Goal: Task Accomplishment & Management: Use online tool/utility

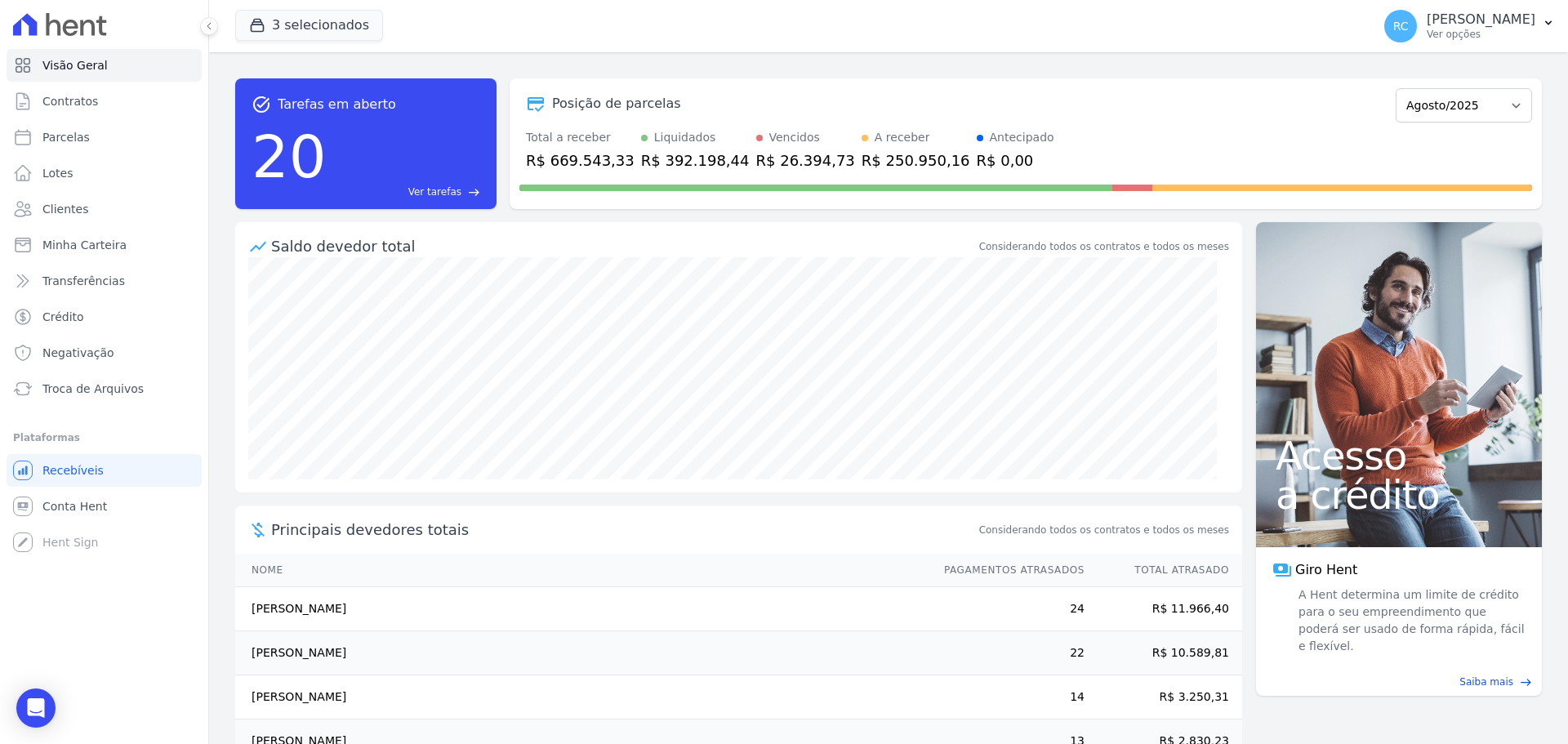
click at [163, 625] on div "Visão Geral Contratos [GEOGRAPHIC_DATA] Lotes Clientes Minha Carteira Transferê…" at bounding box center [104, 372] width 208 height 744
click at [155, 118] on ul "Visão Geral Contratos Parcelas Lotes Clientes Minha Carteira Transferências Cré…" at bounding box center [103, 226] width 195 height 356
drag, startPoint x: 41, startPoint y: 171, endPoint x: 86, endPoint y: 128, distance: 62.2
click at [42, 171] on link "Lotes" at bounding box center [103, 172] width 195 height 33
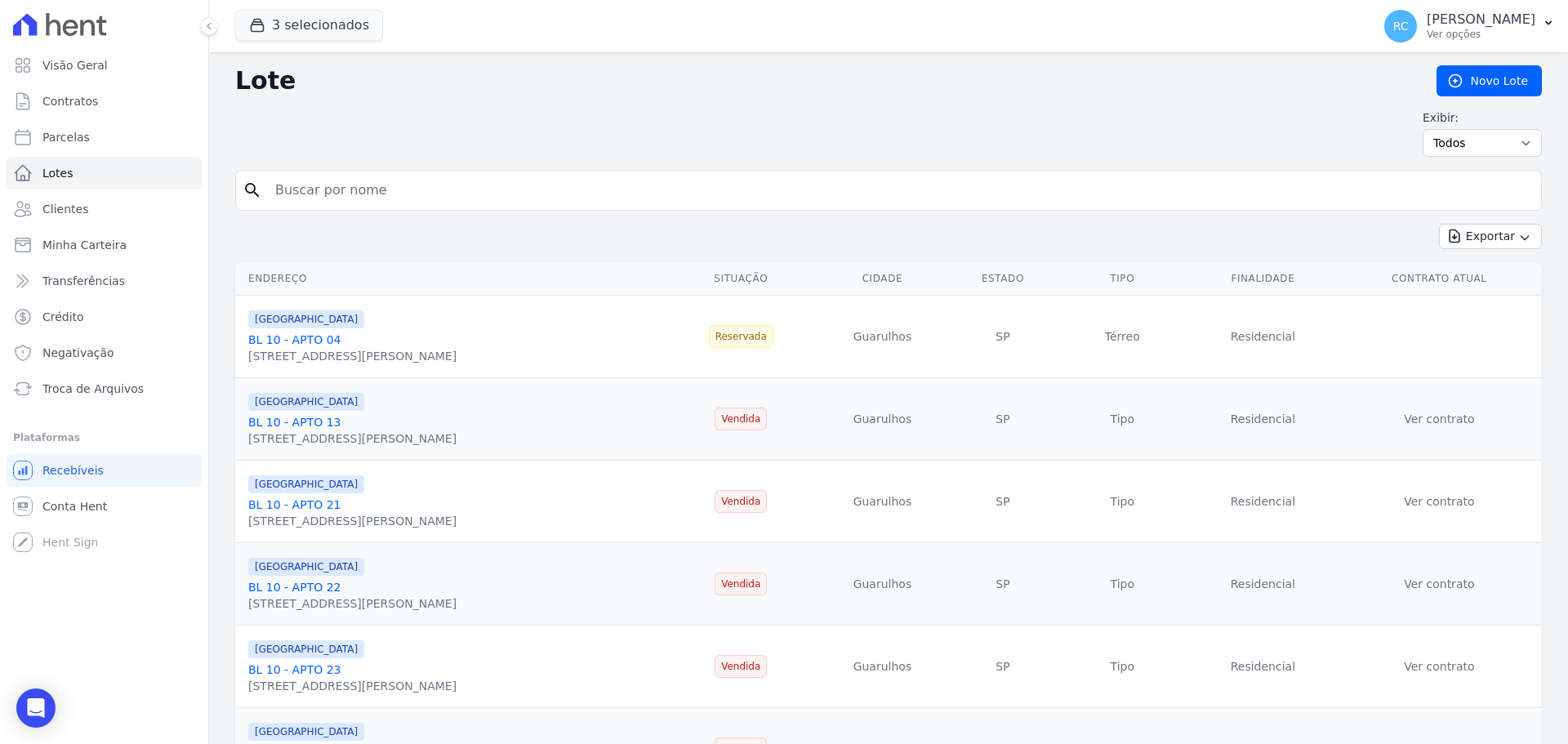
drag, startPoint x: 375, startPoint y: 171, endPoint x: 373, endPoint y: 179, distance: 8.2
click at [373, 175] on div "search" at bounding box center [888, 190] width 1307 height 41
click at [510, 184] on input "search" at bounding box center [899, 190] width 1269 height 33
drag, startPoint x: 422, startPoint y: 157, endPoint x: 383, endPoint y: 171, distance: 41.4
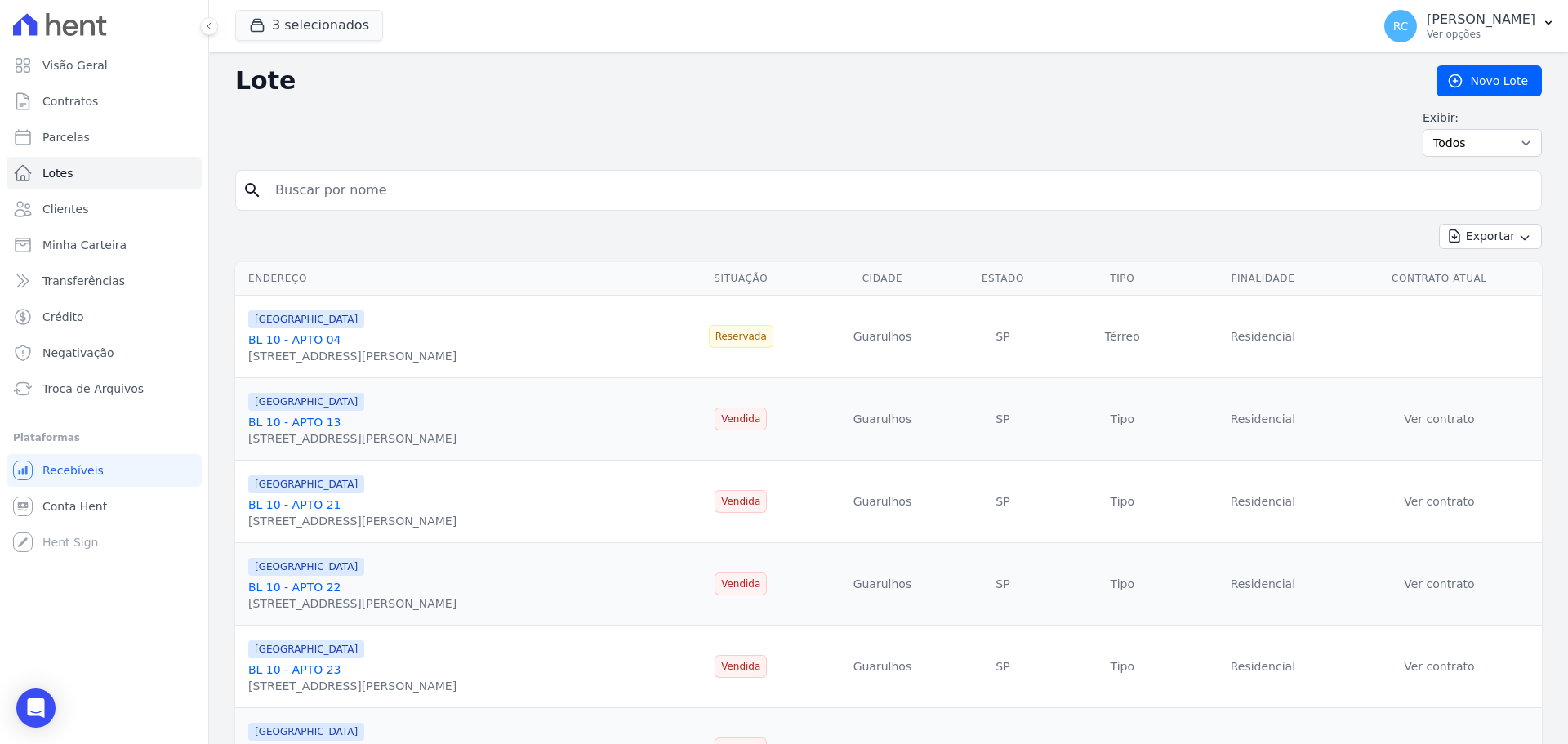
click at [310, 199] on input "search" at bounding box center [899, 190] width 1269 height 33
type input "maria eduarda fern"
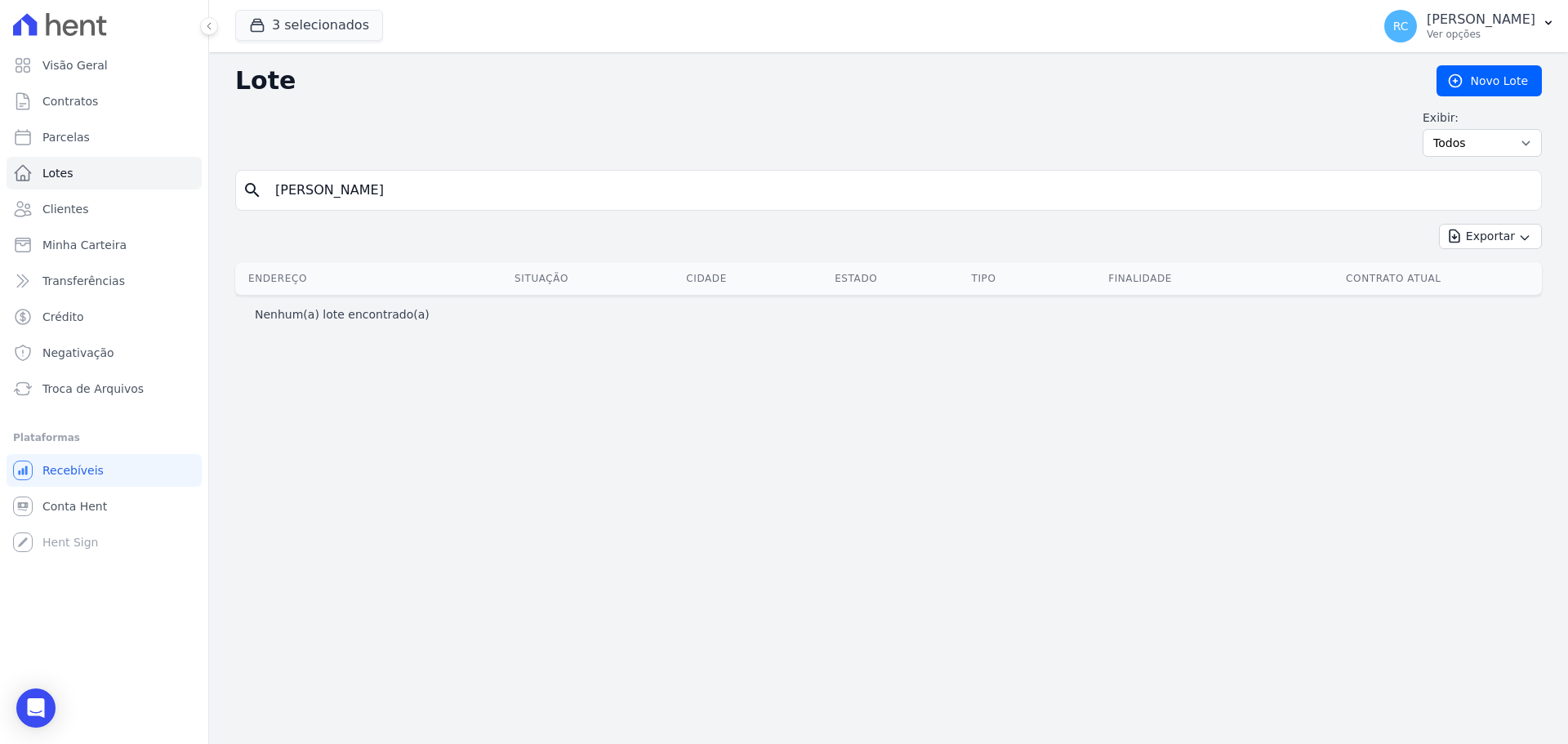
click at [434, 190] on input "maria eduarda fern" at bounding box center [899, 190] width 1269 height 33
drag, startPoint x: 389, startPoint y: 194, endPoint x: 131, endPoint y: 194, distance: 258.0
click at [5, 223] on div "Visão Geral Contratos Parcelas Lotes Clientes Minha Carteira Transferências Cré…" at bounding box center [784, 372] width 1568 height 744
paste input "andes gadelha"
type input "maria eduarda fernandes gadelha"
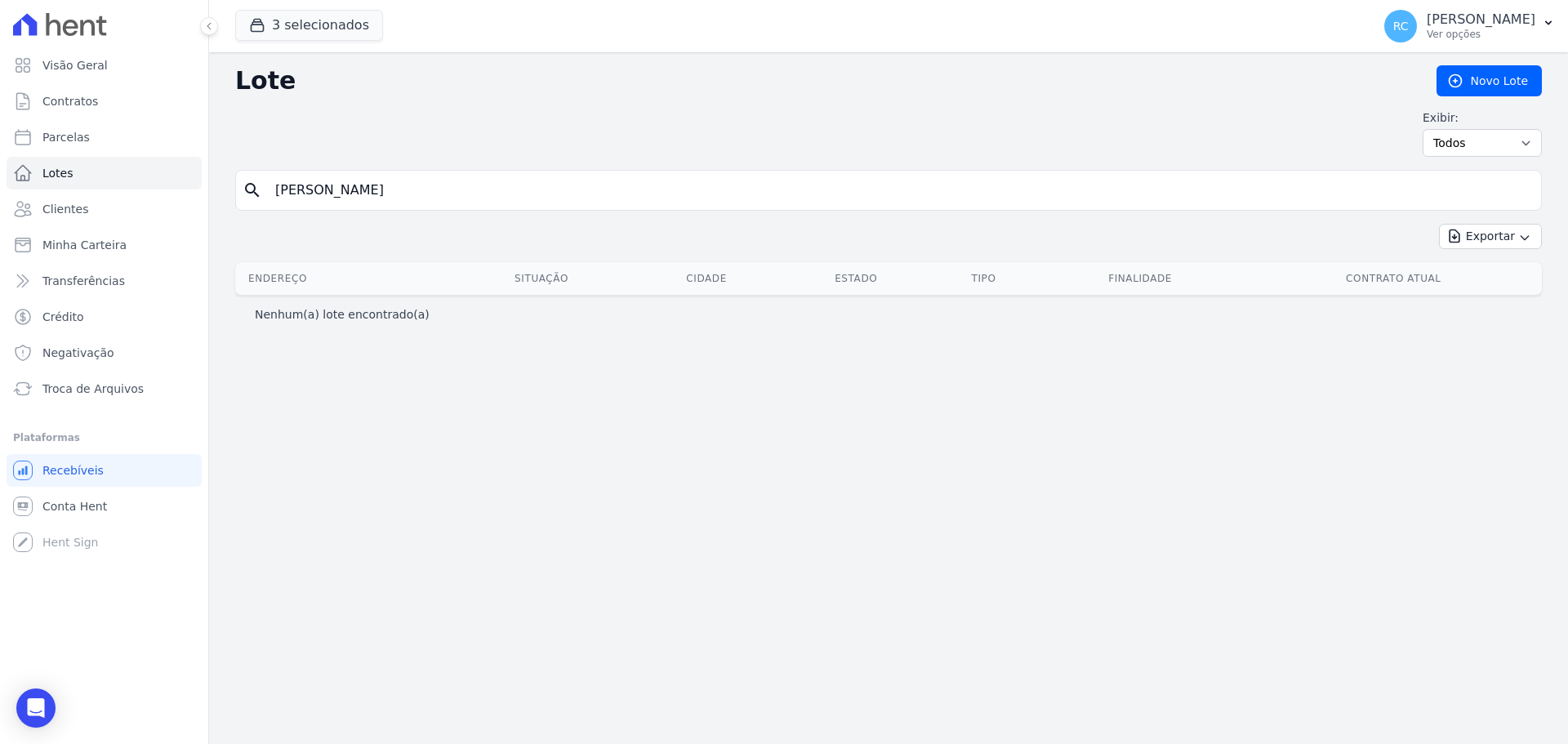
click at [535, 188] on input "maria eduarda fernandes gadelha" at bounding box center [899, 190] width 1269 height 33
drag, startPoint x: 535, startPoint y: 188, endPoint x: 219, endPoint y: 186, distance: 316.0
click at [219, 186] on div "Lote Novo Lote Exibir: Todos Disponíveis Vendidas Reservadas Indisponíveis sear…" at bounding box center [889, 398] width 1359 height 692
click at [64, 222] on link "Clientes" at bounding box center [103, 209] width 195 height 33
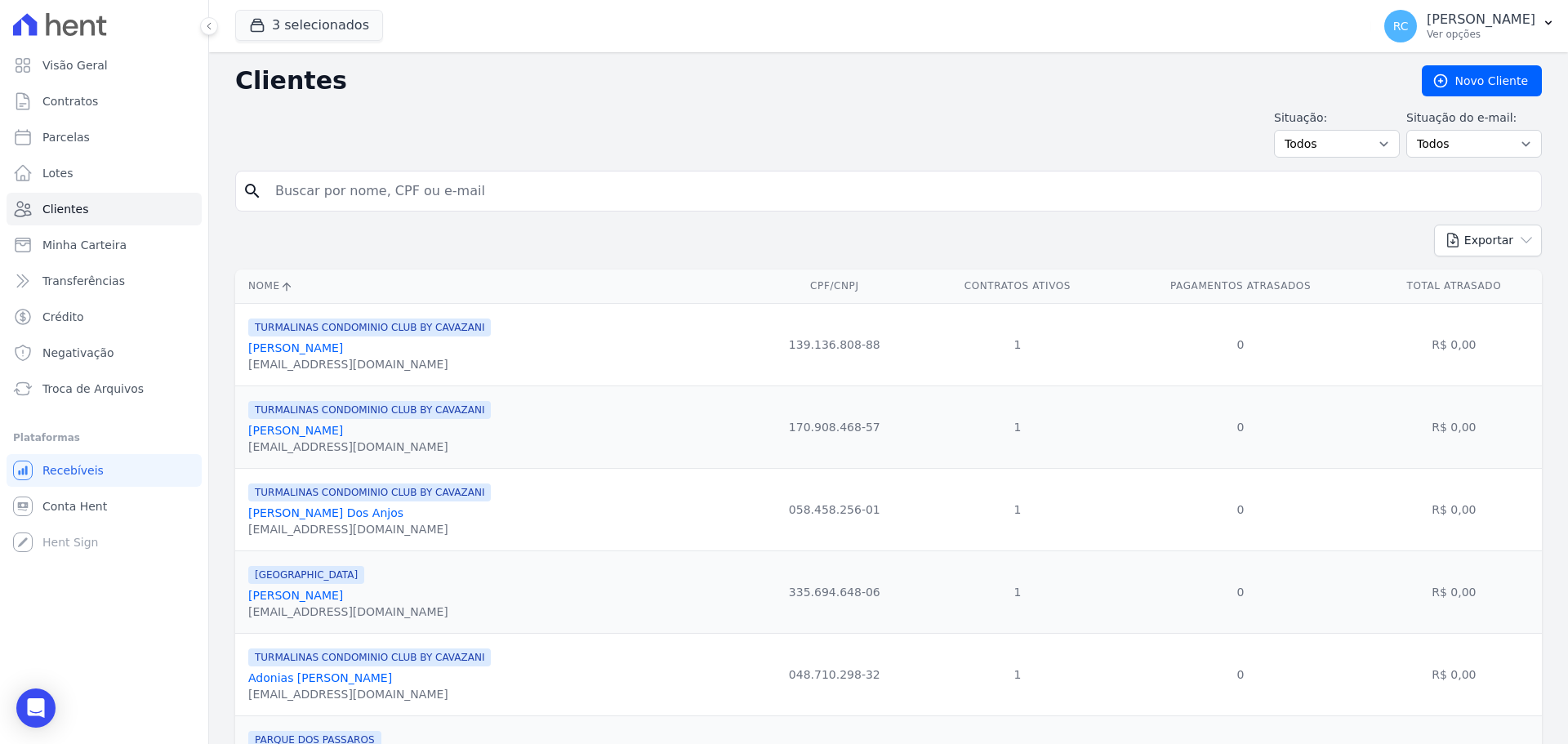
click at [395, 176] on input "search" at bounding box center [899, 191] width 1269 height 33
paste input "maria eduarda fernandes gadelha"
type input "maria eduarda fernandes gadelha"
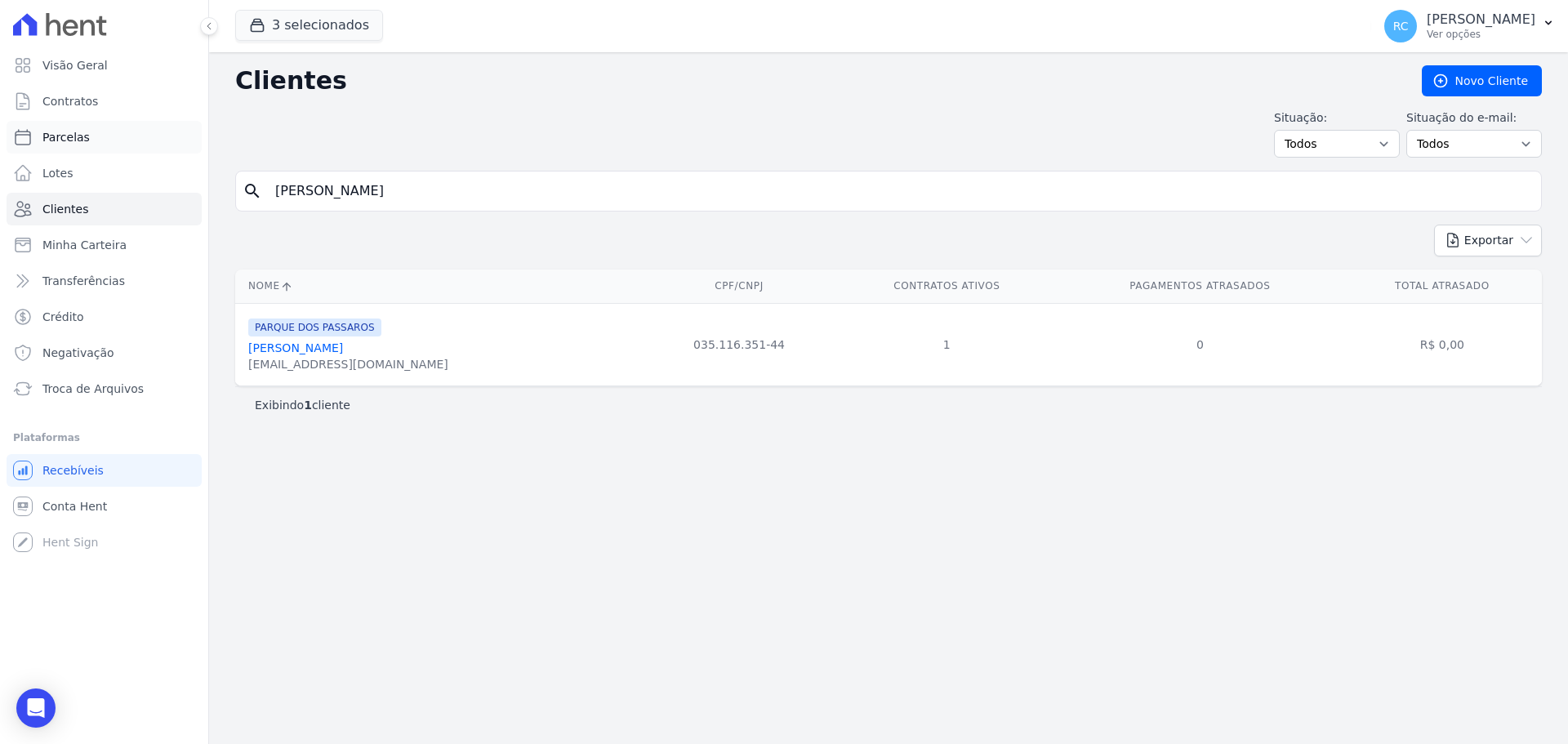
click at [105, 129] on link "Parcelas" at bounding box center [103, 137] width 195 height 33
select select
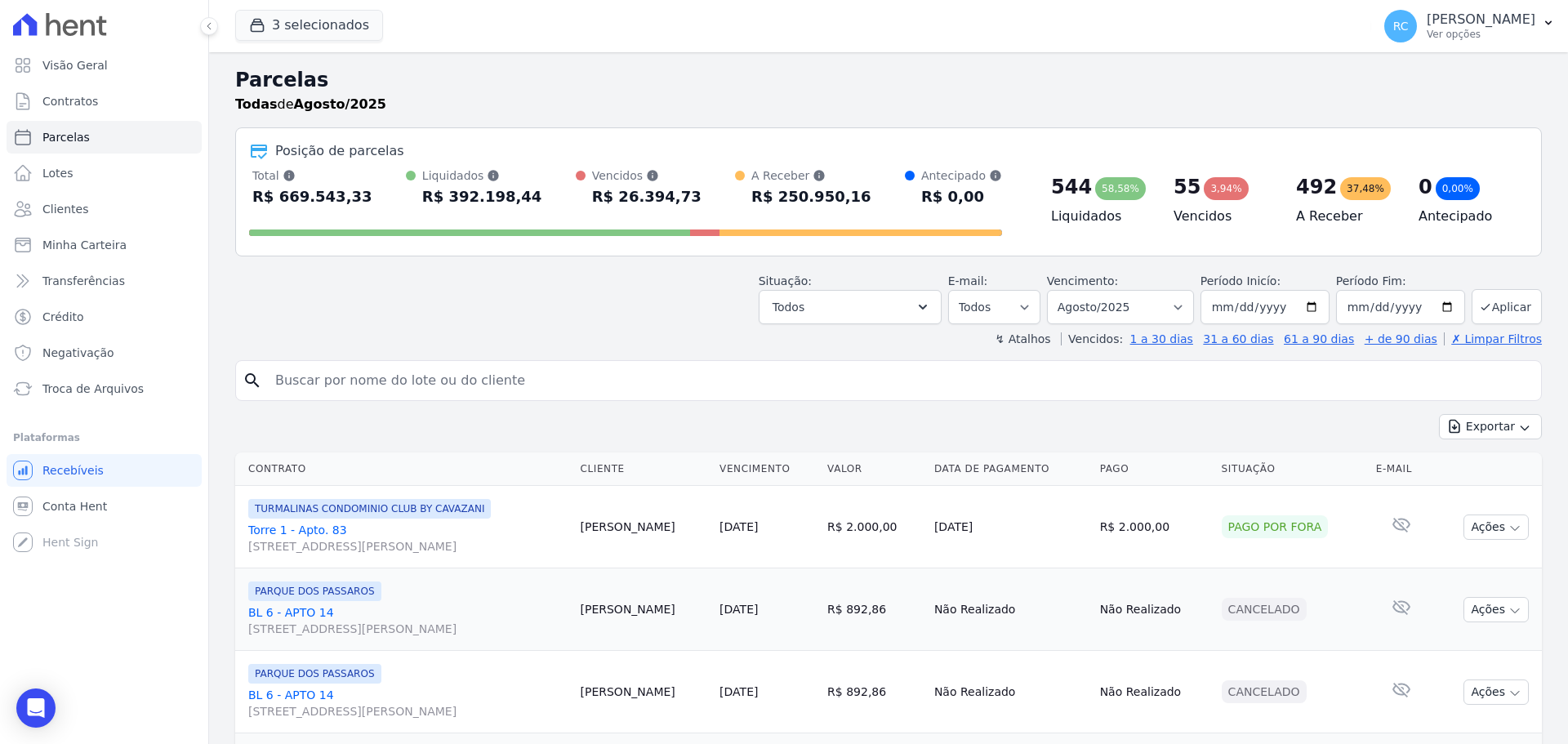
drag, startPoint x: 395, startPoint y: 358, endPoint x: 390, endPoint y: 375, distance: 17.7
drag, startPoint x: 390, startPoint y: 375, endPoint x: 404, endPoint y: 369, distance: 15.2
click at [390, 376] on input "search" at bounding box center [899, 380] width 1269 height 33
click at [502, 387] on input "search" at bounding box center [899, 380] width 1269 height 33
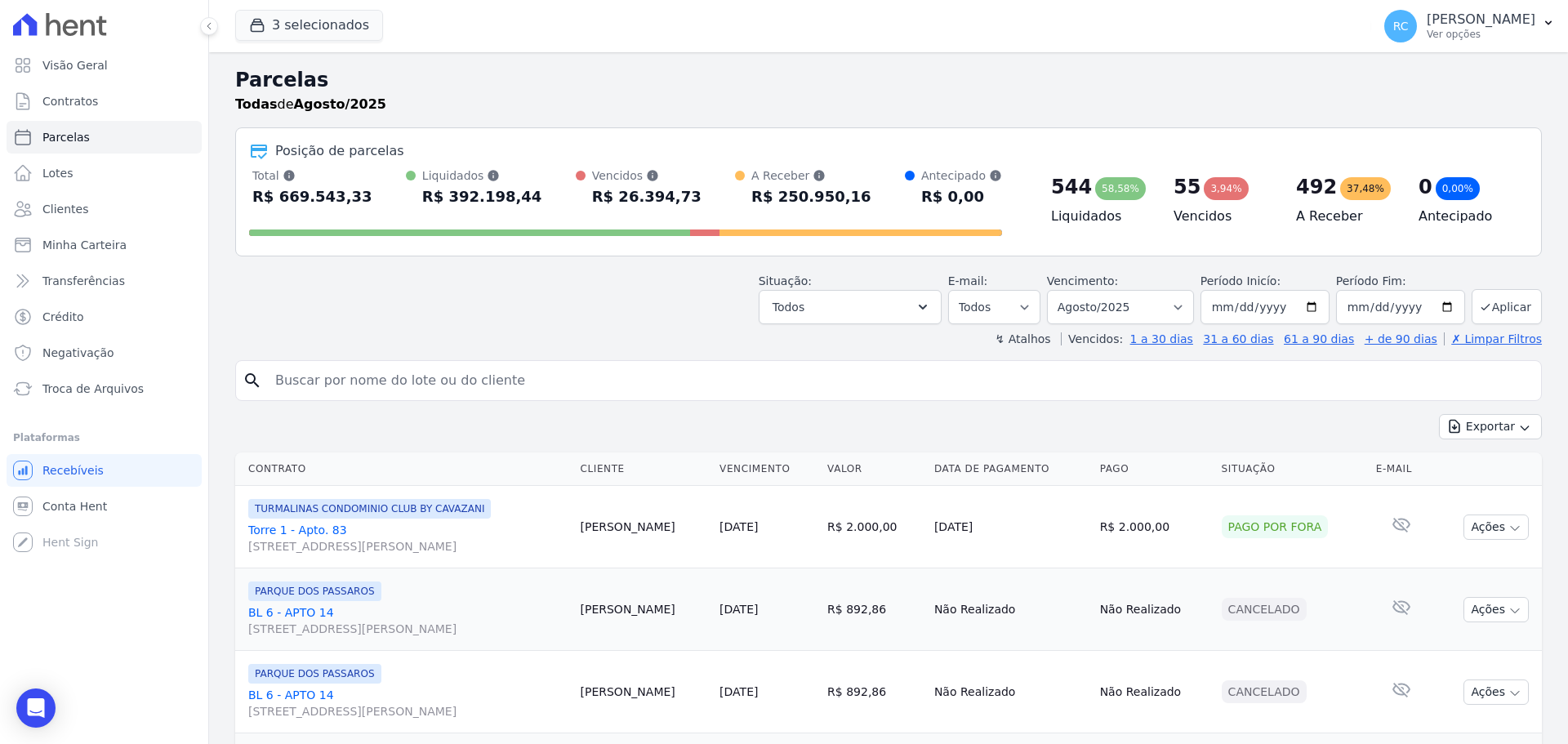
drag, startPoint x: 549, startPoint y: 379, endPoint x: 581, endPoint y: 399, distance: 37.7
click at [551, 380] on input "search" at bounding box center [899, 380] width 1269 height 33
click at [569, 369] on input "search" at bounding box center [899, 380] width 1269 height 33
drag, startPoint x: 362, startPoint y: 277, endPoint x: 355, endPoint y: 289, distance: 13.9
click at [360, 281] on div "Situação: Agendado Em Aberto Pago Processando Cancelado Vencido Transferindo De…" at bounding box center [888, 295] width 1307 height 58
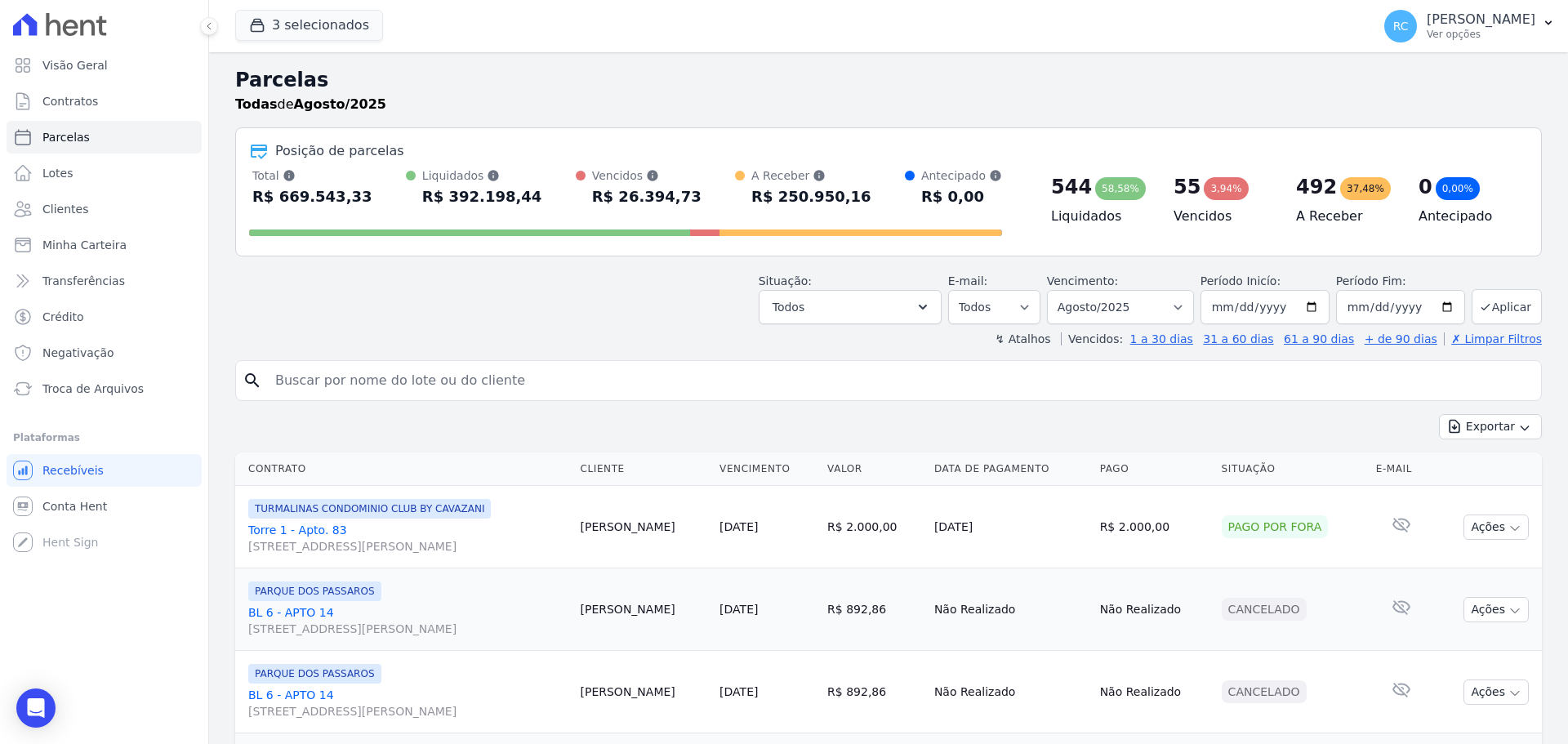
click at [319, 378] on input "search" at bounding box center [899, 380] width 1269 height 33
paste input "maria eduarda fernandes gadelha"
type input "maria eduarda fernandes gadelha"
select select
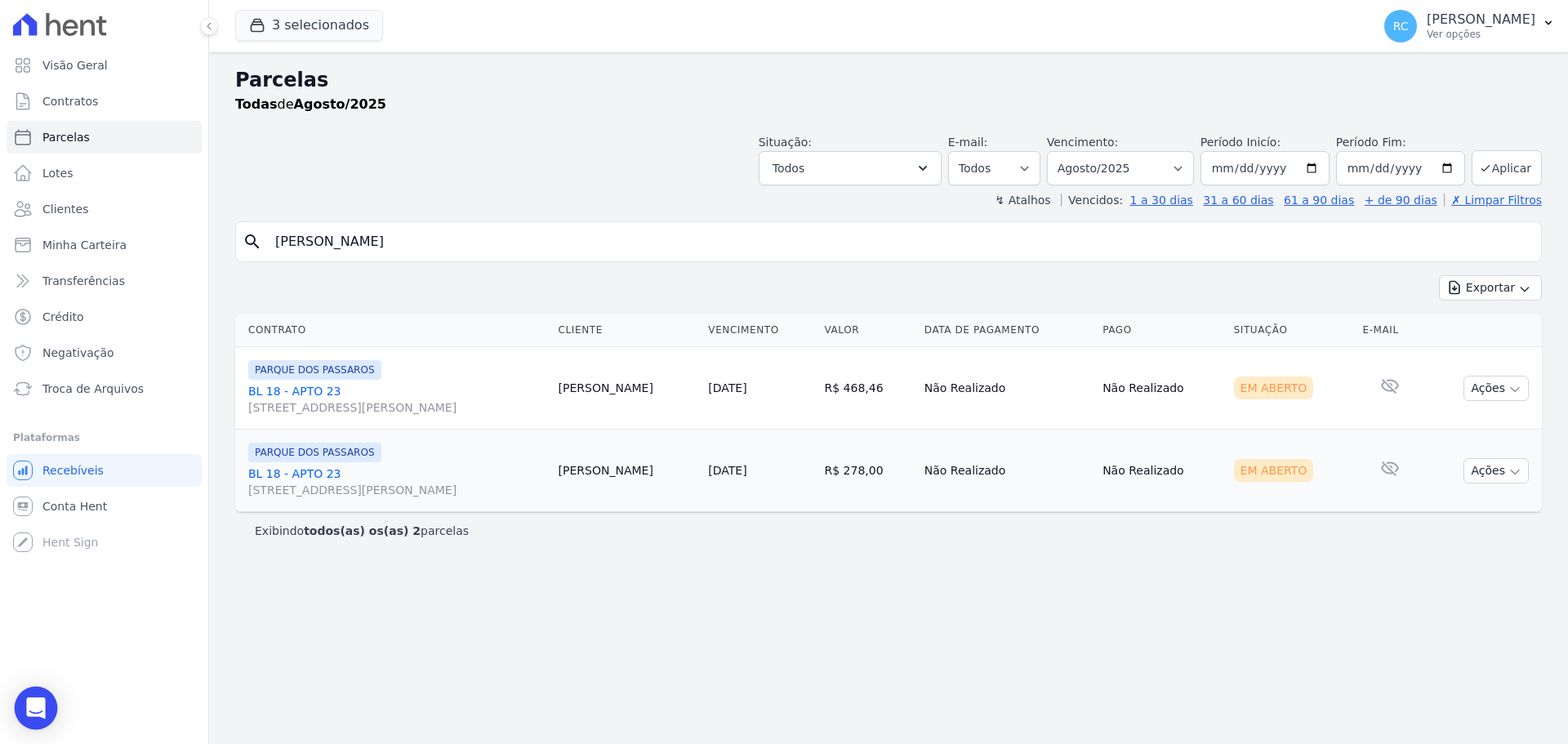
drag, startPoint x: 10, startPoint y: 694, endPoint x: 49, endPoint y: 716, distance: 44.8
click at [42, 715] on body "Visão Geral Contratos Parcelas Lotes Clientes Minha Carteira Transferências Cré…" at bounding box center [784, 372] width 1568 height 744
click at [46, 717] on div "Open Intercom Messenger" at bounding box center [36, 708] width 43 height 43
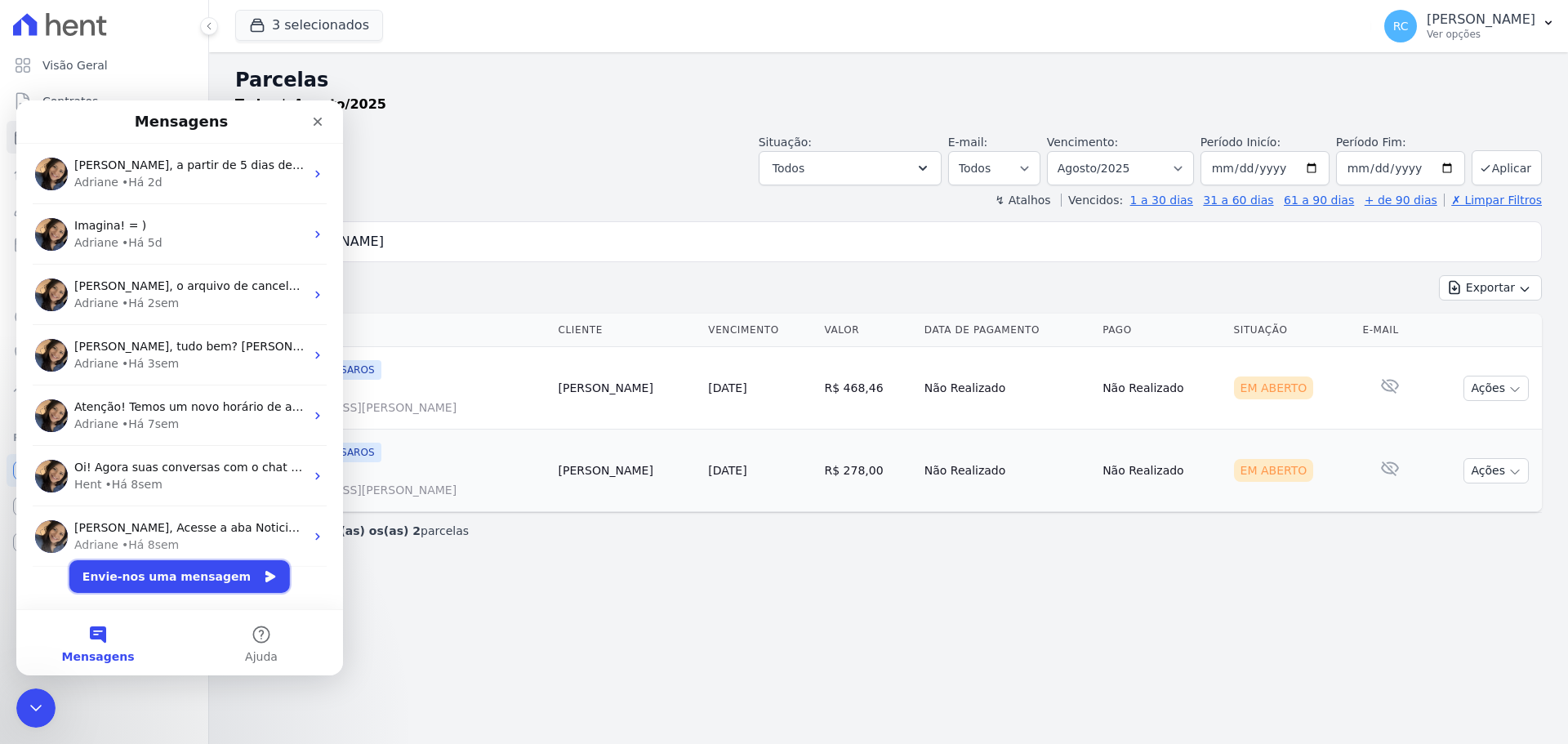
click at [166, 583] on button "Envie-nos uma mensagem" at bounding box center [180, 576] width 221 height 33
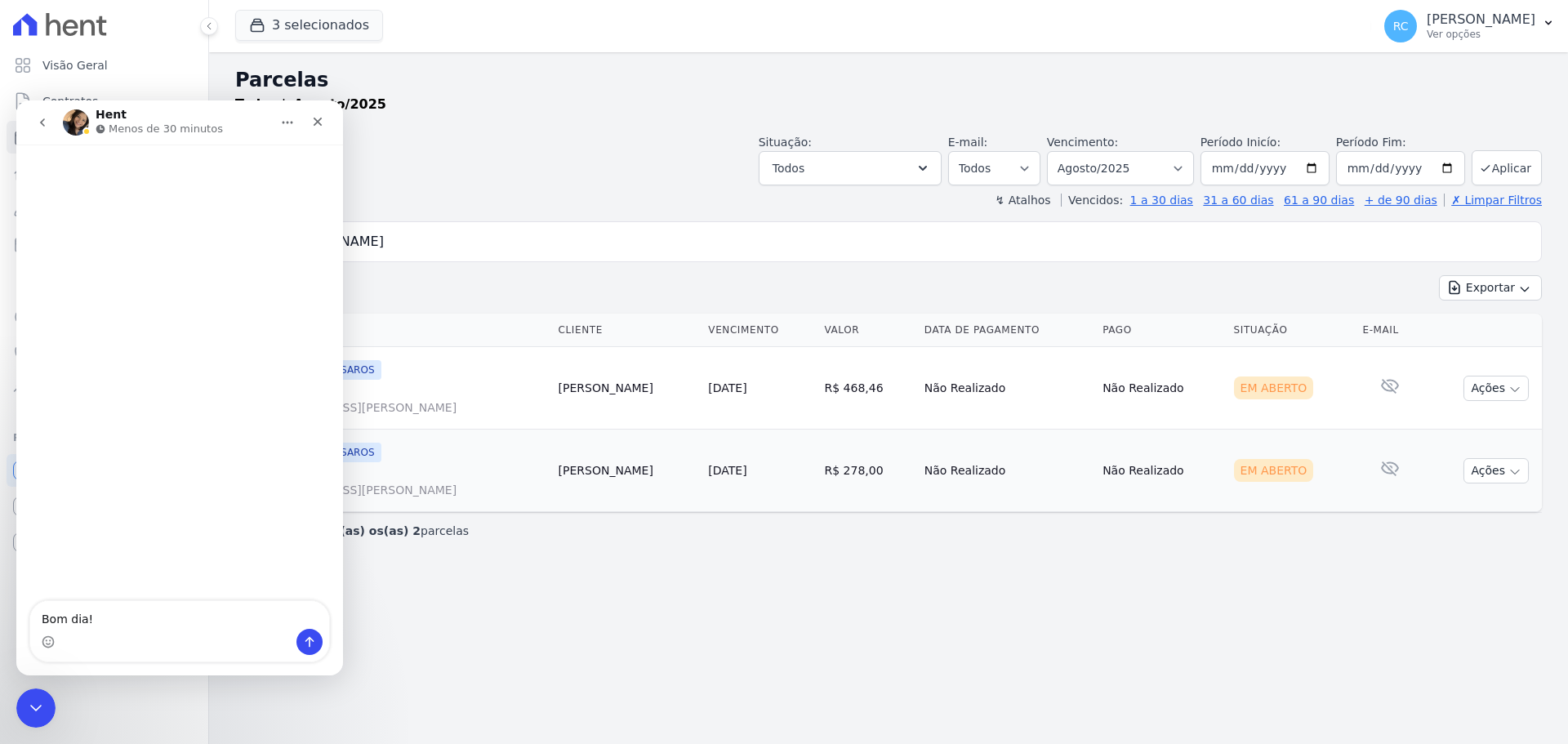
type textarea "Bom dia!"
click at [535, 239] on input "maria eduarda fernandes gadelha" at bounding box center [899, 241] width 1269 height 33
click at [324, 124] on div "Fechar" at bounding box center [317, 121] width 29 height 29
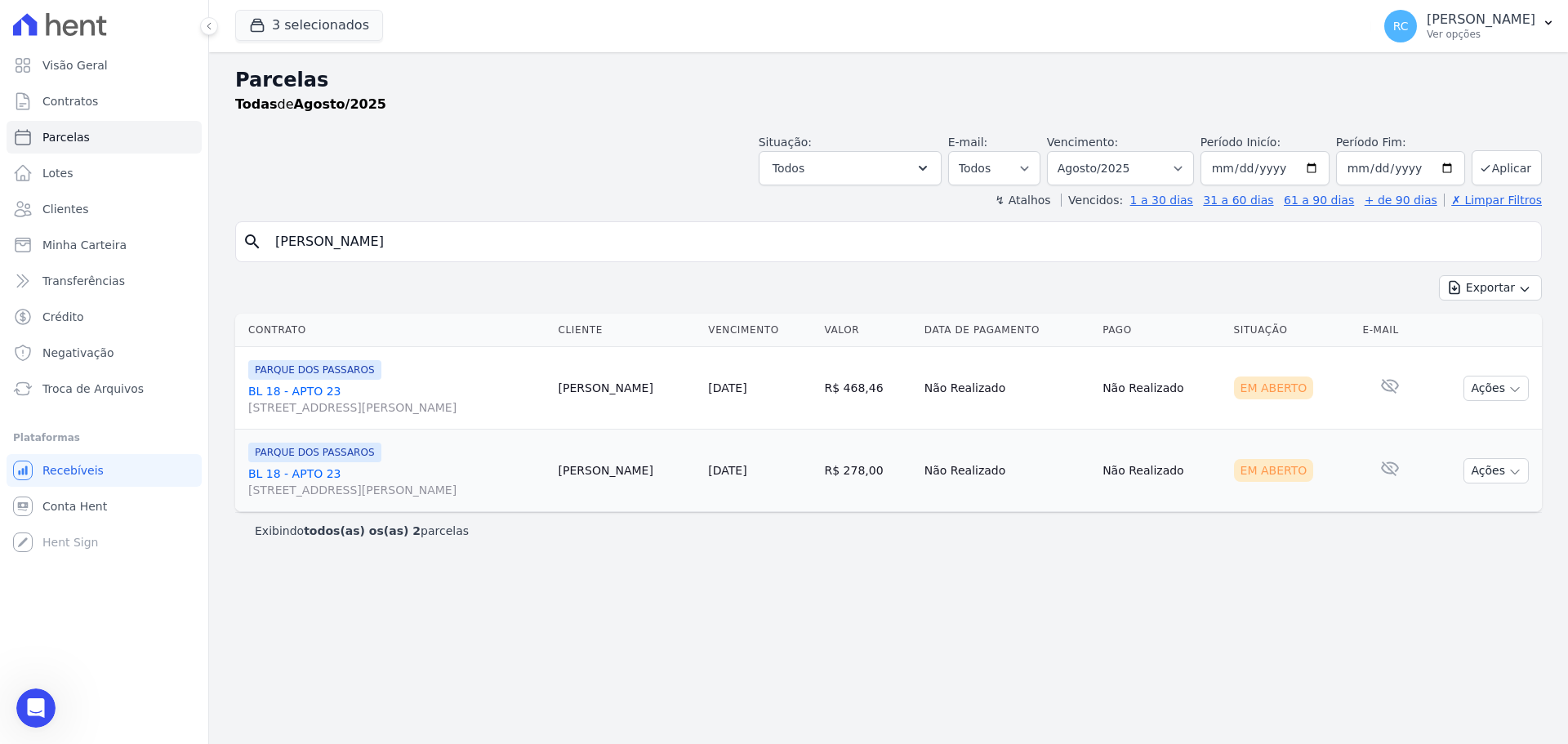
drag, startPoint x: 435, startPoint y: 244, endPoint x: 383, endPoint y: 189, distance: 75.7
click at [102, 232] on div "Visão Geral Contratos Parcelas Lotes Clientes Minha Carteira Transferências Cré…" at bounding box center [784, 372] width 1568 height 744
paste input "Elisa dos santos souz"
type input "Elisa dos santos souza"
select select
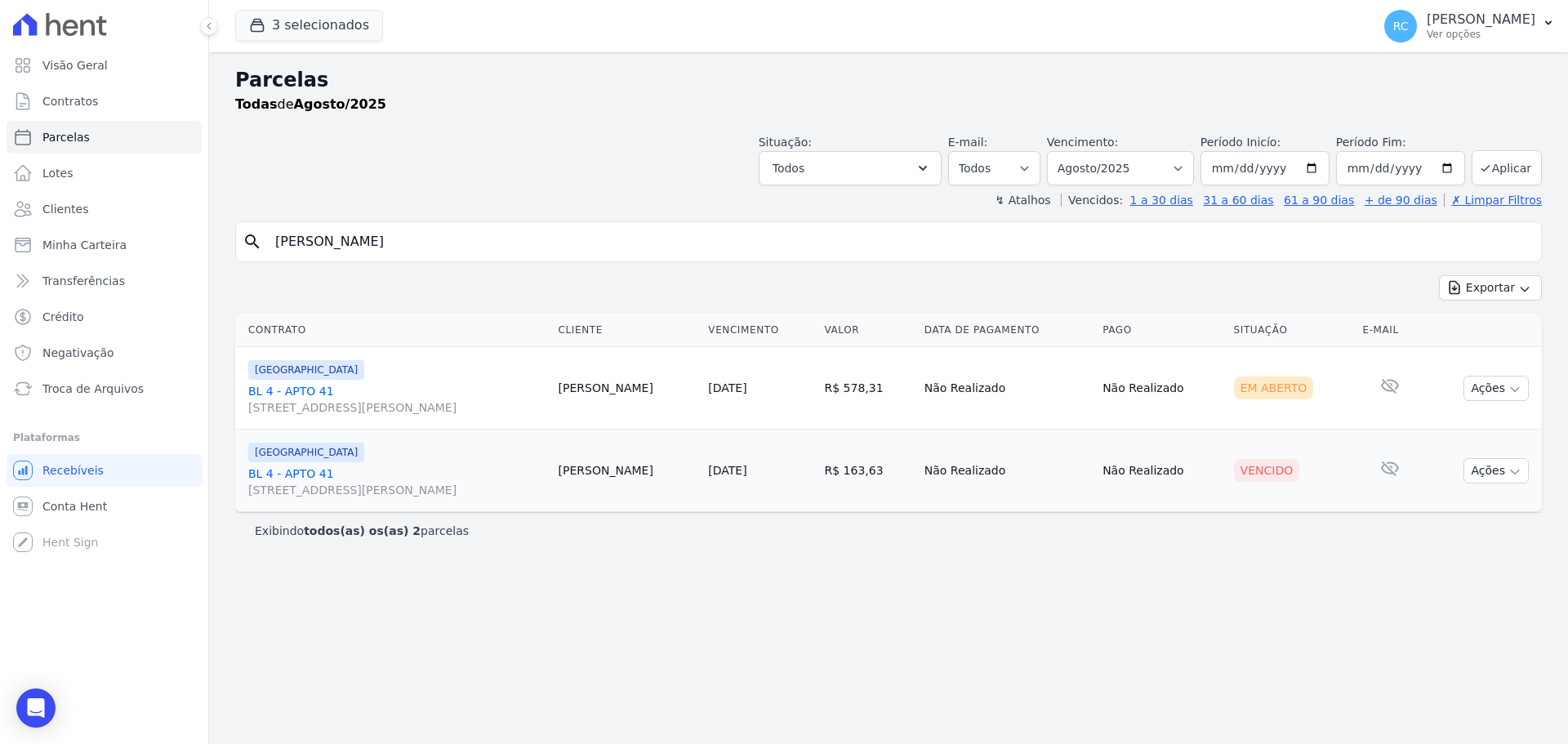
drag, startPoint x: 1347, startPoint y: 620, endPoint x: 1335, endPoint y: 621, distance: 12.0
click at [1346, 619] on div "Parcelas Todas de Agosto/2025 Situação: Agendado Em Aberto Pago Processando Can…" at bounding box center [889, 398] width 1359 height 692
drag, startPoint x: 468, startPoint y: 246, endPoint x: 200, endPoint y: 263, distance: 268.5
click at [81, 282] on div "Visão Geral Contratos Parcelas Lotes Clientes Minha Carteira Transferências Cré…" at bounding box center [784, 372] width 1568 height 744
drag, startPoint x: 492, startPoint y: 236, endPoint x: 66, endPoint y: 296, distance: 430.2
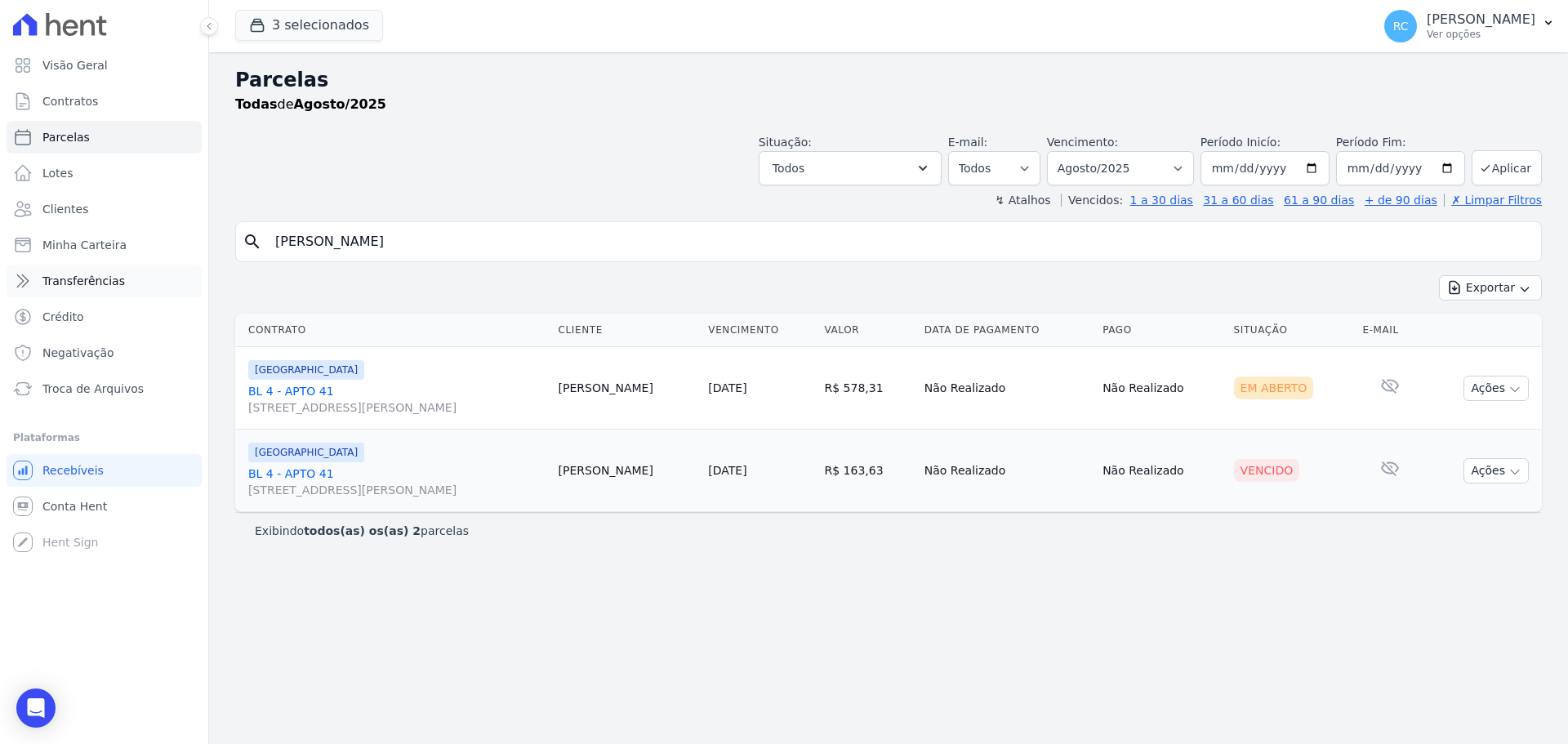
click at [6, 323] on div "Visão Geral Contratos Parcelas Lotes Clientes Minha Carteira Transferências Cré…" at bounding box center [784, 372] width 1568 height 744
paste input "Cleberson Viana Da Silv"
type input "Cleberson Viana Da Silva"
select select
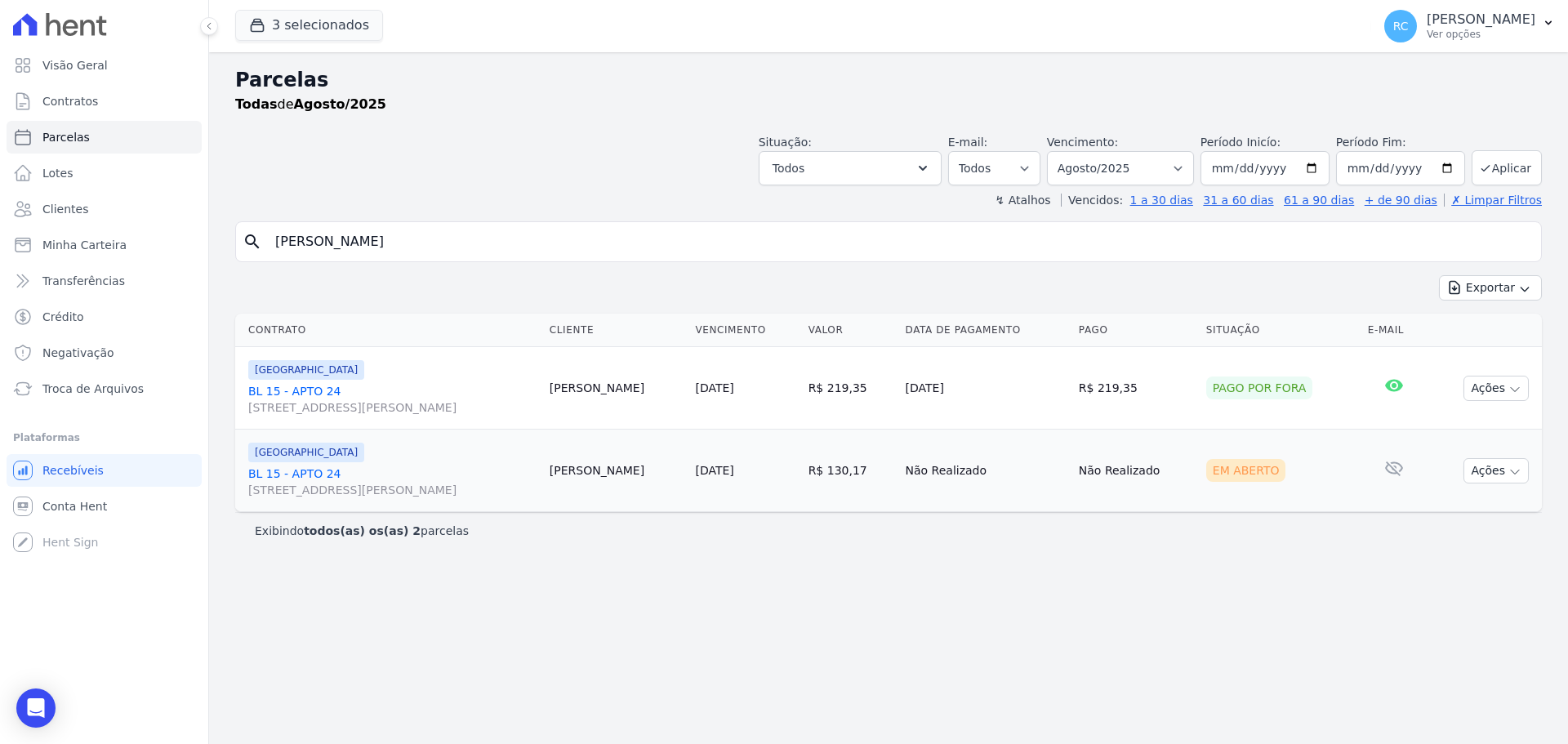
drag, startPoint x: 239, startPoint y: 397, endPoint x: 351, endPoint y: 392, distance: 112.1
click at [351, 392] on td "PARQUE DAS FLORES BL 15 - APTO 24 Rua Arminda de Lima, 20, SALA 04, Centro" at bounding box center [389, 388] width 308 height 82
copy link "BL 15 - APTO 24"
click at [94, 503] on span "Conta Hent" at bounding box center [74, 506] width 64 height 16
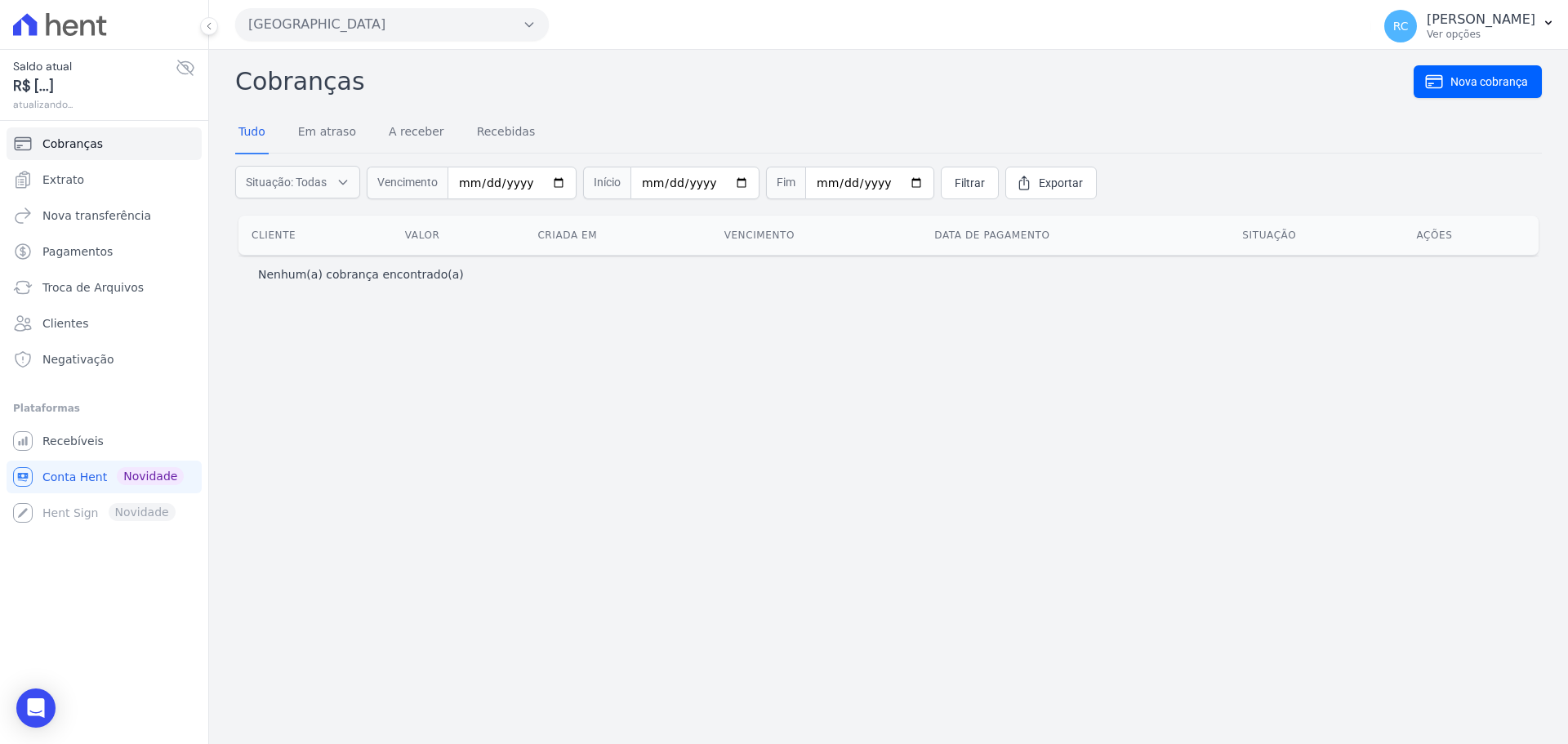
click at [373, 4] on div "Parque Dos Passaros CAVAZANI EMPREENDIMENTOS IMOBILIARIOS PARQUE DAS FLORES PAR…" at bounding box center [799, 24] width 1130 height 50
click at [355, 43] on div "Parque Dos Passaros CAVAZANI EMPREENDIMENTOS IMOBILIARIOS PARQUE DAS FLORES PAR…" at bounding box center [799, 24] width 1130 height 50
click at [387, 33] on button "Parque Dos Passaros" at bounding box center [391, 24] width 314 height 33
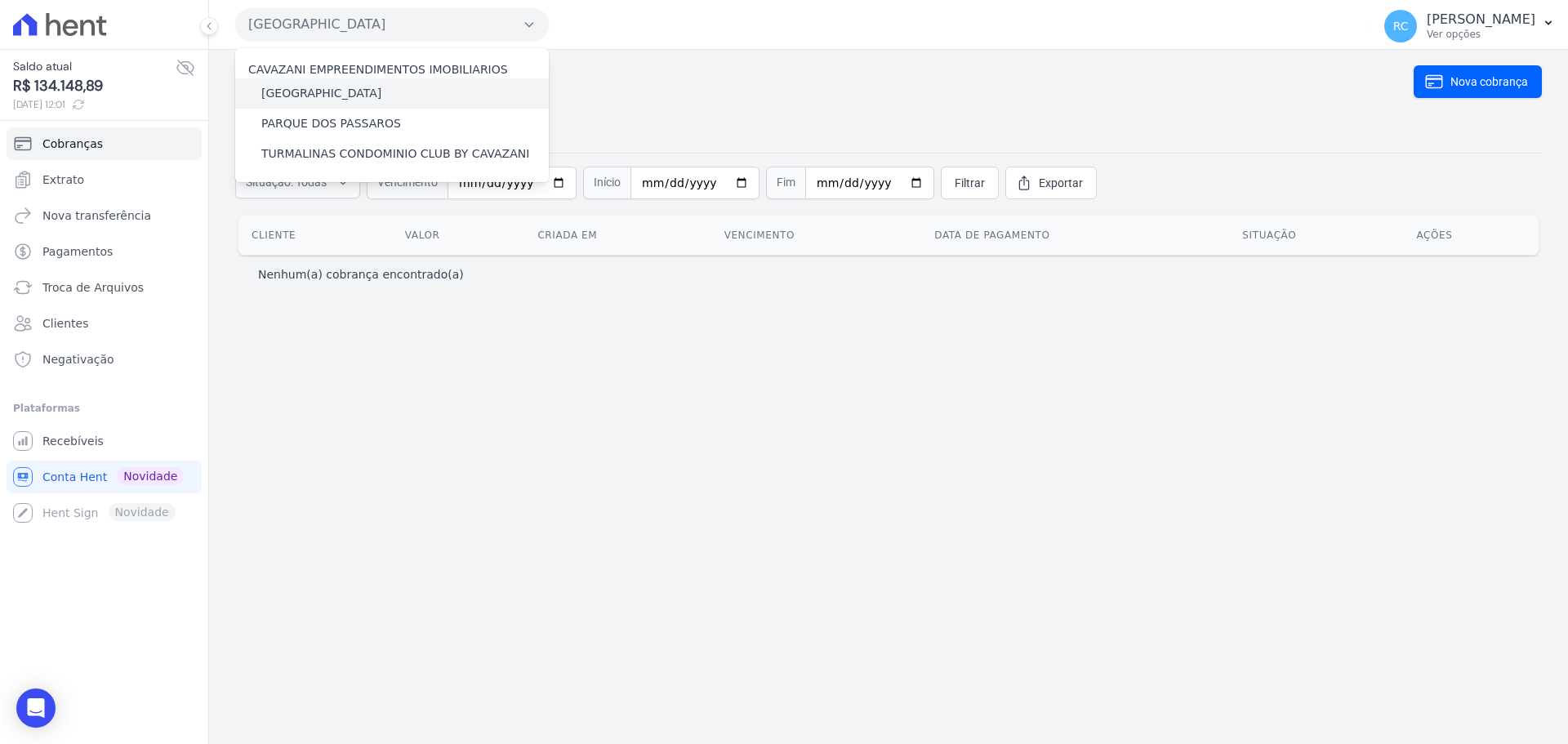
click at [328, 88] on label "[GEOGRAPHIC_DATA]" at bounding box center [322, 93] width 120 height 17
click at [0, 0] on input "[GEOGRAPHIC_DATA]" at bounding box center [0, 0] width 0 height 0
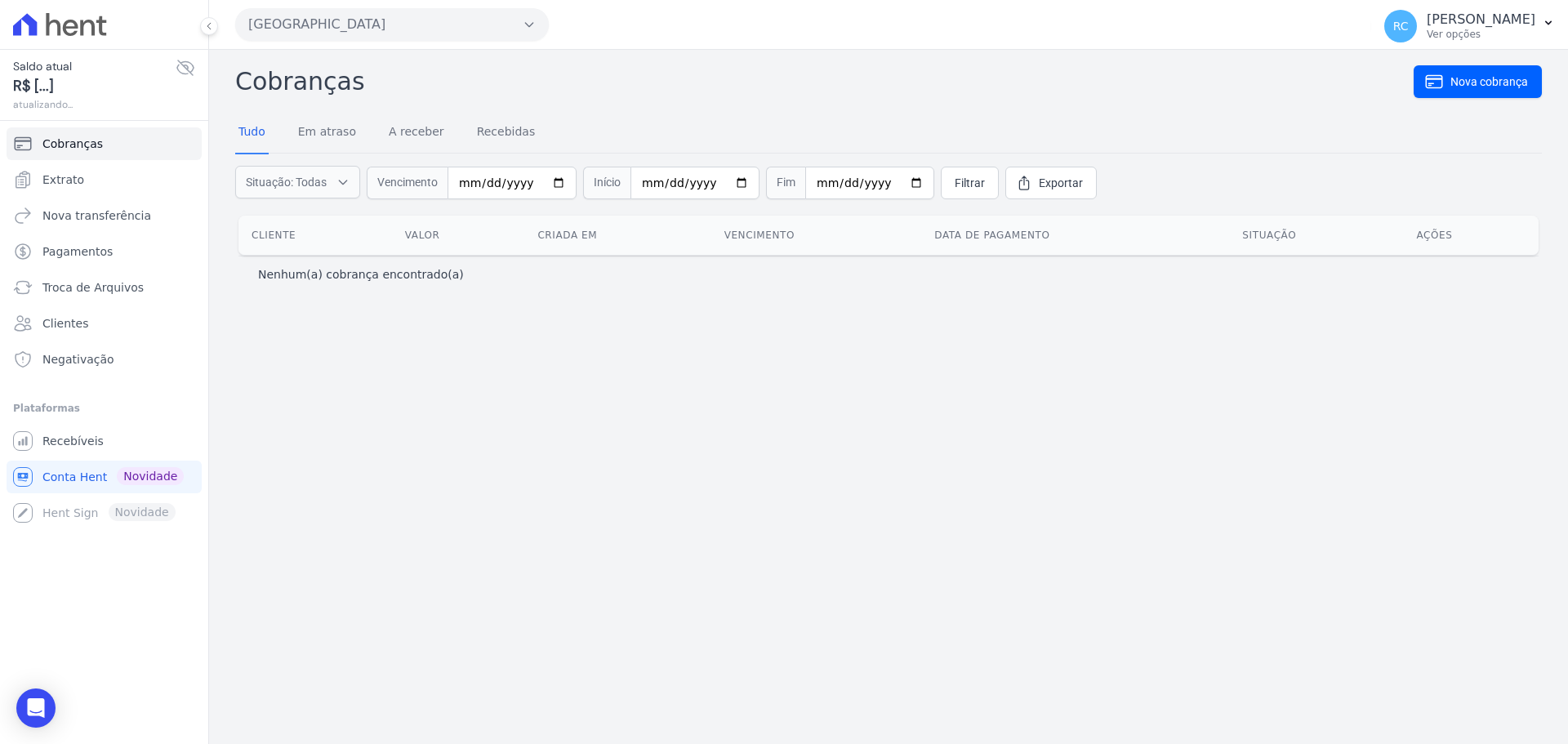
click at [413, 34] on button "Parque Dos Passaros" at bounding box center [391, 24] width 314 height 33
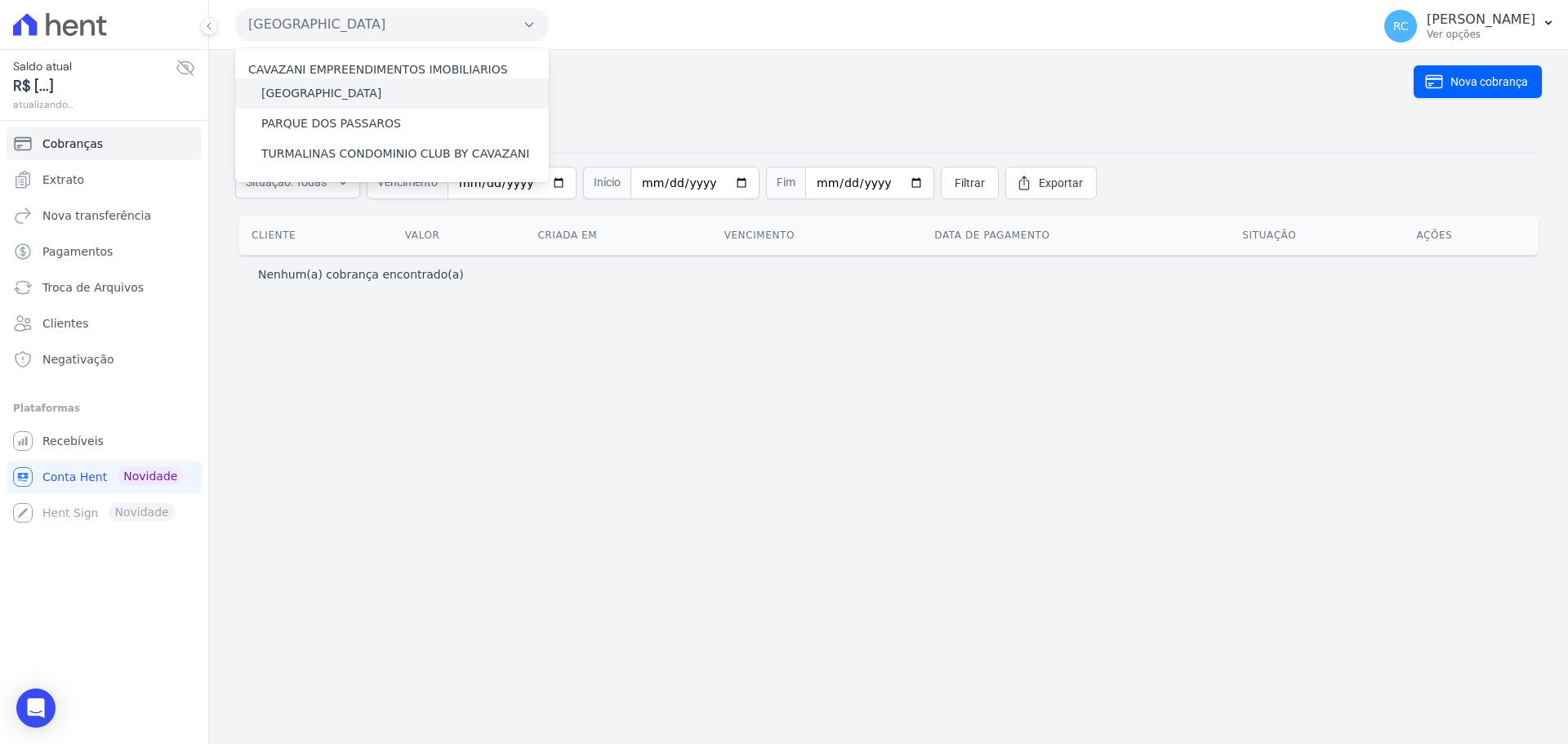
click at [350, 86] on label "[GEOGRAPHIC_DATA]" at bounding box center [322, 93] width 120 height 17
click at [0, 0] on input "[GEOGRAPHIC_DATA]" at bounding box center [0, 0] width 0 height 0
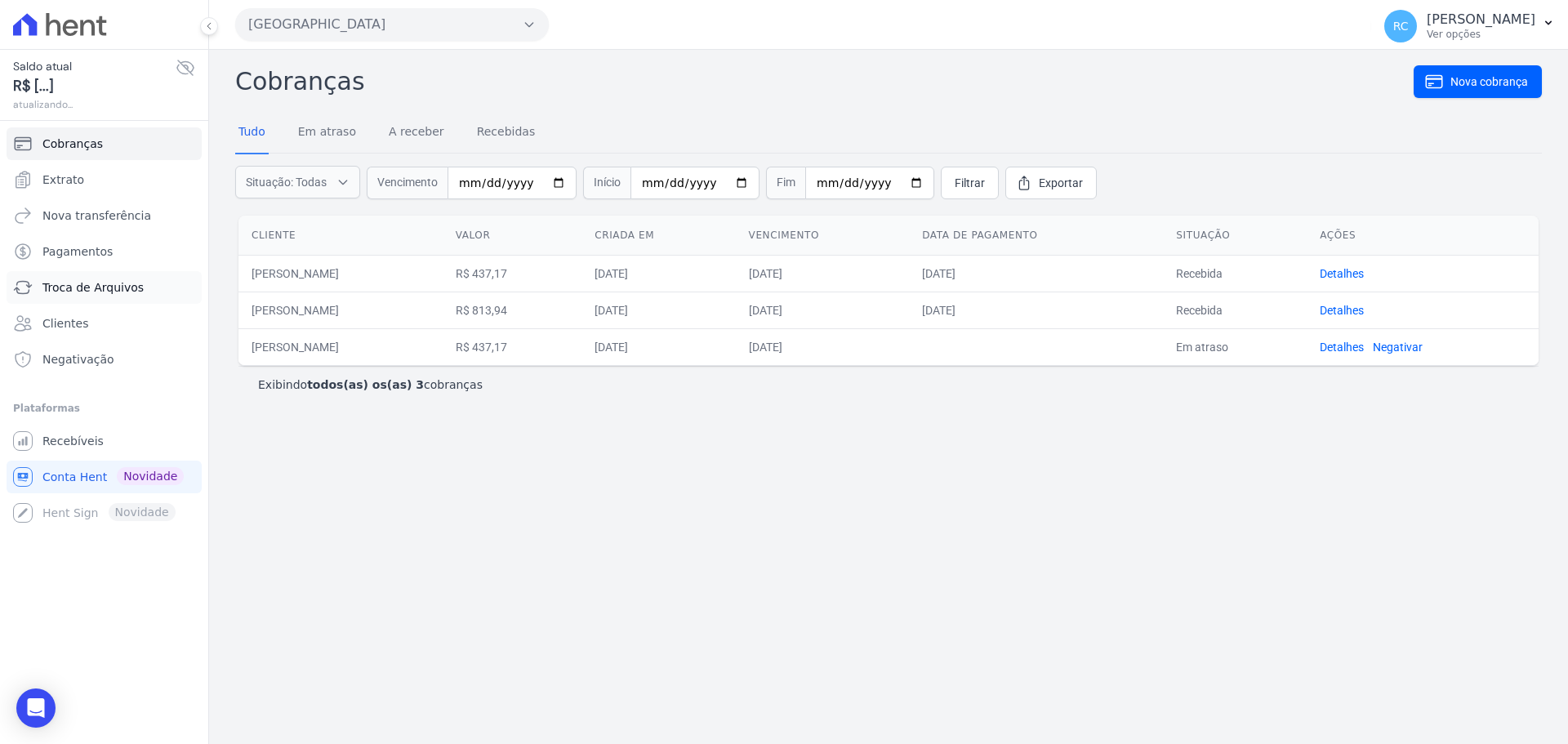
click at [126, 288] on span "Troca de Arquivos" at bounding box center [93, 287] width 102 height 16
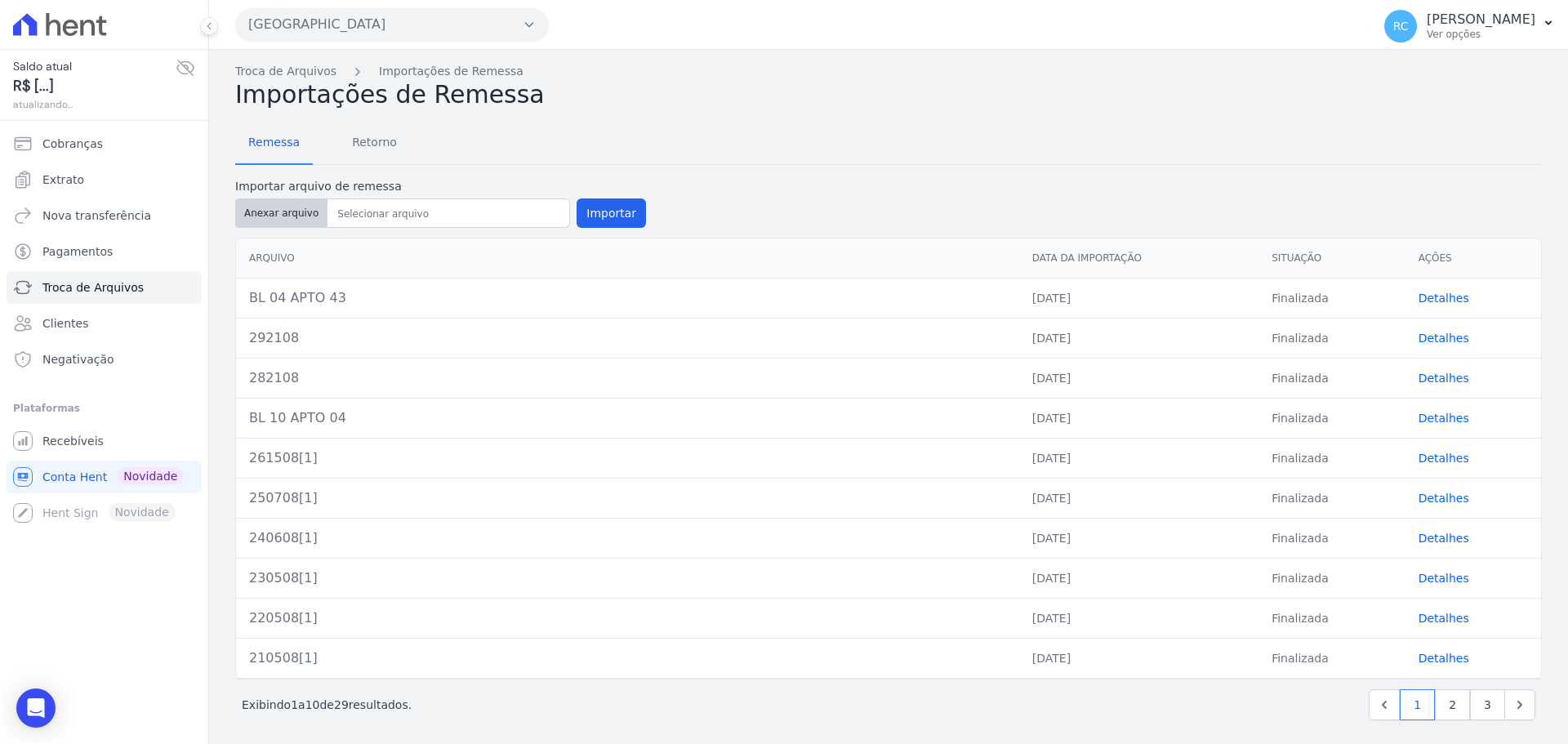
click at [279, 219] on button "Anexar arquivo" at bounding box center [281, 213] width 92 height 29
type input "BL 15 - APTO 24"
click at [610, 209] on button "Importar" at bounding box center [611, 213] width 70 height 29
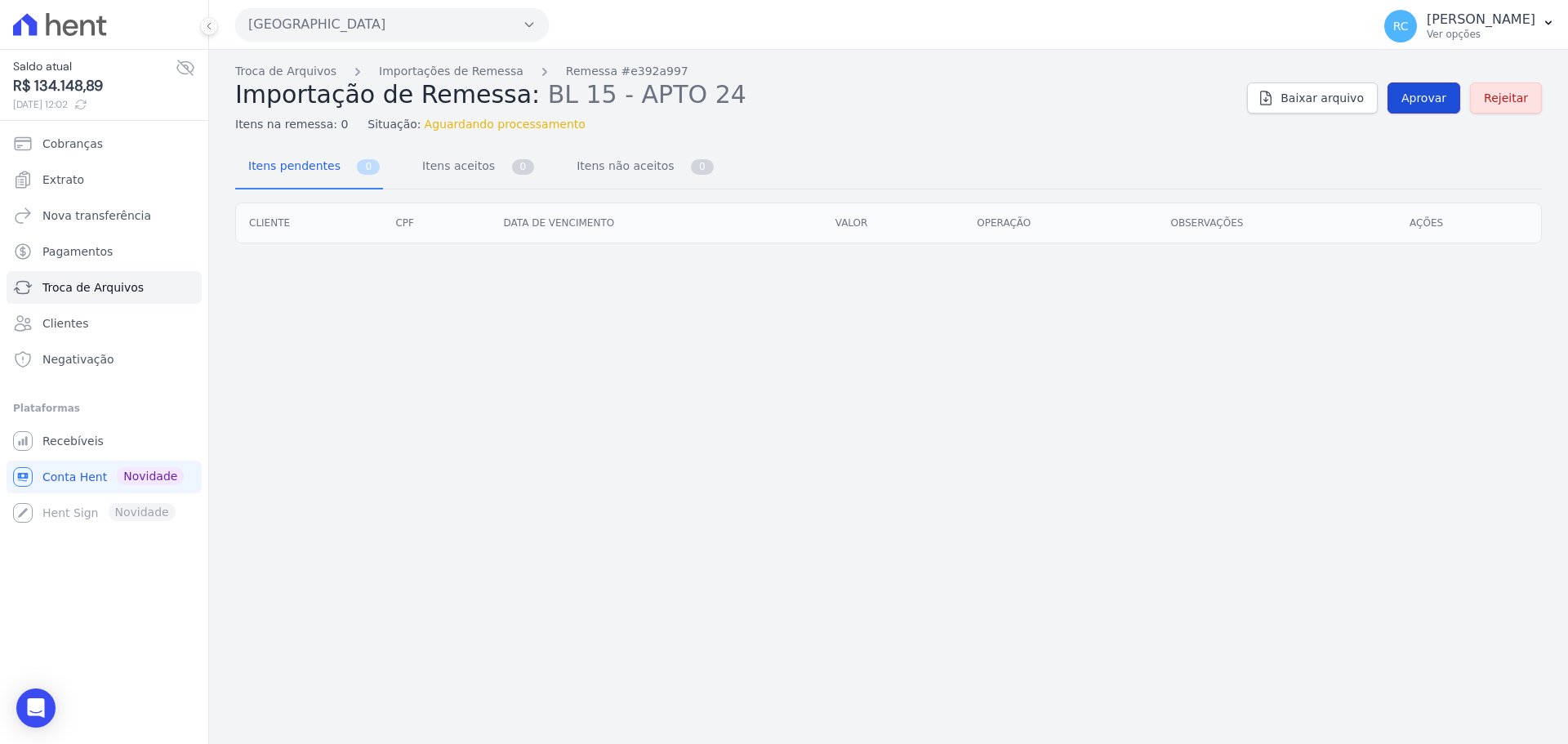
click at [1413, 106] on link "Aprovar" at bounding box center [1424, 97] width 72 height 31
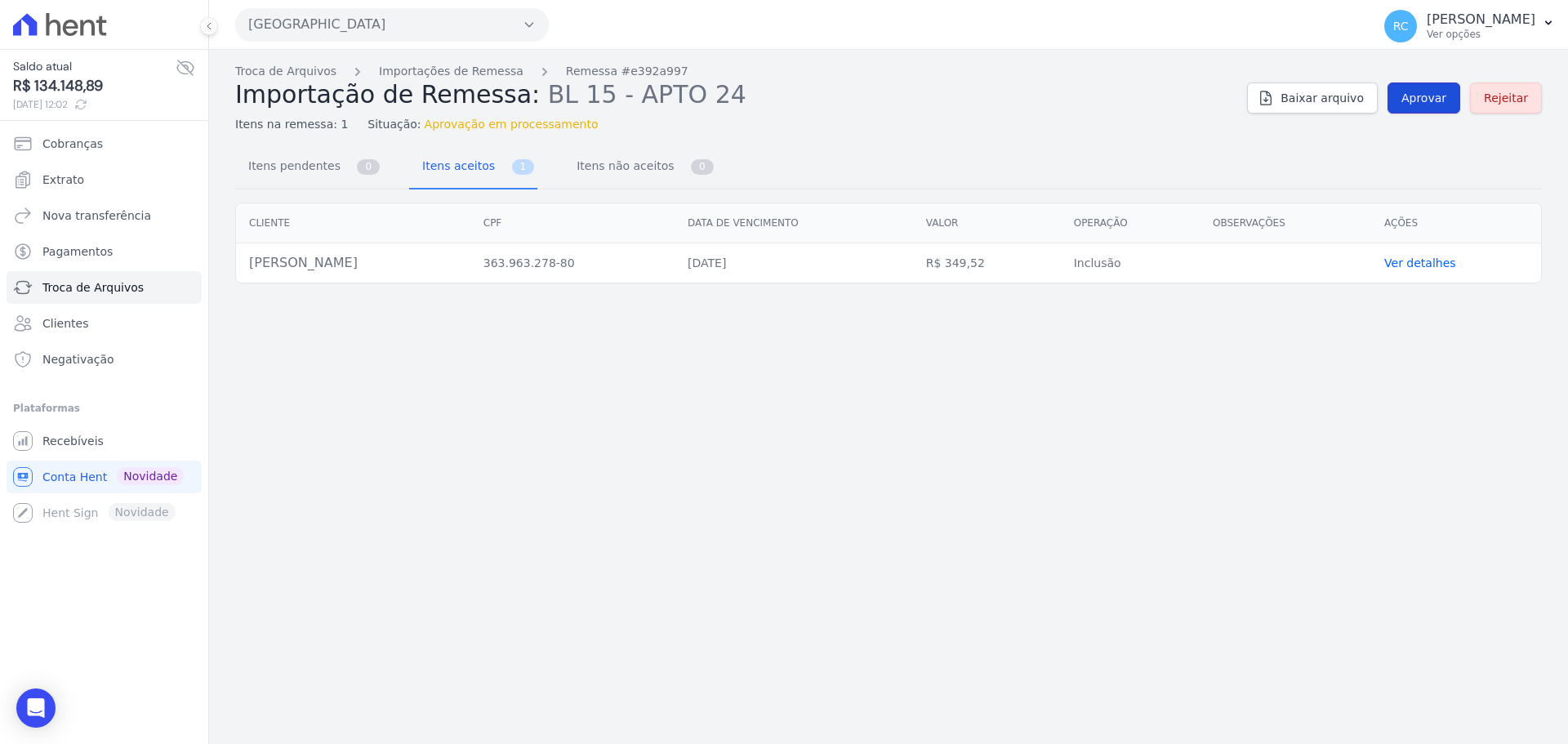
click at [1423, 95] on span "Aprovar" at bounding box center [1423, 98] width 45 height 16
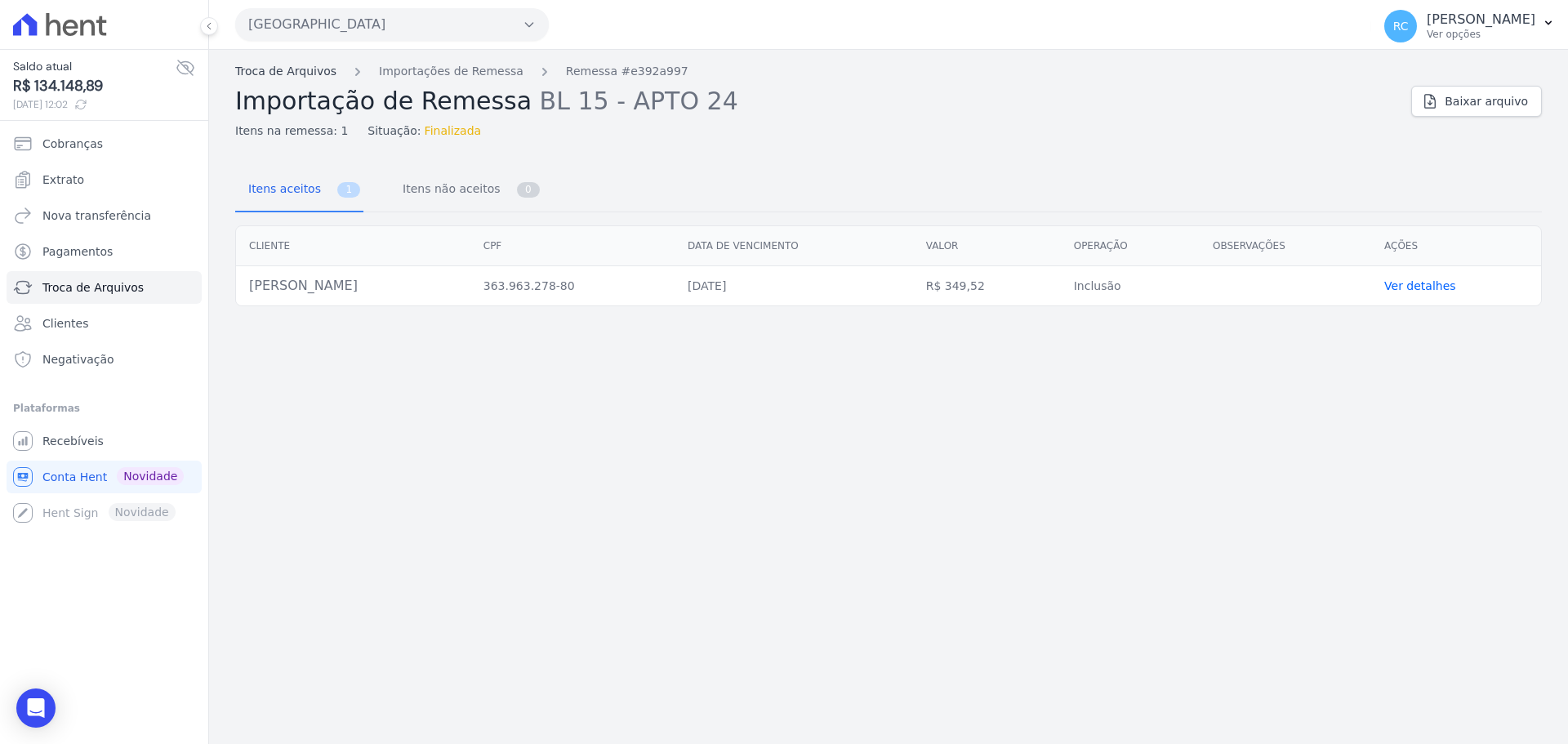
click at [304, 75] on link "Troca de Arquivos" at bounding box center [285, 71] width 102 height 17
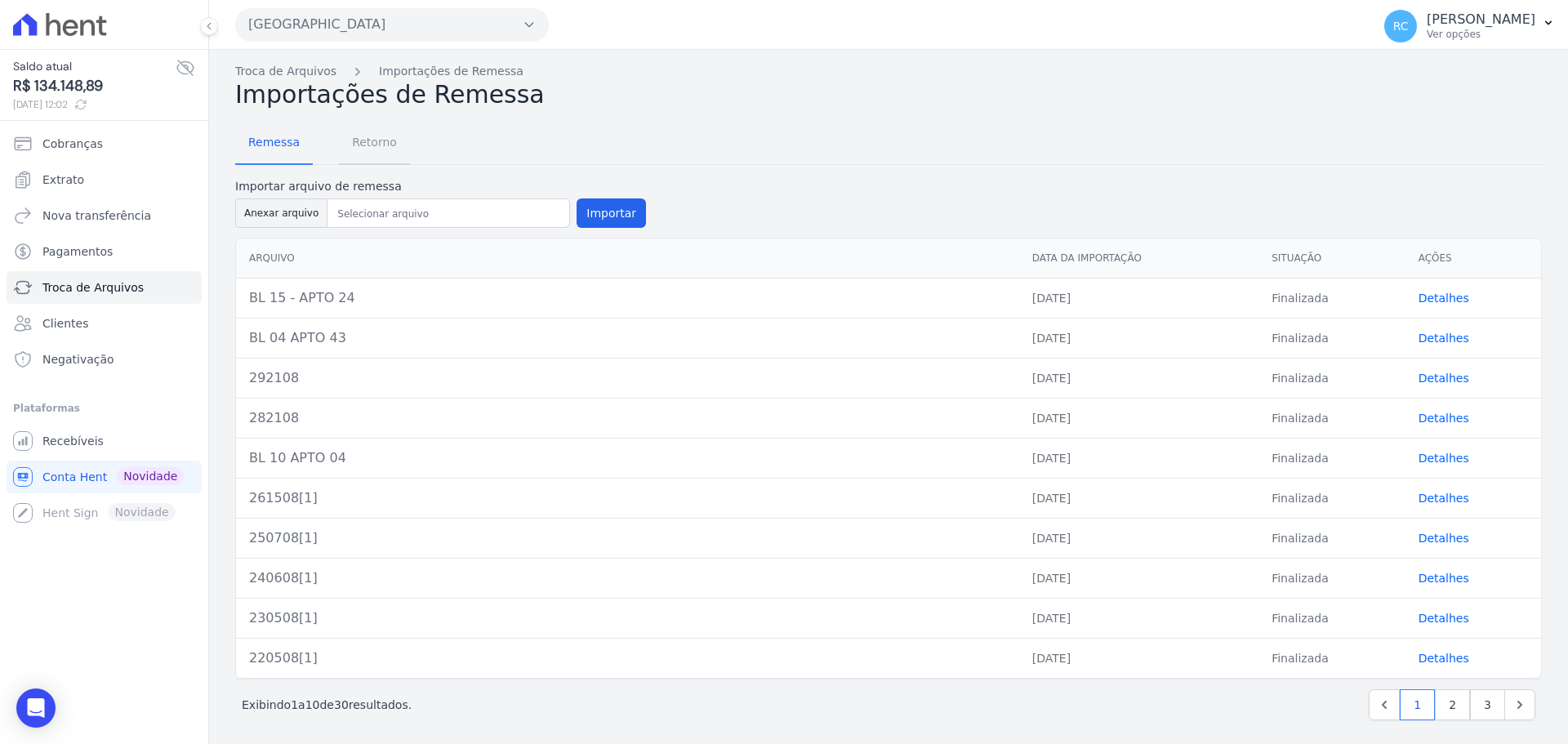
click at [381, 153] on span "Retorno" at bounding box center [374, 141] width 64 height 33
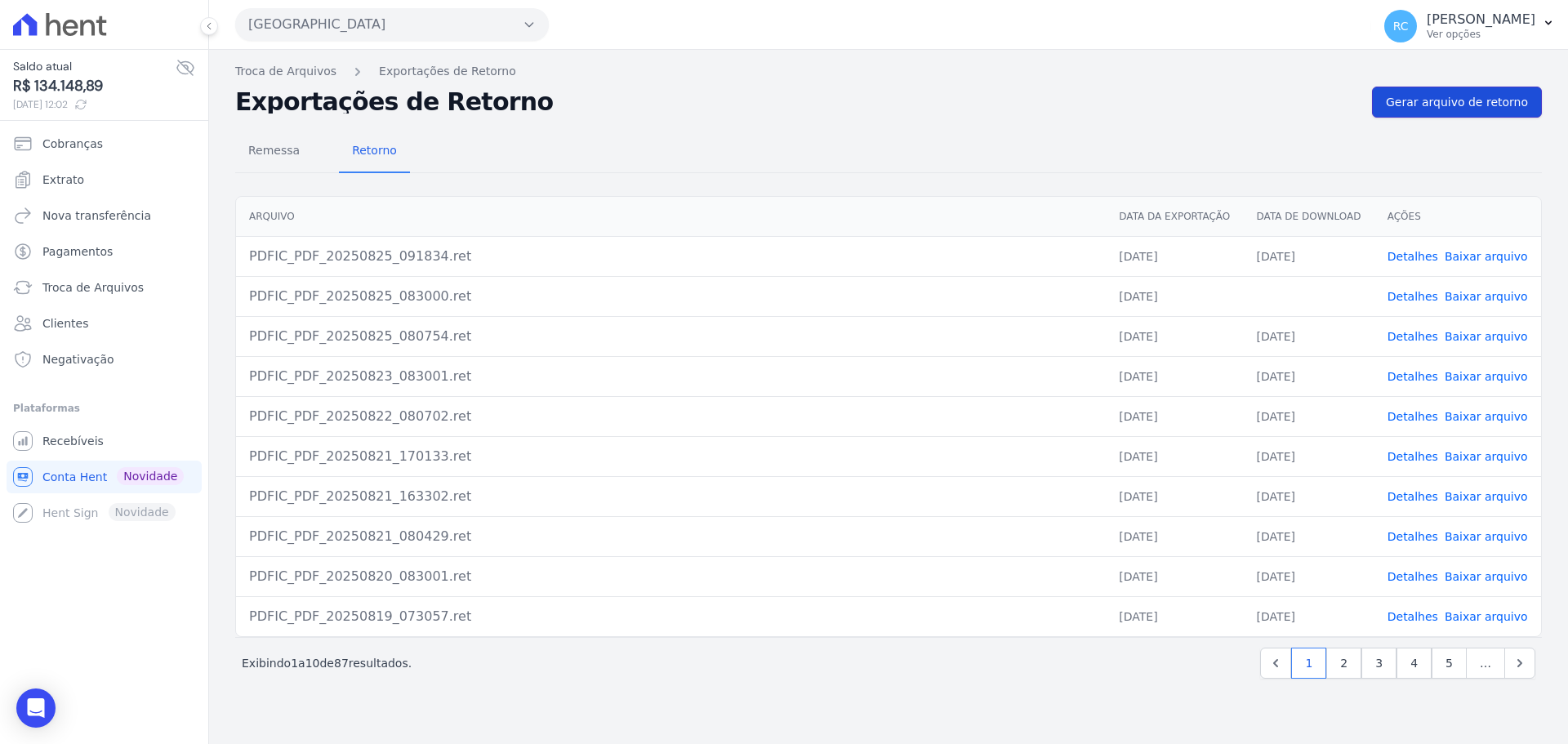
click at [1497, 102] on span "Gerar arquivo de retorno" at bounding box center [1457, 102] width 142 height 16
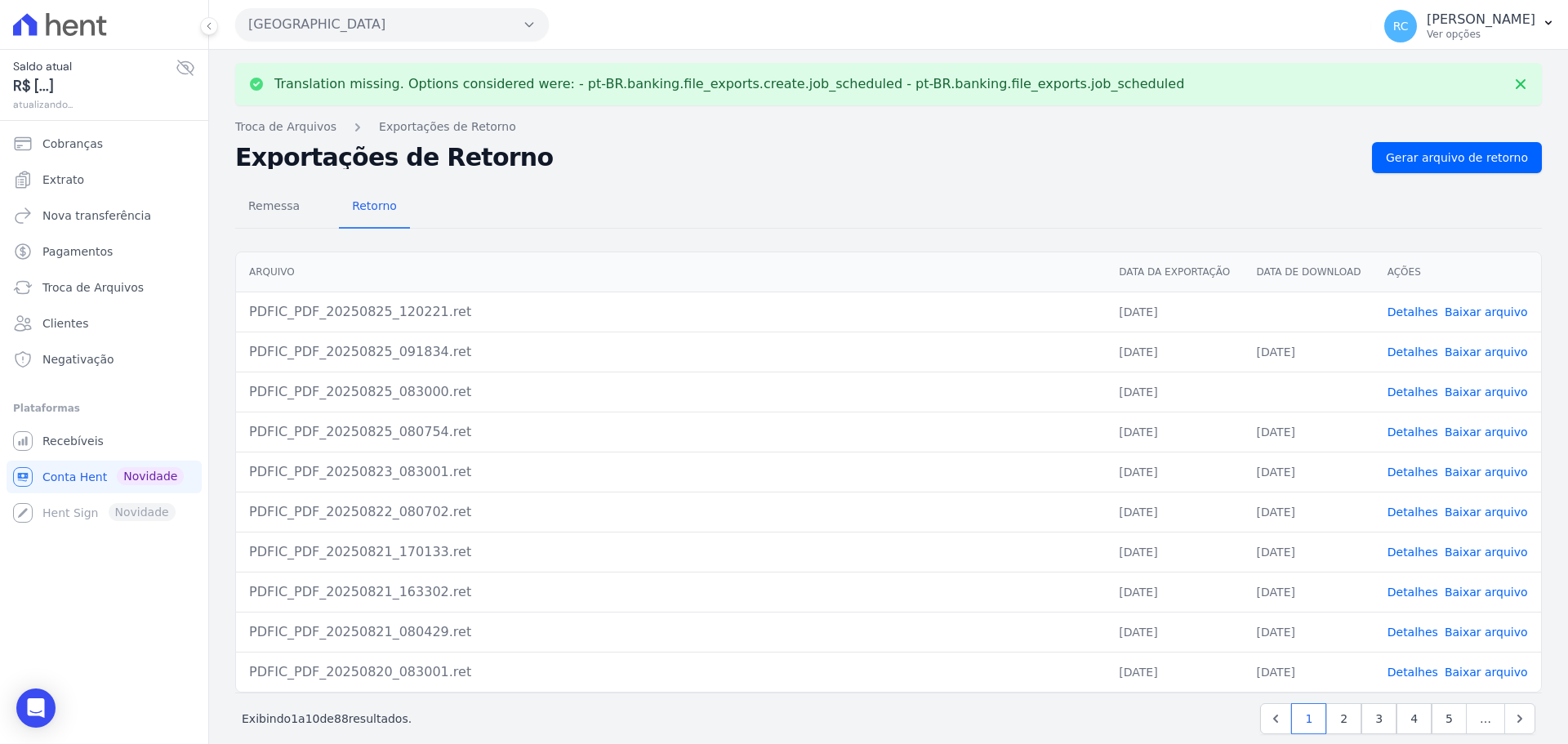
click at [1484, 306] on link "Baixar arquivo" at bounding box center [1486, 312] width 83 height 13
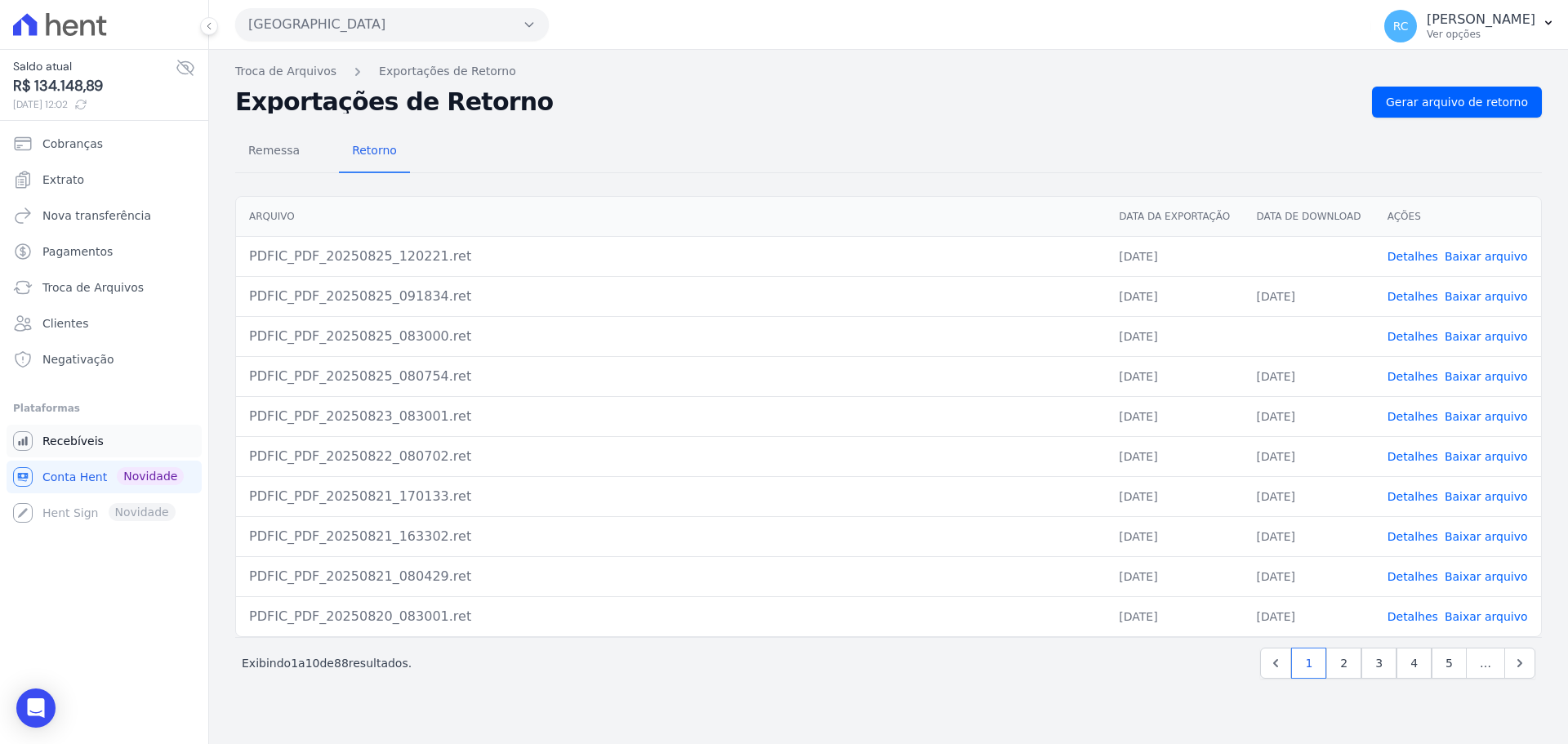
click at [142, 431] on link "Recebíveis" at bounding box center [103, 441] width 195 height 33
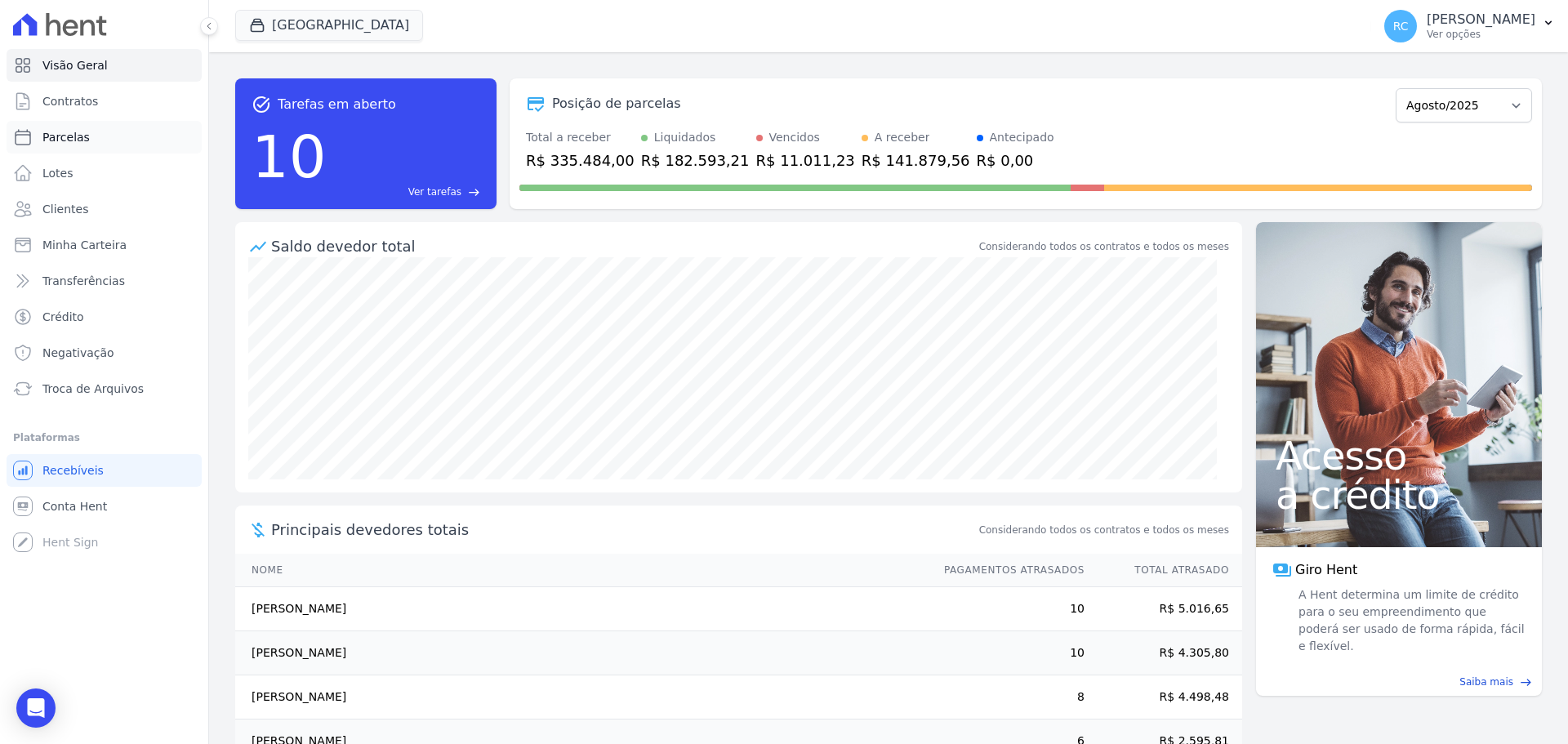
click at [120, 144] on link "Parcelas" at bounding box center [103, 137] width 195 height 33
select select
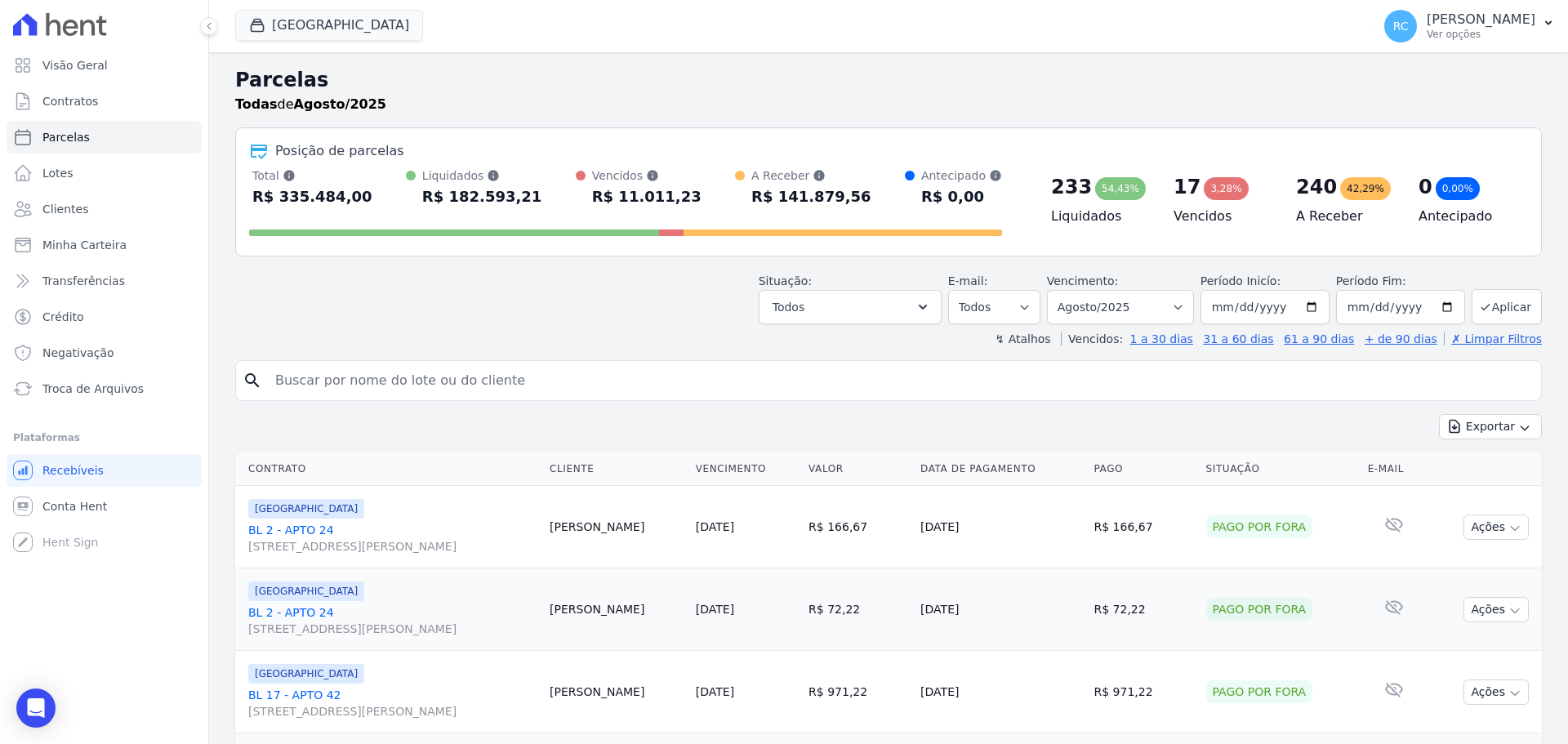
click at [405, 381] on input "search" at bounding box center [899, 380] width 1269 height 33
paste input "ROMILSON LIMA DA SILVA"
type input "ROMILSON LIMA DA SILVA"
select select
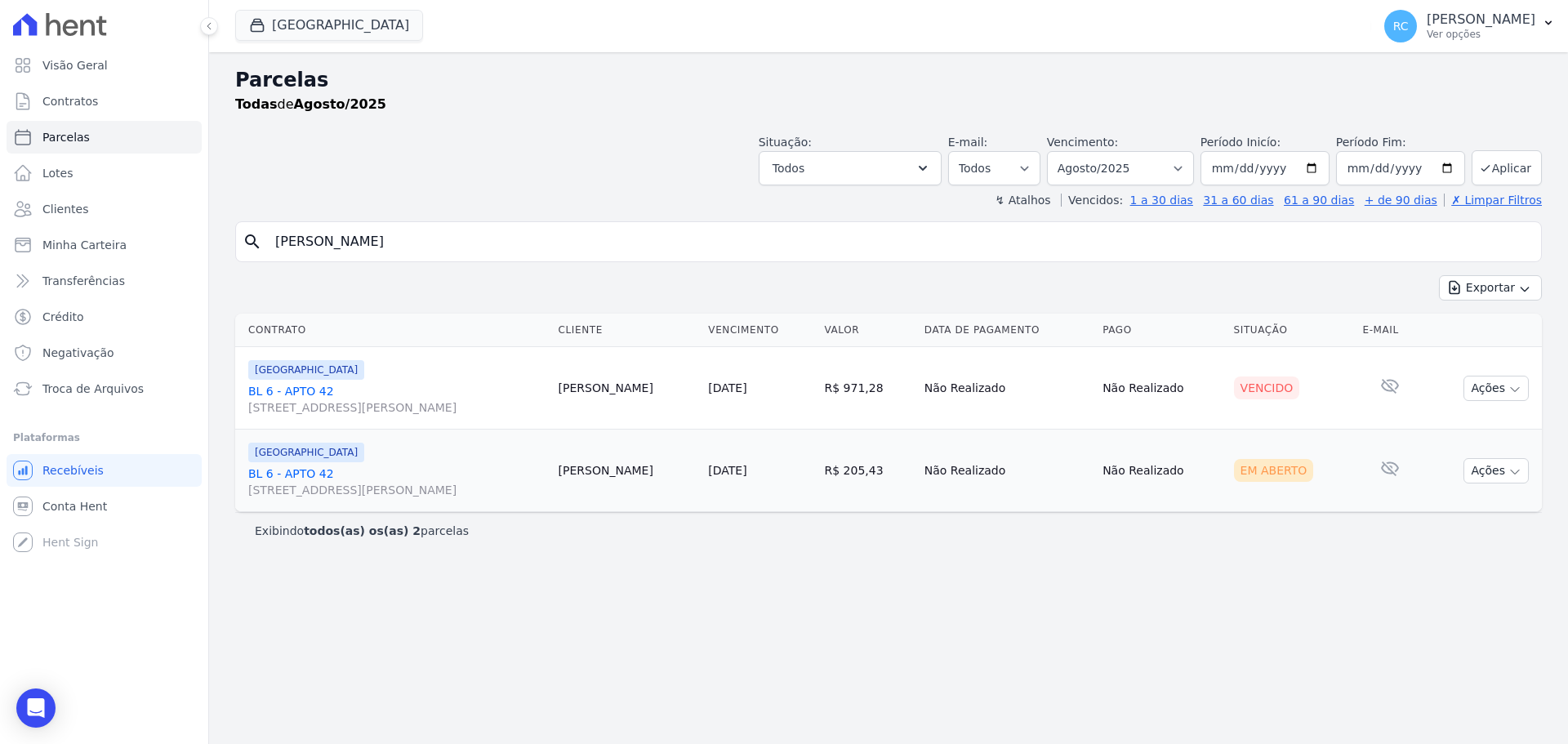
drag, startPoint x: 552, startPoint y: 628, endPoint x: 540, endPoint y: 626, distance: 12.2
click at [554, 624] on div "Parcelas Todas de Agosto/2025 Situação: Agendado Em Aberto Pago Processando Can…" at bounding box center [889, 398] width 1359 height 692
drag, startPoint x: 466, startPoint y: 240, endPoint x: 334, endPoint y: 144, distance: 163.2
click at [188, 234] on div "Visão Geral Contratos Parcelas Lotes Clientes Minha Carteira Transferências Cré…" at bounding box center [784, 372] width 1568 height 744
click at [452, 228] on div "Parcelas Todas de Agosto/2025 Situação: Agendado Em Aberto Pago Processando Can…" at bounding box center [889, 398] width 1359 height 692
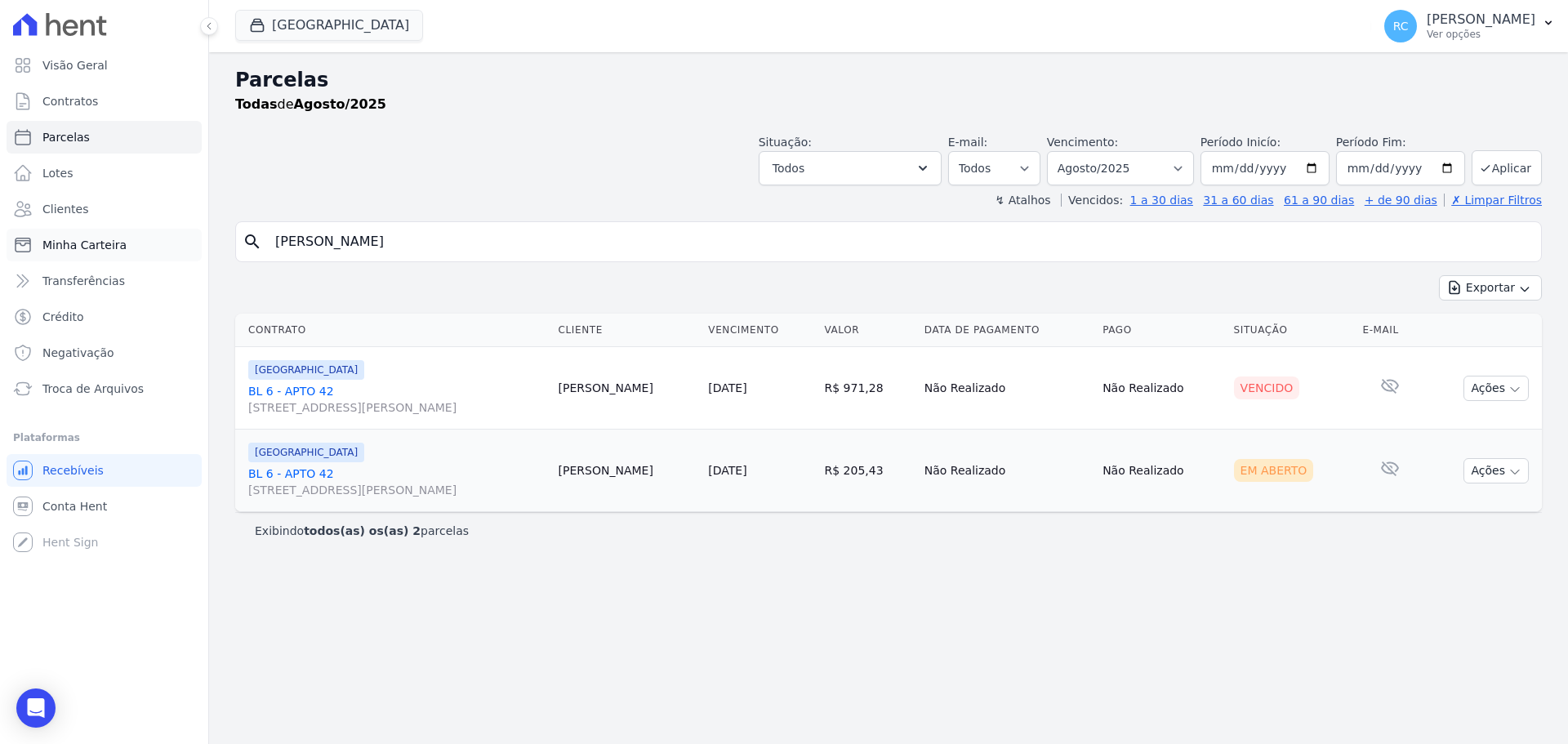
drag, startPoint x: 456, startPoint y: 239, endPoint x: 36, endPoint y: 236, distance: 420.0
click at [36, 236] on div "Visão Geral Contratos Parcelas Lotes Clientes Minha Carteira Transferências Cré…" at bounding box center [784, 372] width 1568 height 744
paste input "ICARDO ANDRE DE OLIVEIRA BRAGA"
type input "RICARDO ANDRE DE OLIVEIRA BRAGA"
select select
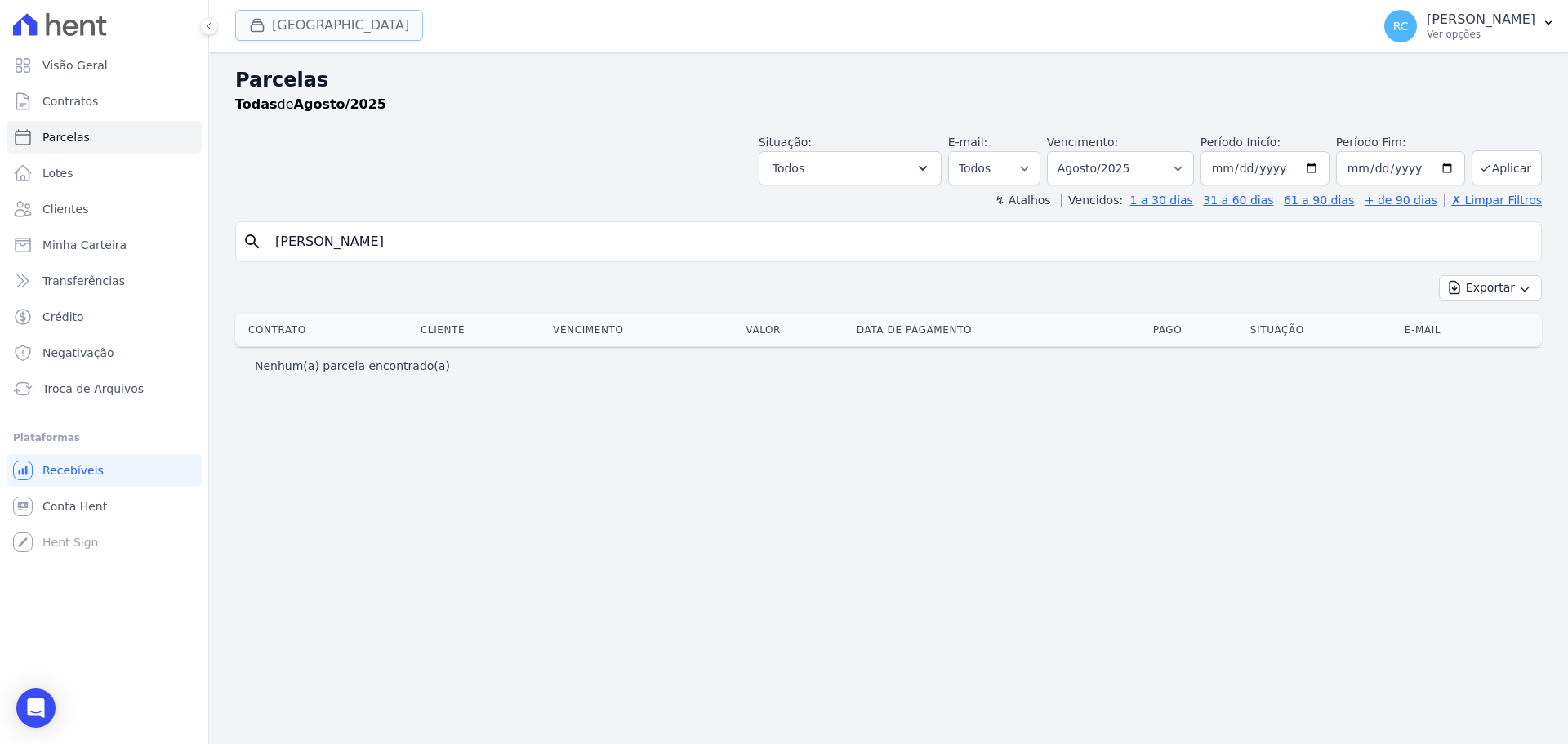
click at [376, 19] on button "Parque Das Flores" at bounding box center [329, 25] width 188 height 31
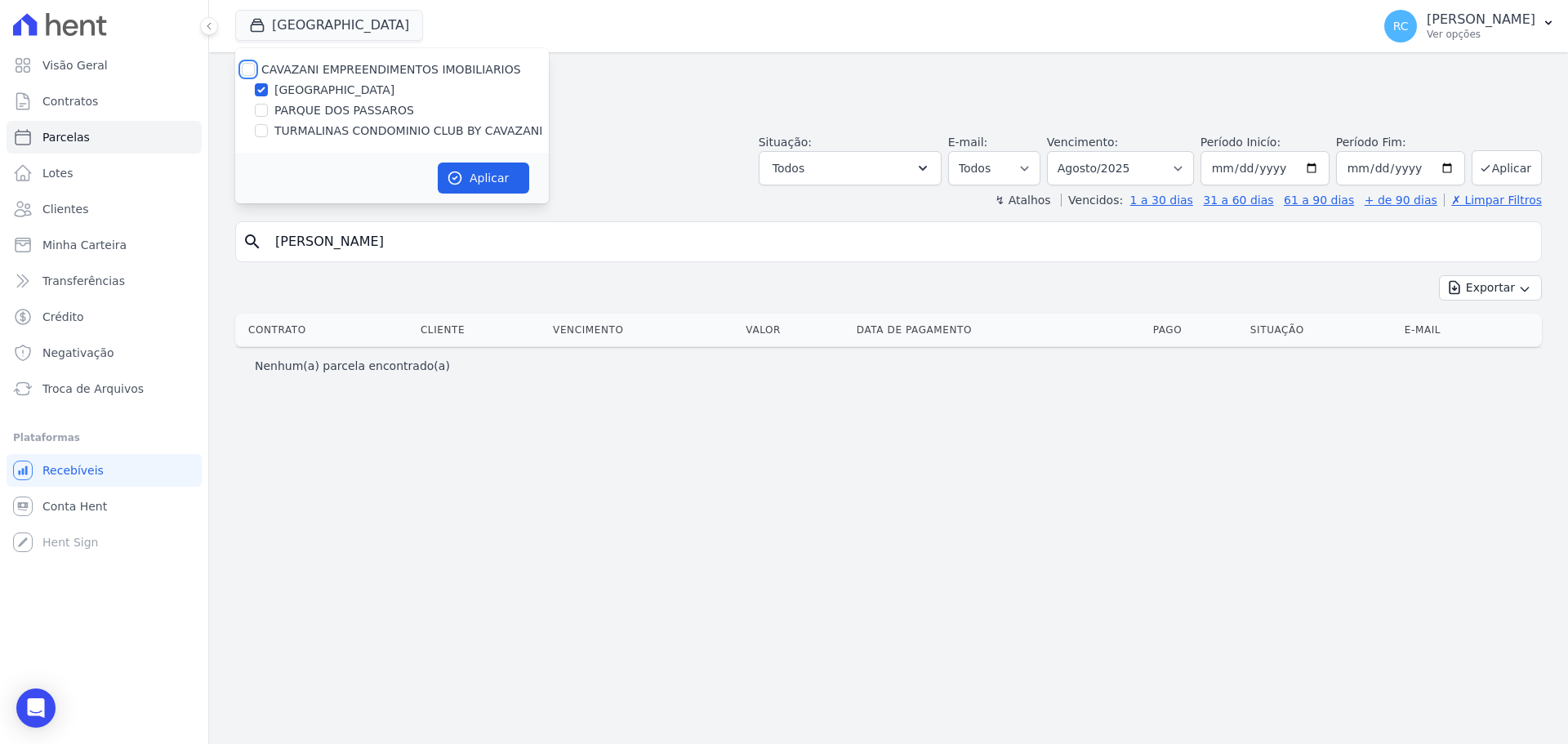
drag, startPoint x: 243, startPoint y: 66, endPoint x: 284, endPoint y: 80, distance: 43.3
click at [248, 60] on div "CAVAZANI EMPREENDIMENTOS IMOBILIARIOS PARQUE DAS FLORES PARQUE DOS PASSAROS TUR…" at bounding box center [391, 101] width 314 height 104
click at [244, 66] on input "CAVAZANI EMPREENDIMENTOS IMOBILIARIOS" at bounding box center [248, 69] width 13 height 13
checkbox input "true"
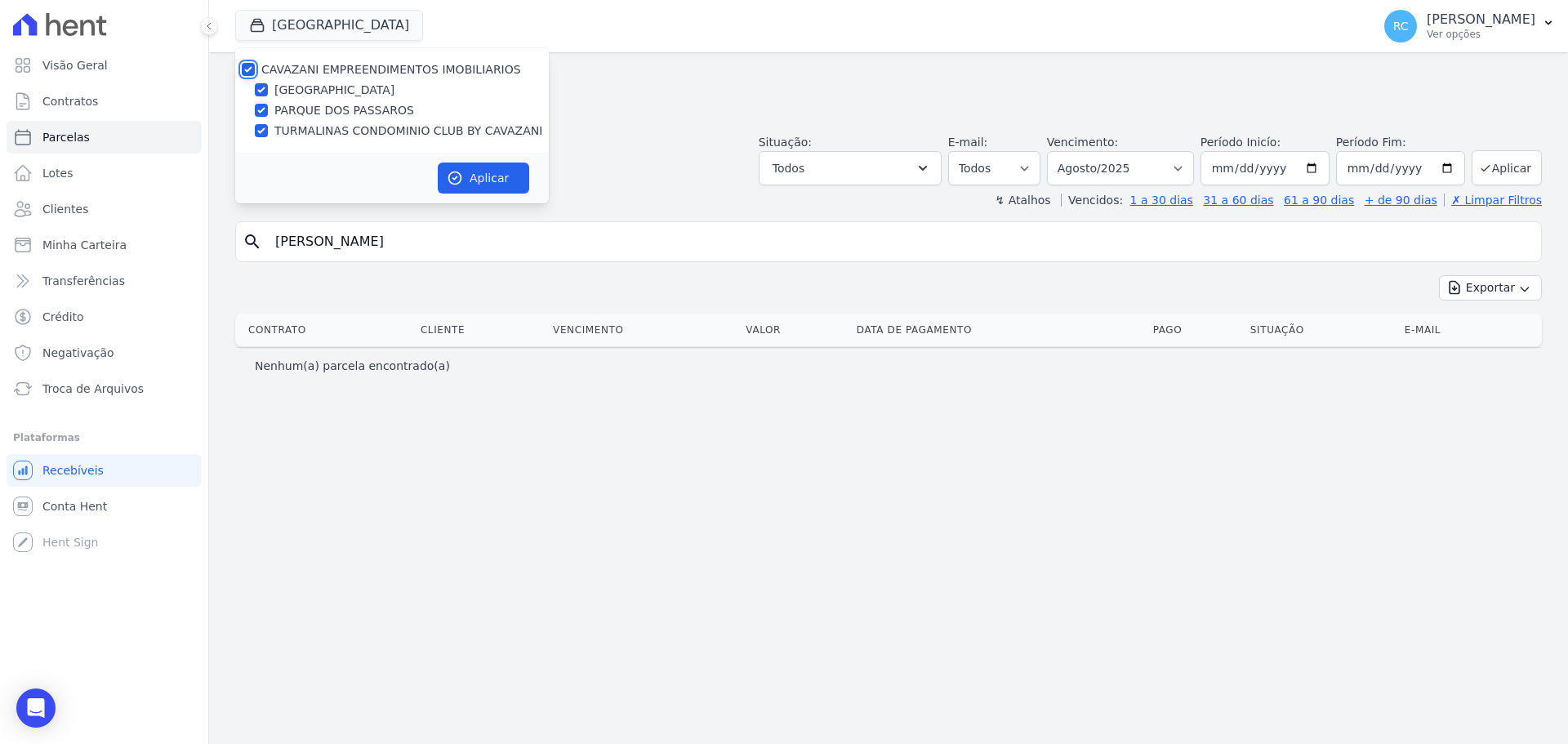
checkbox input "true"
click at [459, 178] on icon "button" at bounding box center [455, 178] width 16 height 16
select select
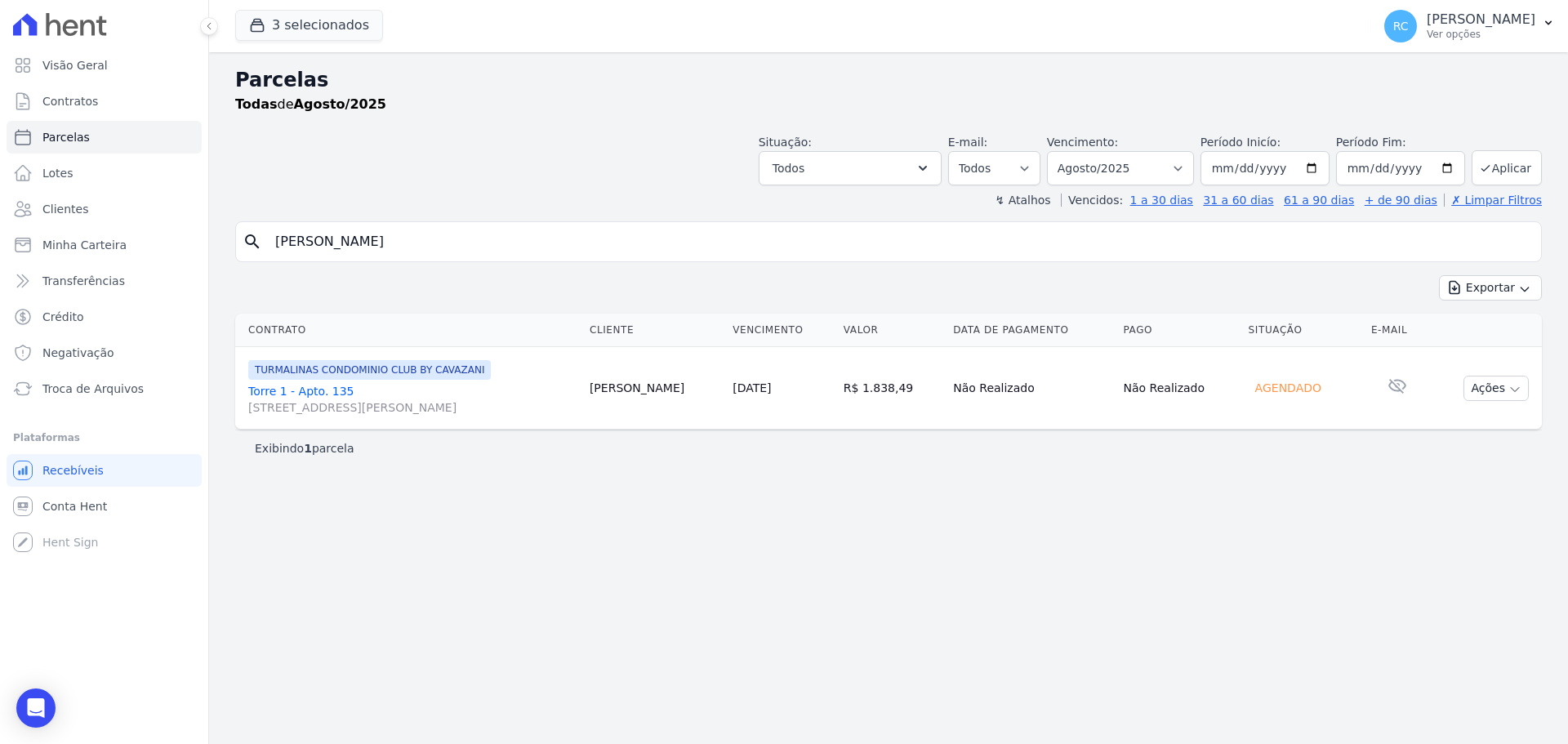
drag, startPoint x: 247, startPoint y: 392, endPoint x: 359, endPoint y: 393, distance: 112.0
click at [359, 393] on td "TURMALINAS CONDOMINIO CLUB BY CAVAZANI Torre 1 - Apto. 135 Rua Arminda de Lima,…" at bounding box center [409, 388] width 348 height 82
copy link "Torre 1 - Apto. 135"
click at [87, 511] on span "Conta Hent" at bounding box center [74, 506] width 64 height 16
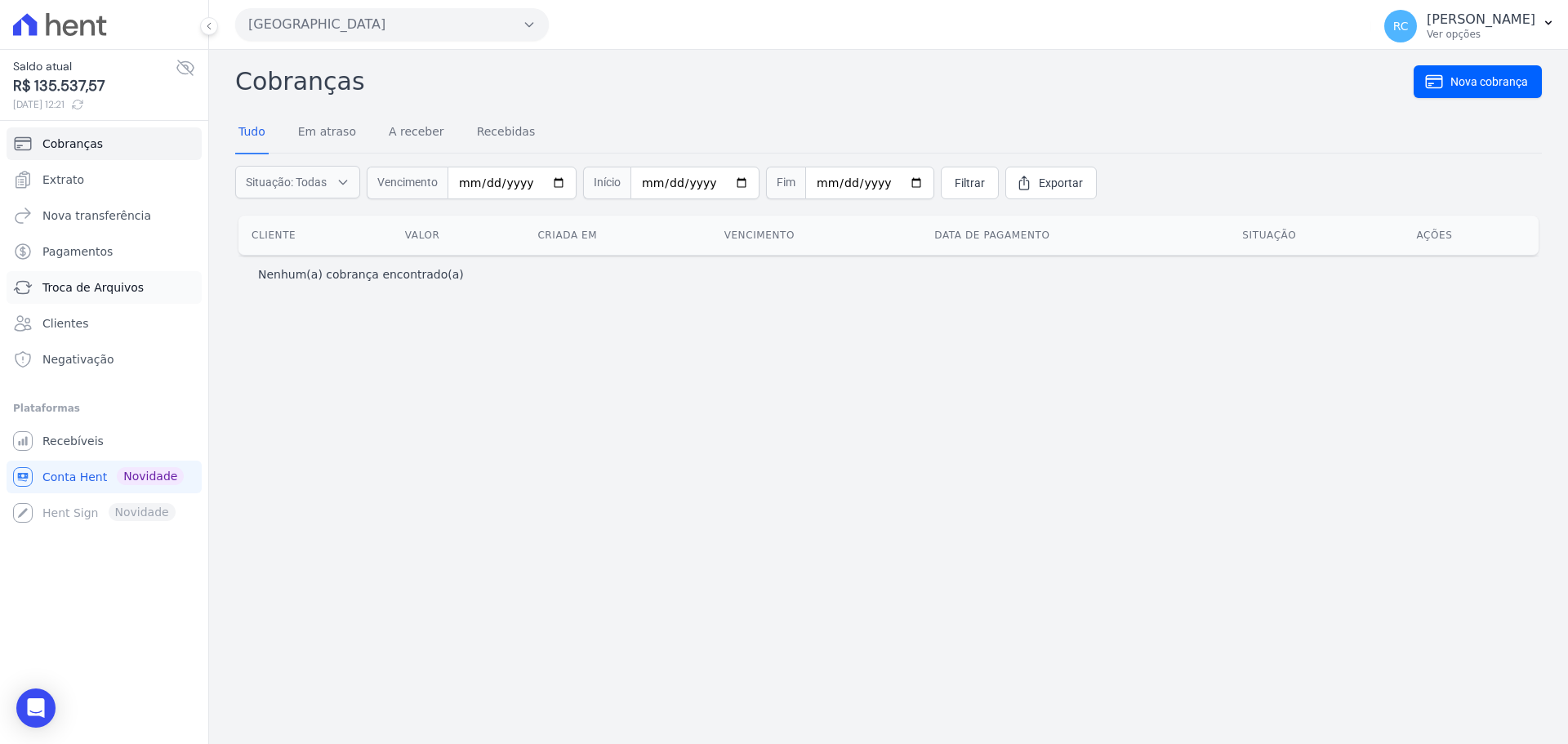
click at [114, 283] on span "Troca de Arquivos" at bounding box center [93, 287] width 102 height 16
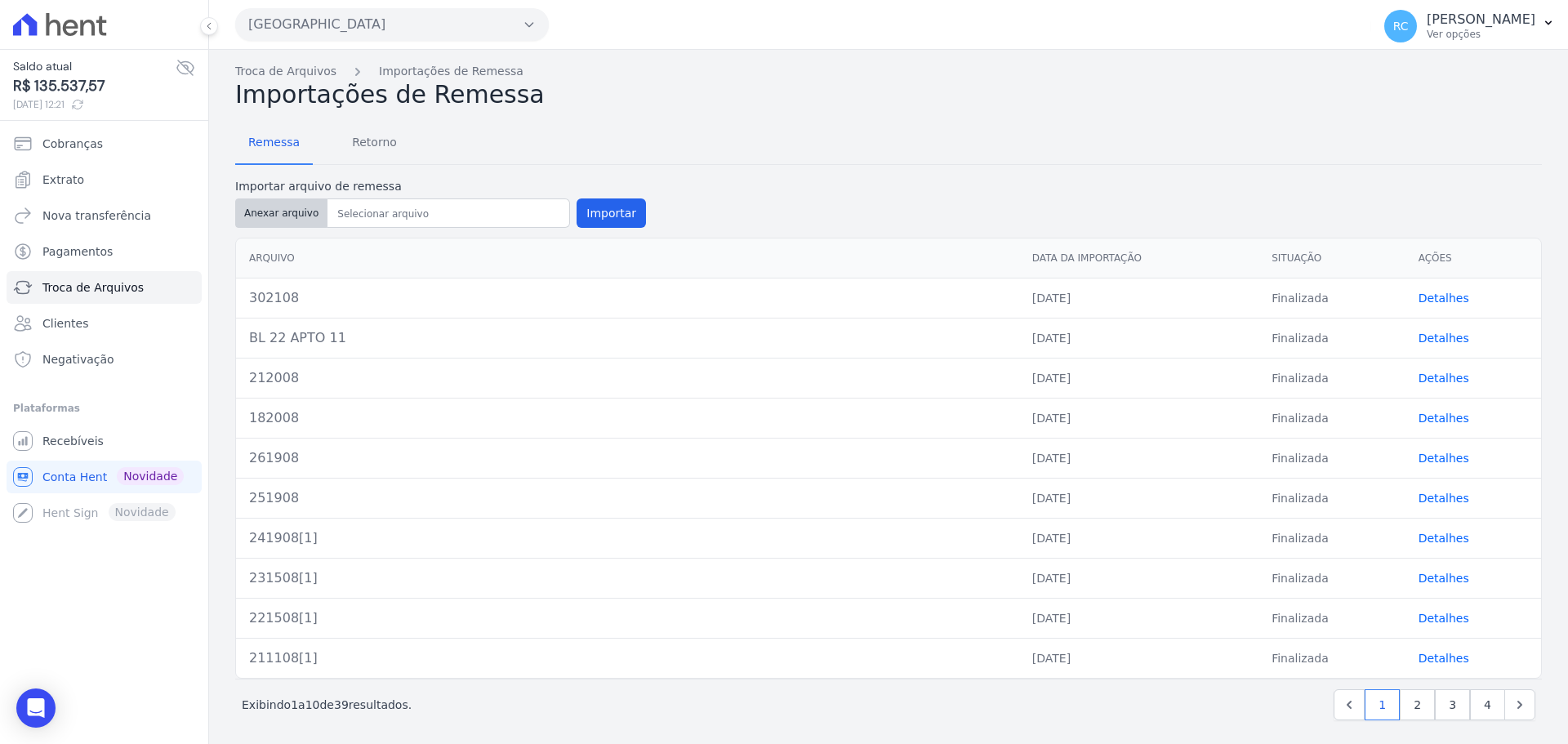
click at [275, 210] on button "Anexar arquivo" at bounding box center [281, 213] width 92 height 29
type input "292508"
click at [602, 211] on button "Importar" at bounding box center [611, 213] width 70 height 29
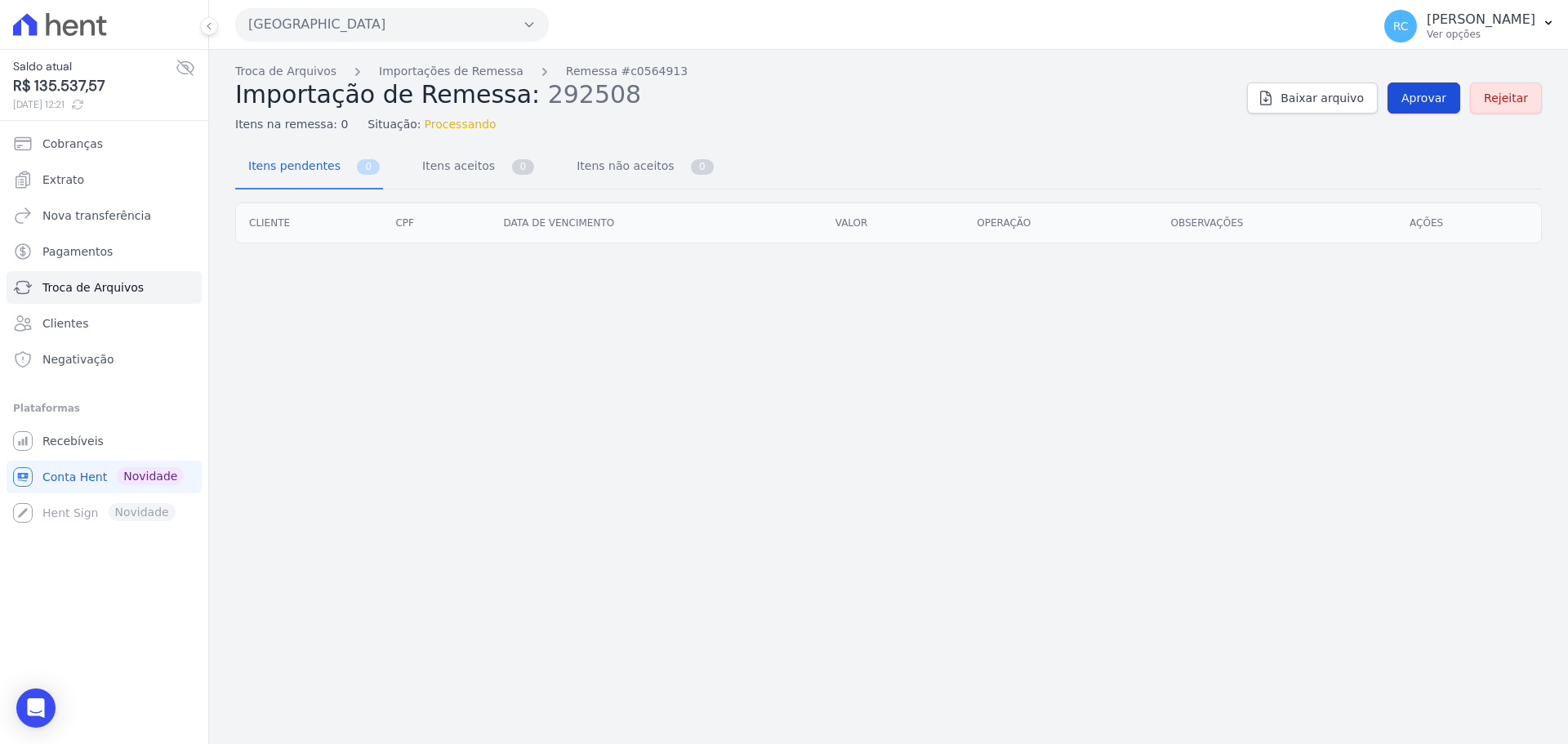
drag, startPoint x: 1413, startPoint y: 83, endPoint x: 1405, endPoint y: 102, distance: 20.6
click at [1413, 85] on link "Aprovar" at bounding box center [1424, 97] width 72 height 31
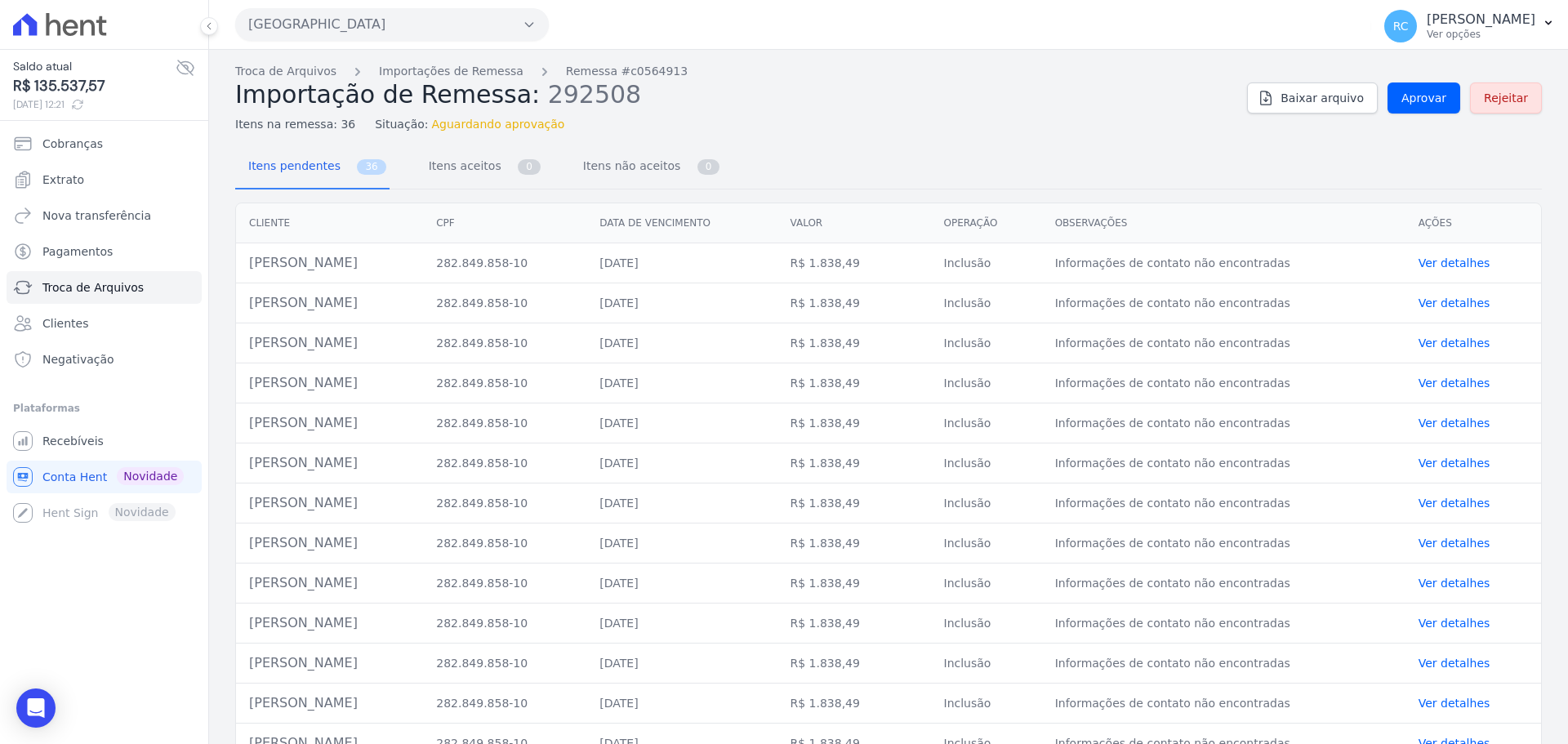
click at [343, 258] on td "[PERSON_NAME] [PERSON_NAME]" at bounding box center [330, 262] width 187 height 40
copy tr "[PERSON_NAME] [PERSON_NAME]"
drag, startPoint x: 1439, startPoint y: 69, endPoint x: 1414, endPoint y: 103, distance: 42.2
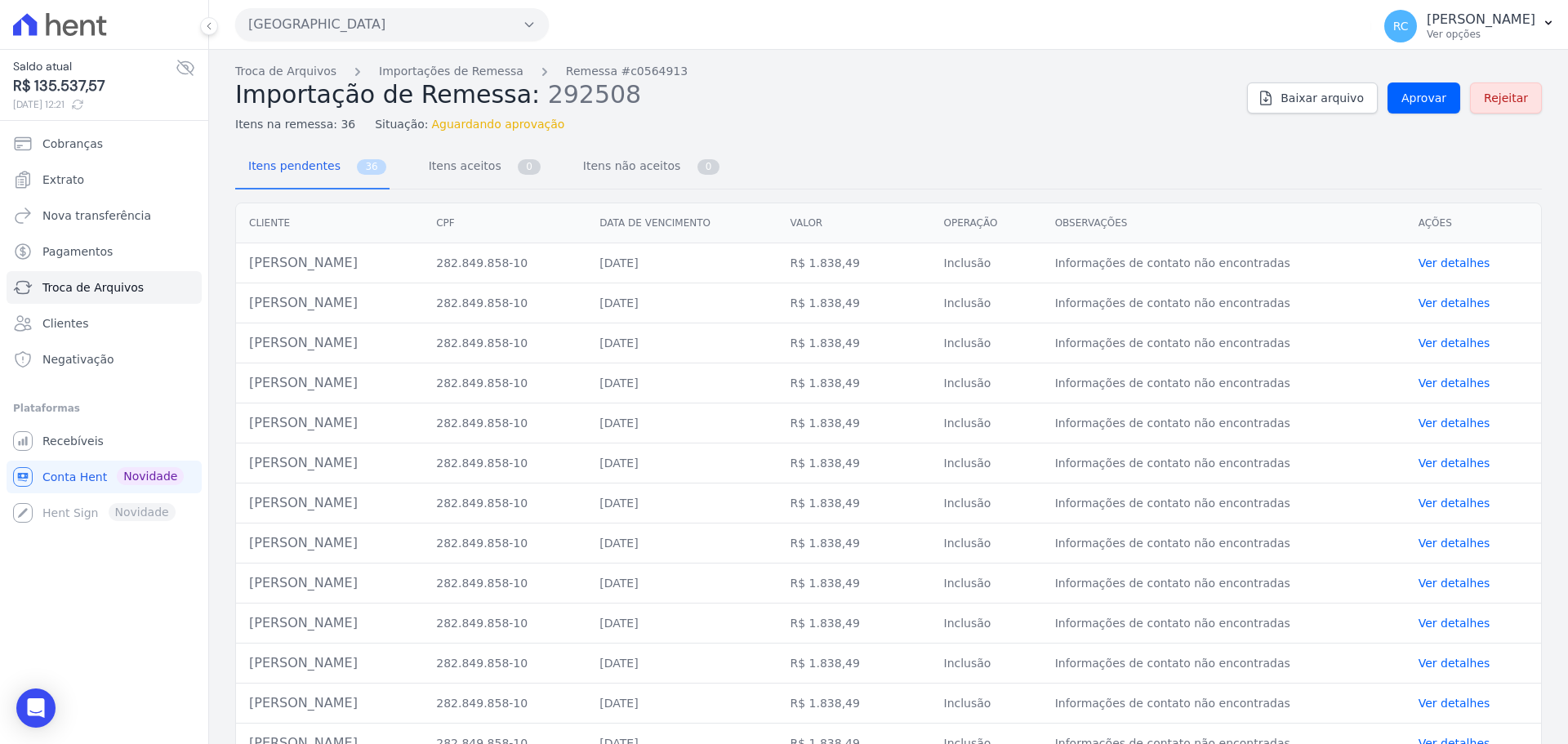
click at [1438, 71] on div "Troca de Arquivos Importações de Remessa Remessa #c0564913 Importação de Remess…" at bounding box center [888, 98] width 1307 height 71
click at [1414, 104] on span "Aprovar" at bounding box center [1423, 98] width 45 height 16
click at [1413, 101] on span "Aprovar" at bounding box center [1423, 98] width 45 height 16
click at [1388, 97] on link "Aprovar" at bounding box center [1424, 97] width 72 height 31
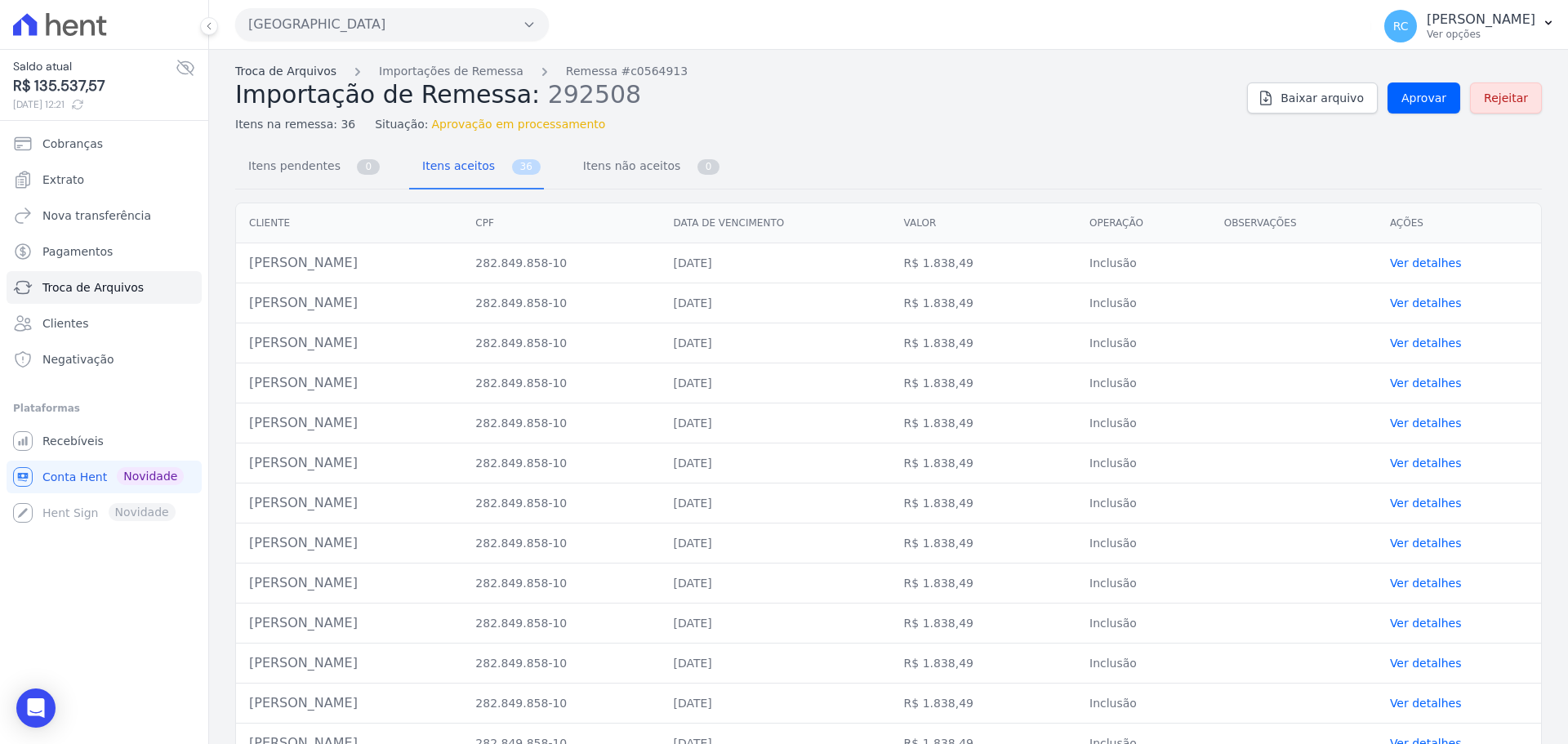
click at [294, 78] on link "Troca de Arquivos" at bounding box center [285, 71] width 102 height 17
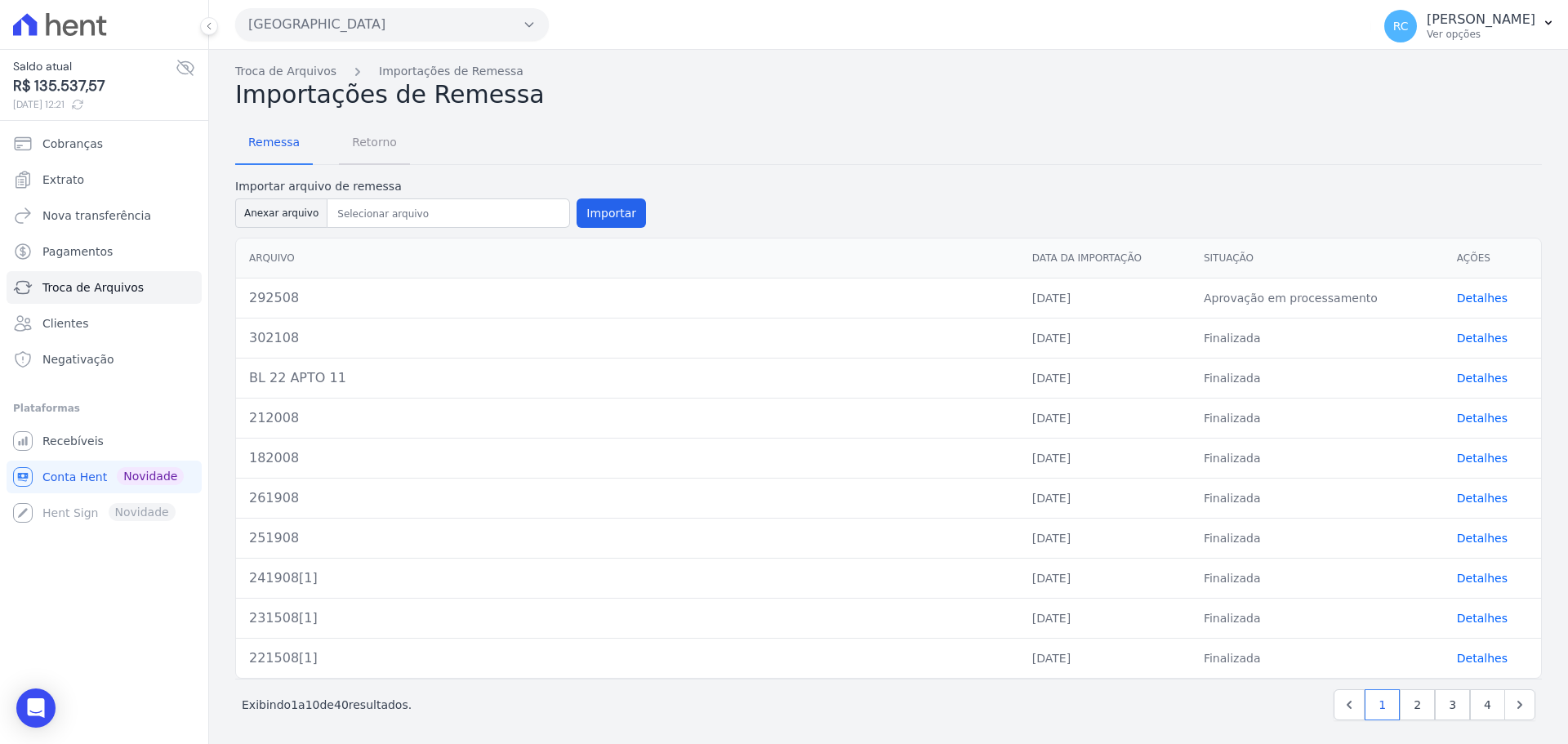
click at [384, 143] on span "Retorno" at bounding box center [374, 141] width 64 height 33
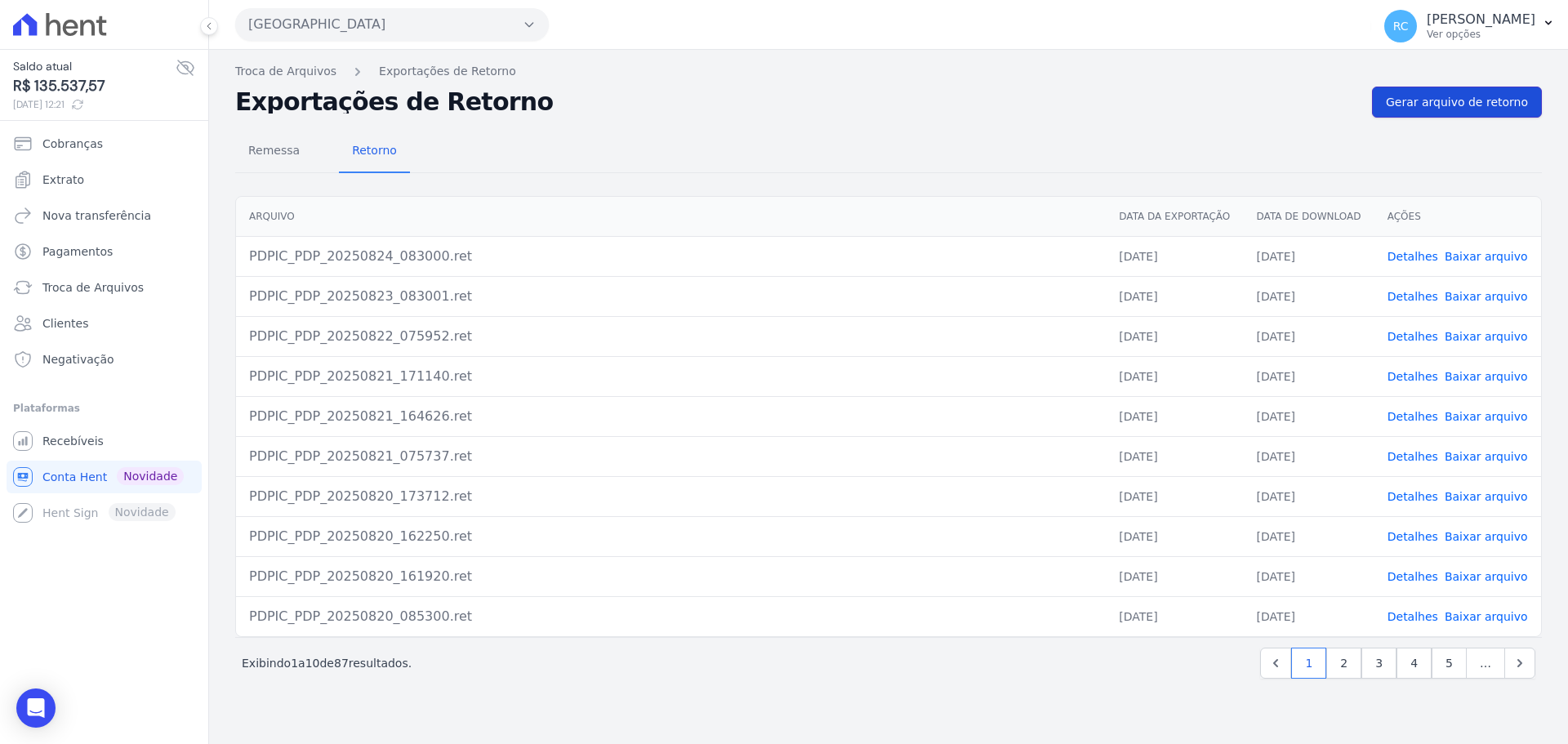
click at [1466, 95] on span "Gerar arquivo de retorno" at bounding box center [1457, 102] width 142 height 16
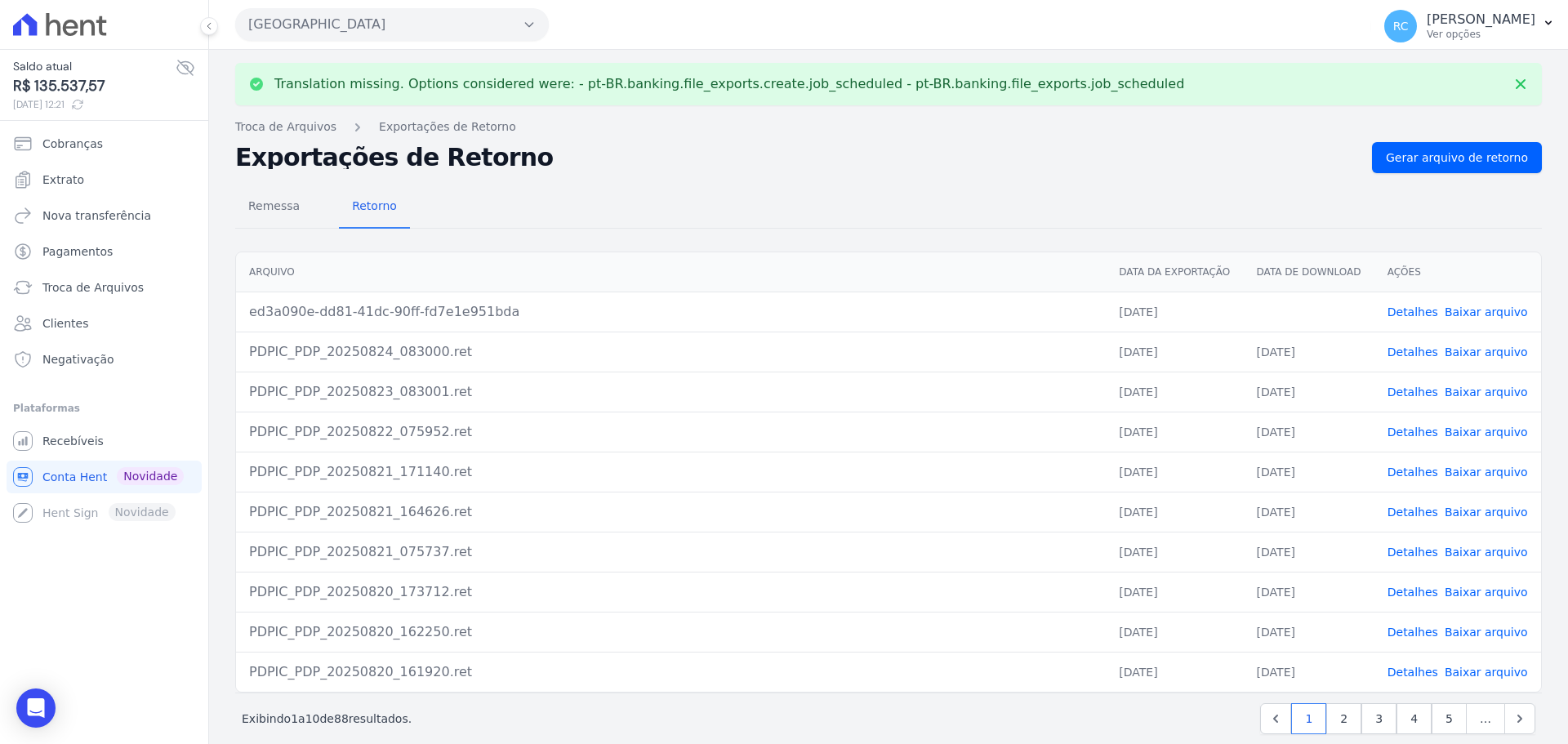
click at [1458, 311] on link "Baixar arquivo" at bounding box center [1486, 312] width 83 height 13
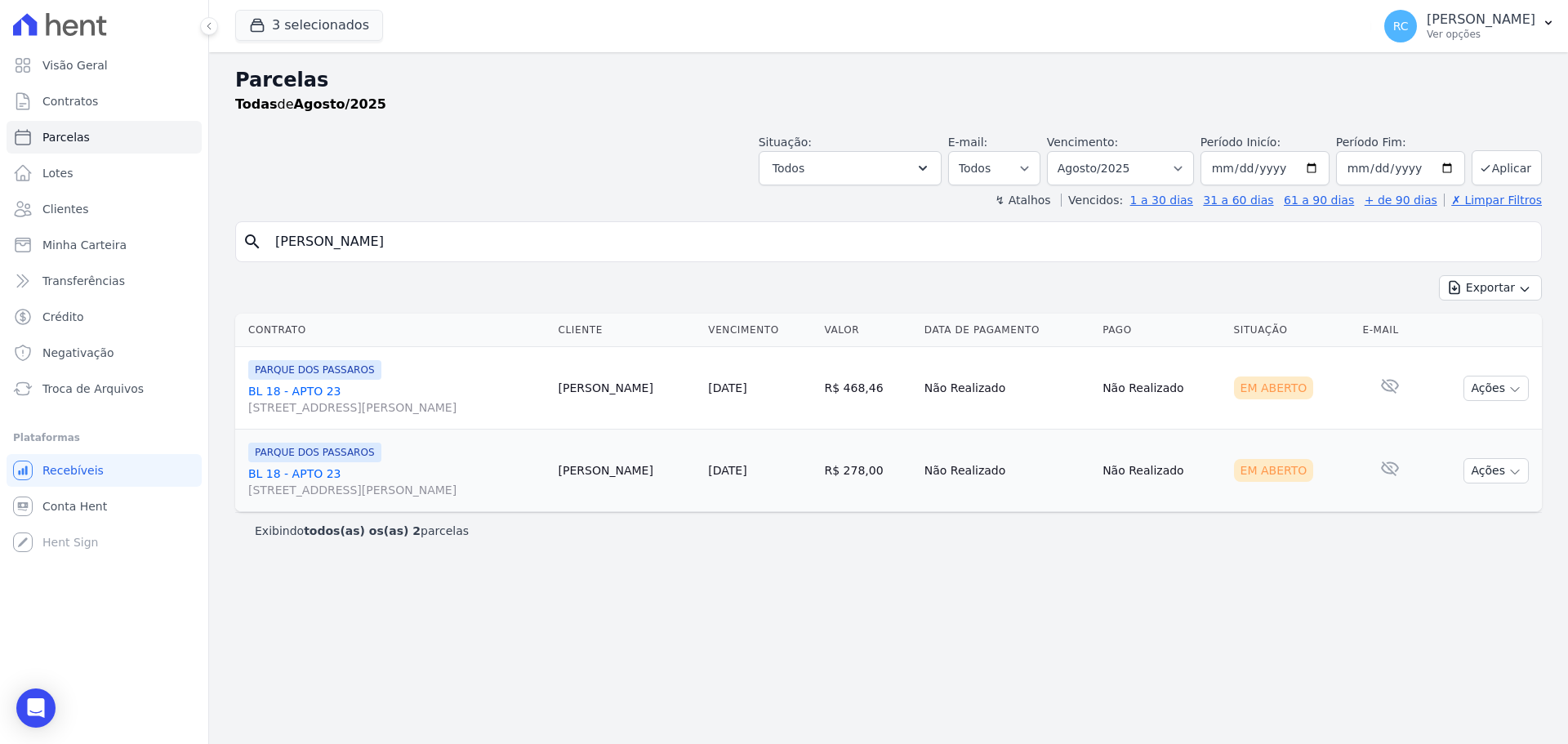
select select
click at [67, 61] on span "Visão Geral" at bounding box center [75, 65] width 65 height 16
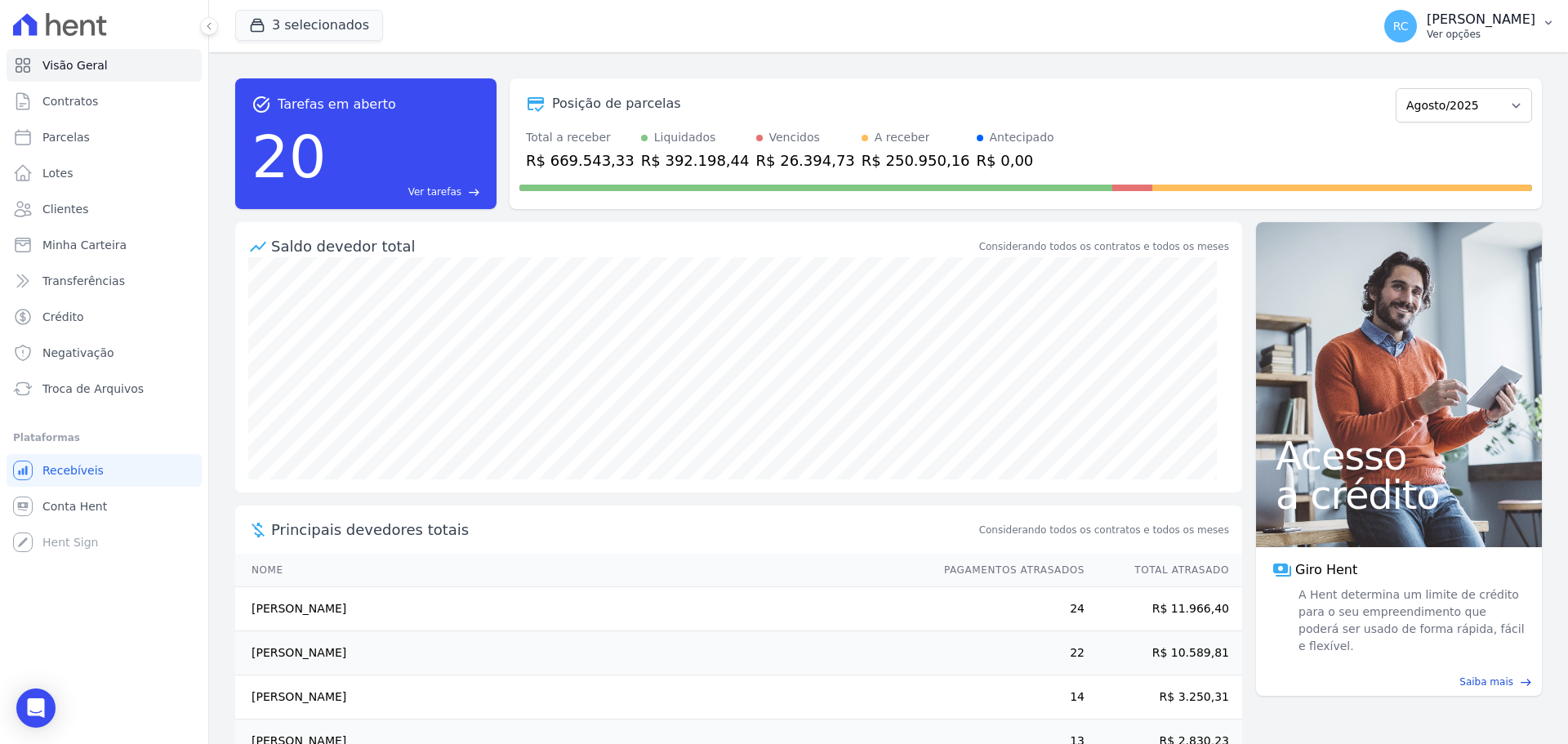
click at [1488, 26] on p "[PERSON_NAME] [PERSON_NAME]" at bounding box center [1481, 19] width 109 height 16
click at [1433, 74] on link "Perfil do empreendimento" at bounding box center [1463, 70] width 209 height 29
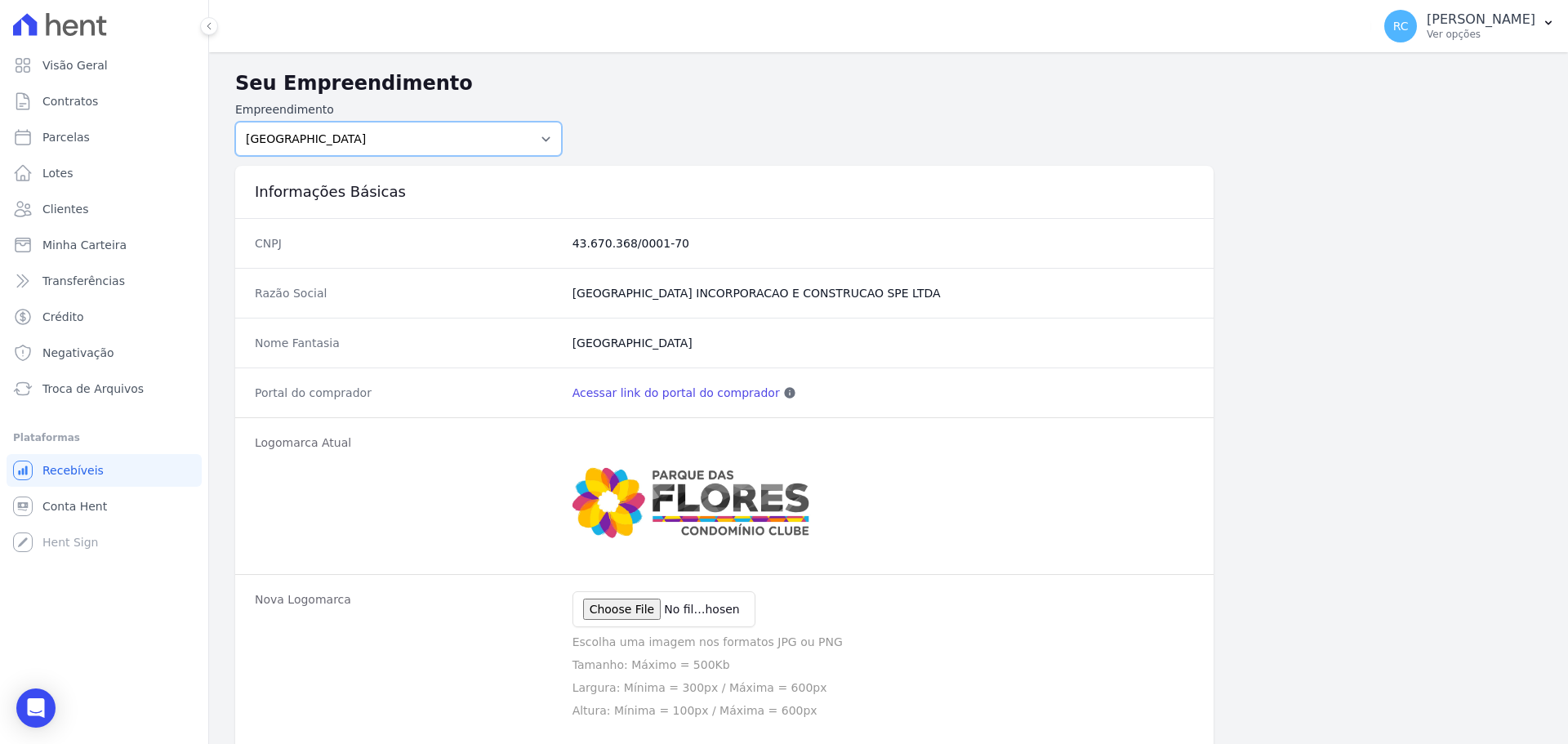
drag, startPoint x: 486, startPoint y: 140, endPoint x: 475, endPoint y: 147, distance: 13.0
click at [486, 140] on select "PARQUE DAS FLORES PARQUE DOS PASSAROS TURMALINAS CONDOMINIO CLUB BY CAVAZANI" at bounding box center [398, 139] width 327 height 34
select select "7c6dbd88-c992-4e1b-a35d-d12916fde016"
click at [235, 122] on select "PARQUE DAS FLORES PARQUE DOS PASSAROS TURMALINAS CONDOMINIO CLUB BY CAVAZANI" at bounding box center [398, 139] width 327 height 34
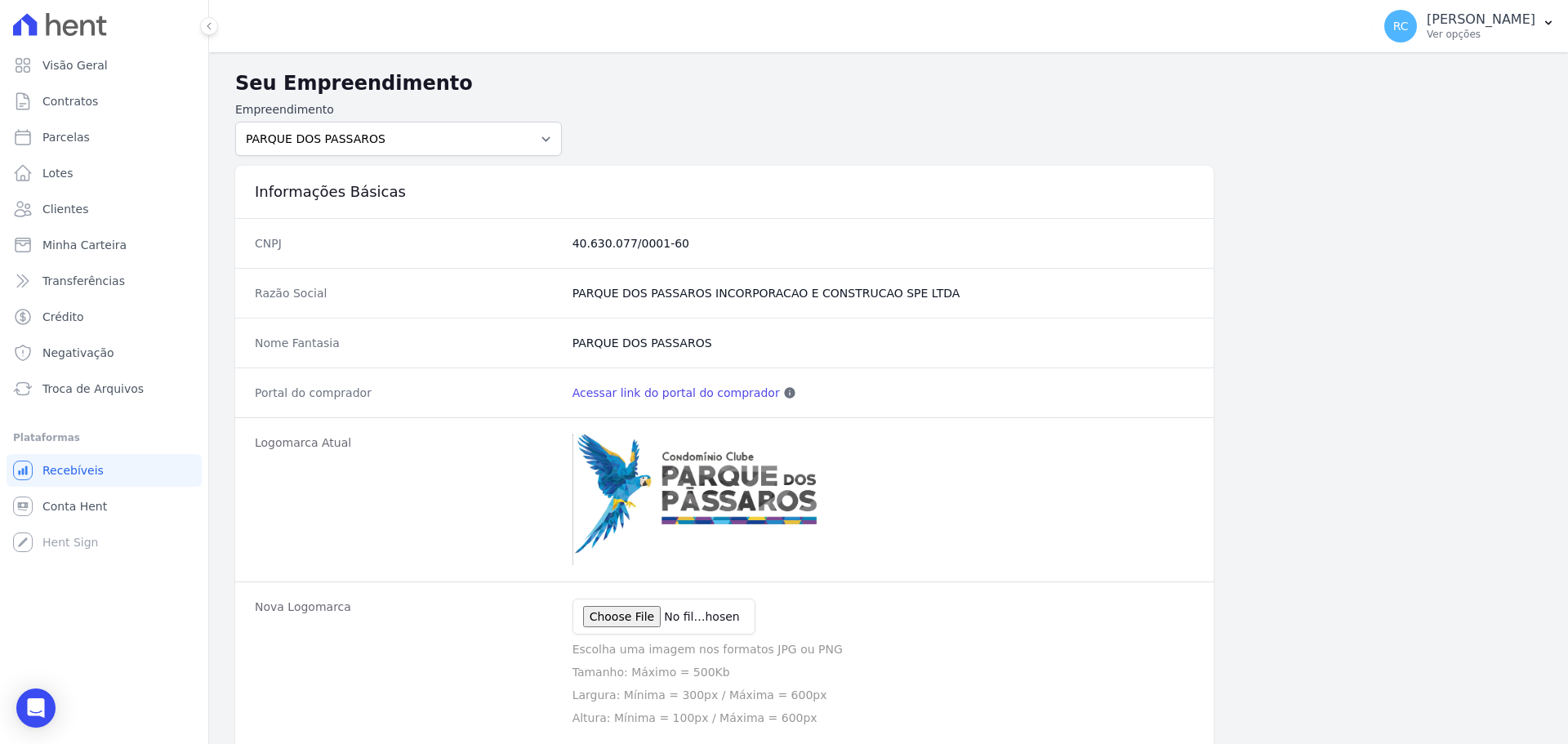
click at [653, 390] on link "Acessar link do portal do comprador" at bounding box center [676, 392] width 208 height 16
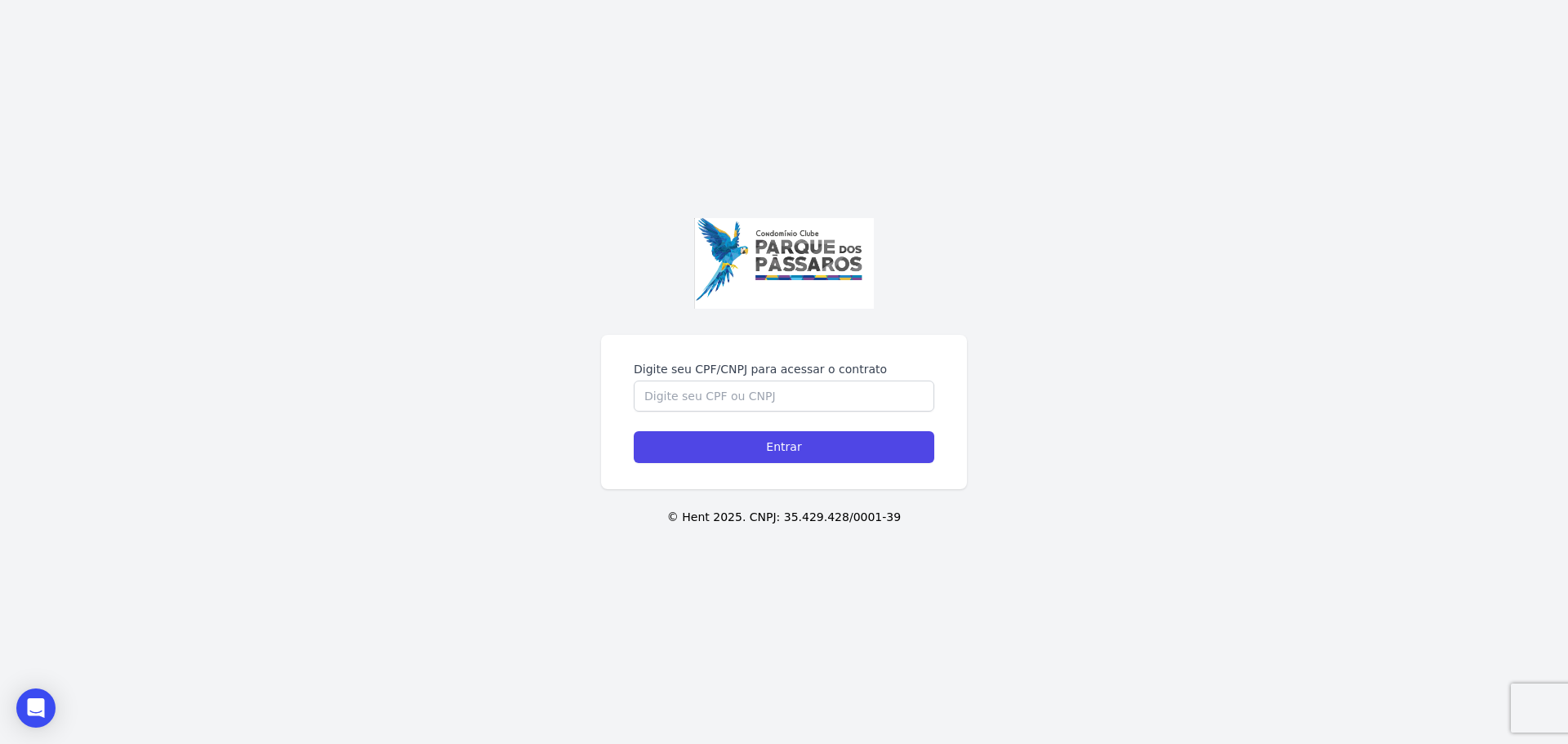
click at [841, 699] on div "Digite seu CPF/CNPJ para acessar o contrato Entrar © Hent 2025. CNPJ: 35.429.42…" at bounding box center [784, 372] width 1568 height 744
click at [1266, 381] on div "Digite seu CPF/CNPJ para acessar o contrato Entrar © Hent 2025. CNPJ: 35.429.42…" at bounding box center [784, 372] width 1568 height 744
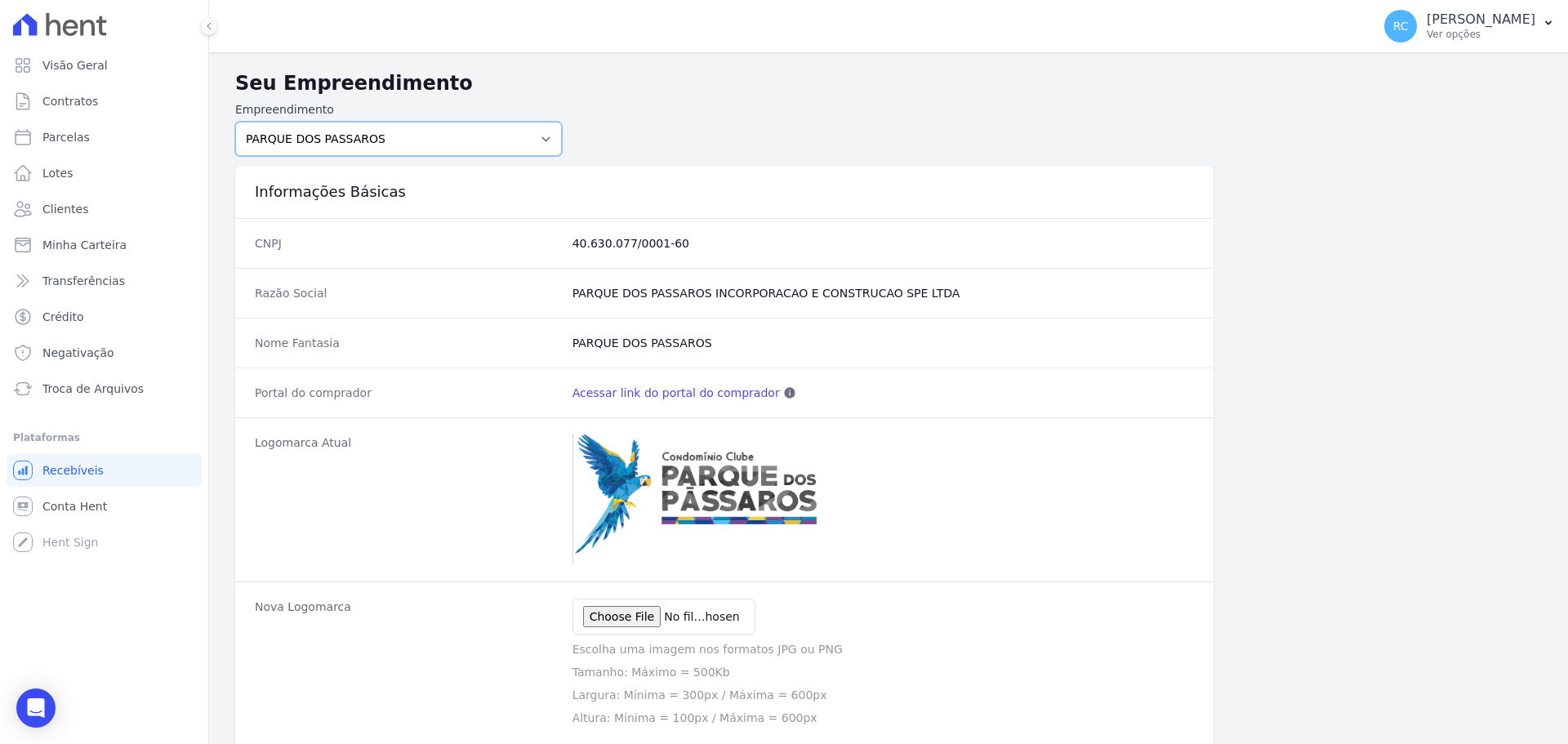
click at [509, 130] on select "PARQUE DAS FLORES PARQUE DOS PASSAROS TURMALINAS CONDOMINIO CLUB BY CAVAZANI" at bounding box center [398, 139] width 327 height 34
select select "b32c219b-77eb-4546-85b9-cf96cc1fb0c6"
click at [235, 122] on select "PARQUE DAS FLORES PARQUE DOS PASSAROS TURMALINAS CONDOMINIO CLUB BY CAVAZANI" at bounding box center [398, 139] width 327 height 34
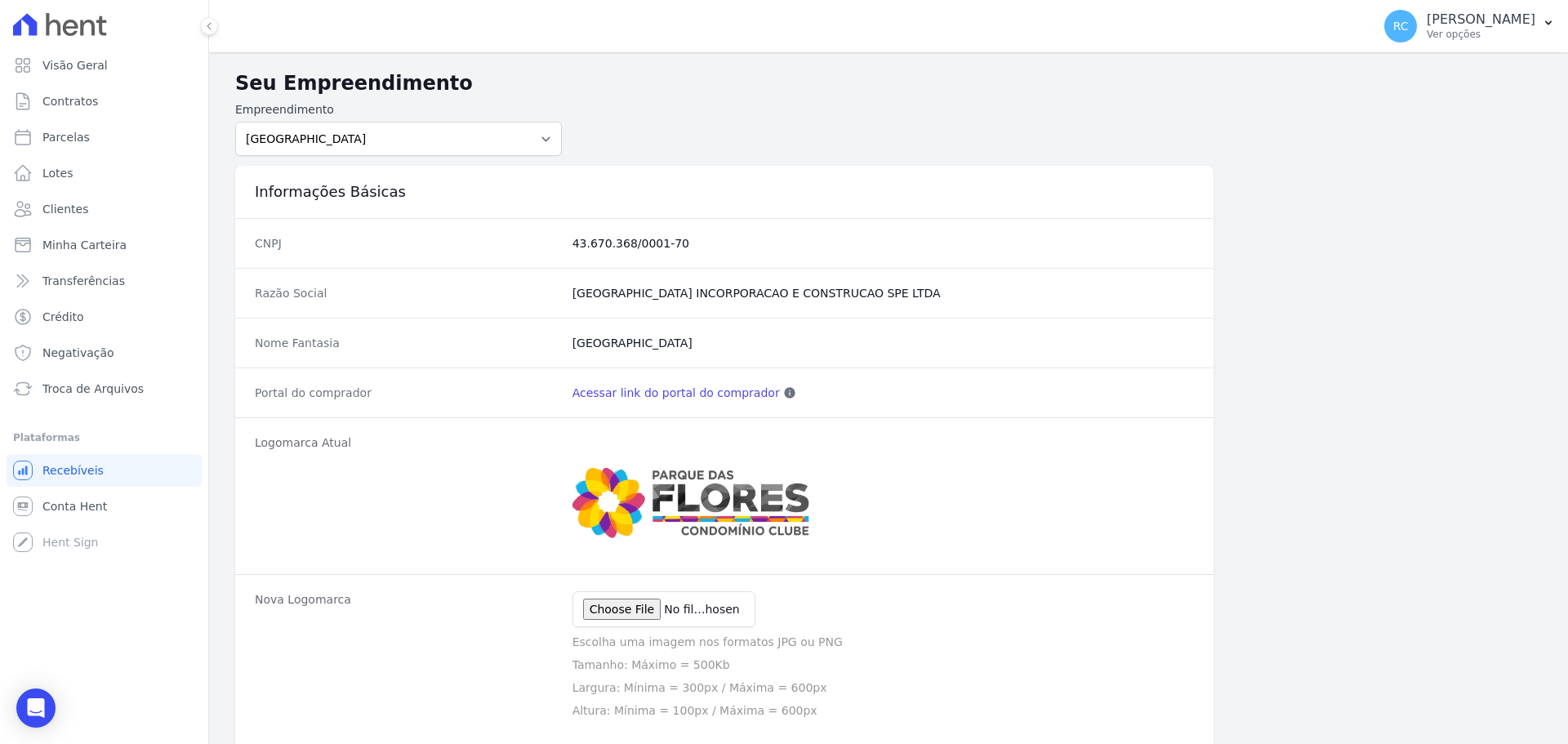
click at [673, 391] on link "Acessar link do portal do comprador" at bounding box center [676, 392] width 208 height 16
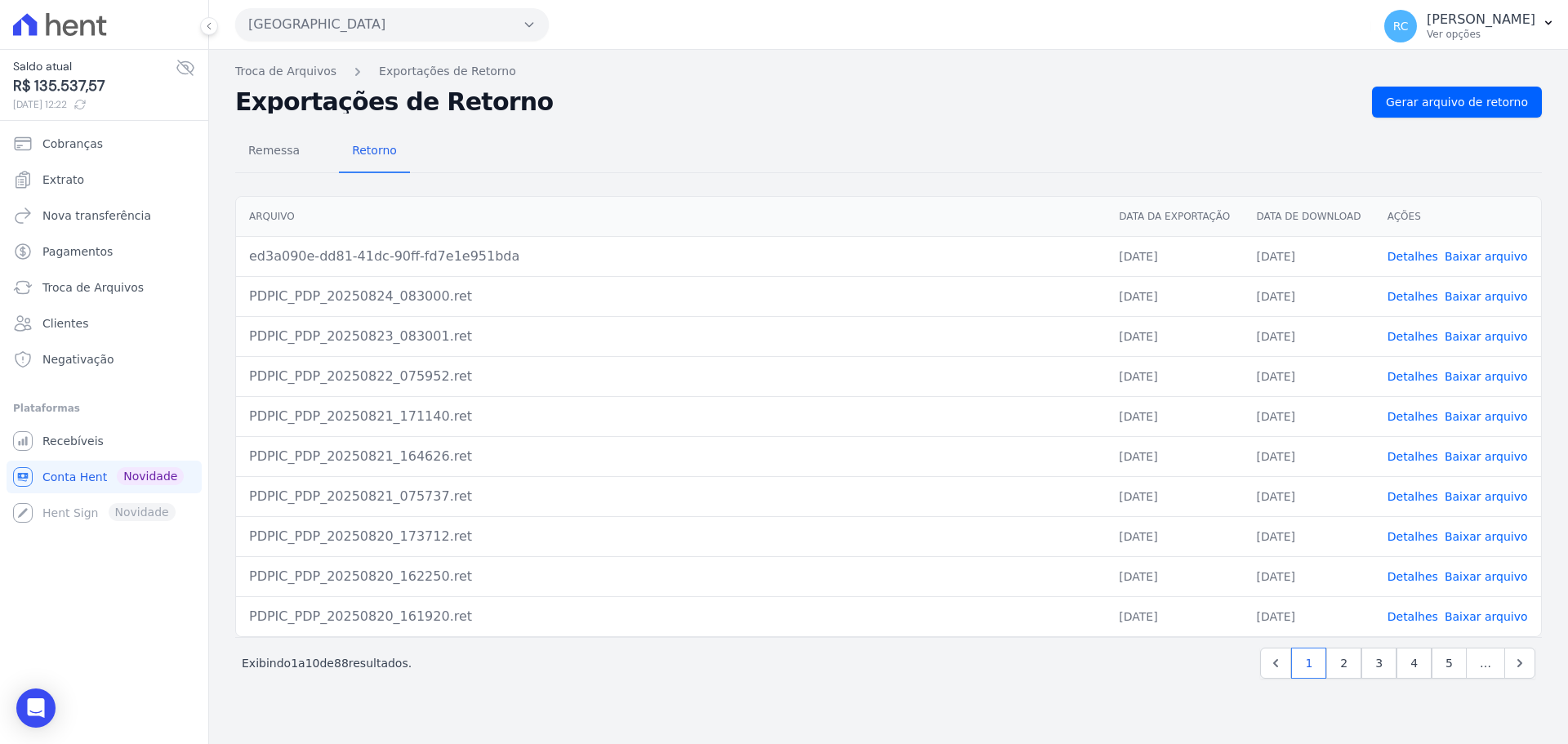
click at [412, 16] on button "Parque Dos Passaros" at bounding box center [391, 24] width 314 height 33
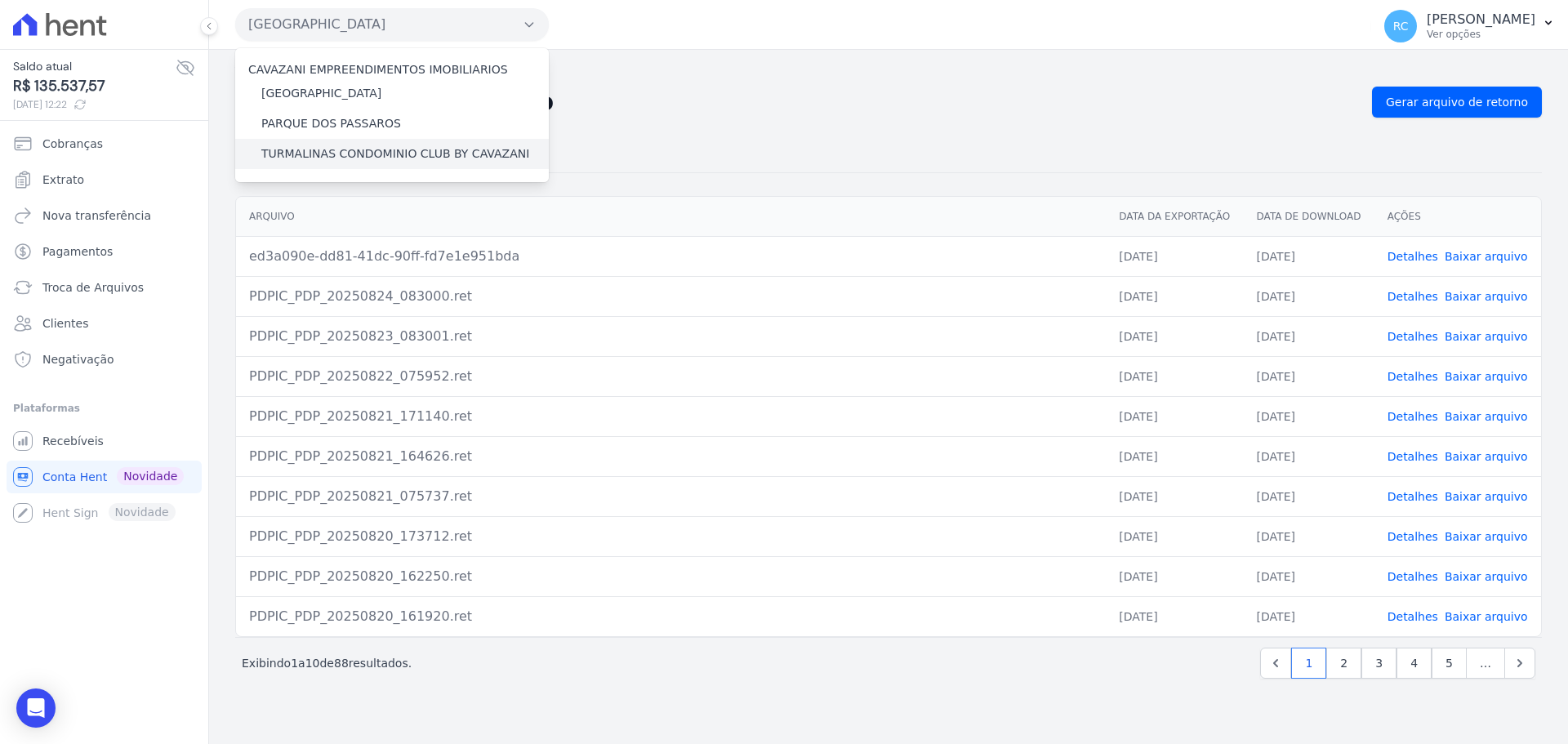
click at [276, 152] on label "TURMALINAS CONDOMINIO CLUB BY CAVAZANI" at bounding box center [395, 154] width 268 height 17
click at [0, 0] on input "TURMALINAS CONDOMINIO CLUB BY CAVAZANI" at bounding box center [0, 0] width 0 height 0
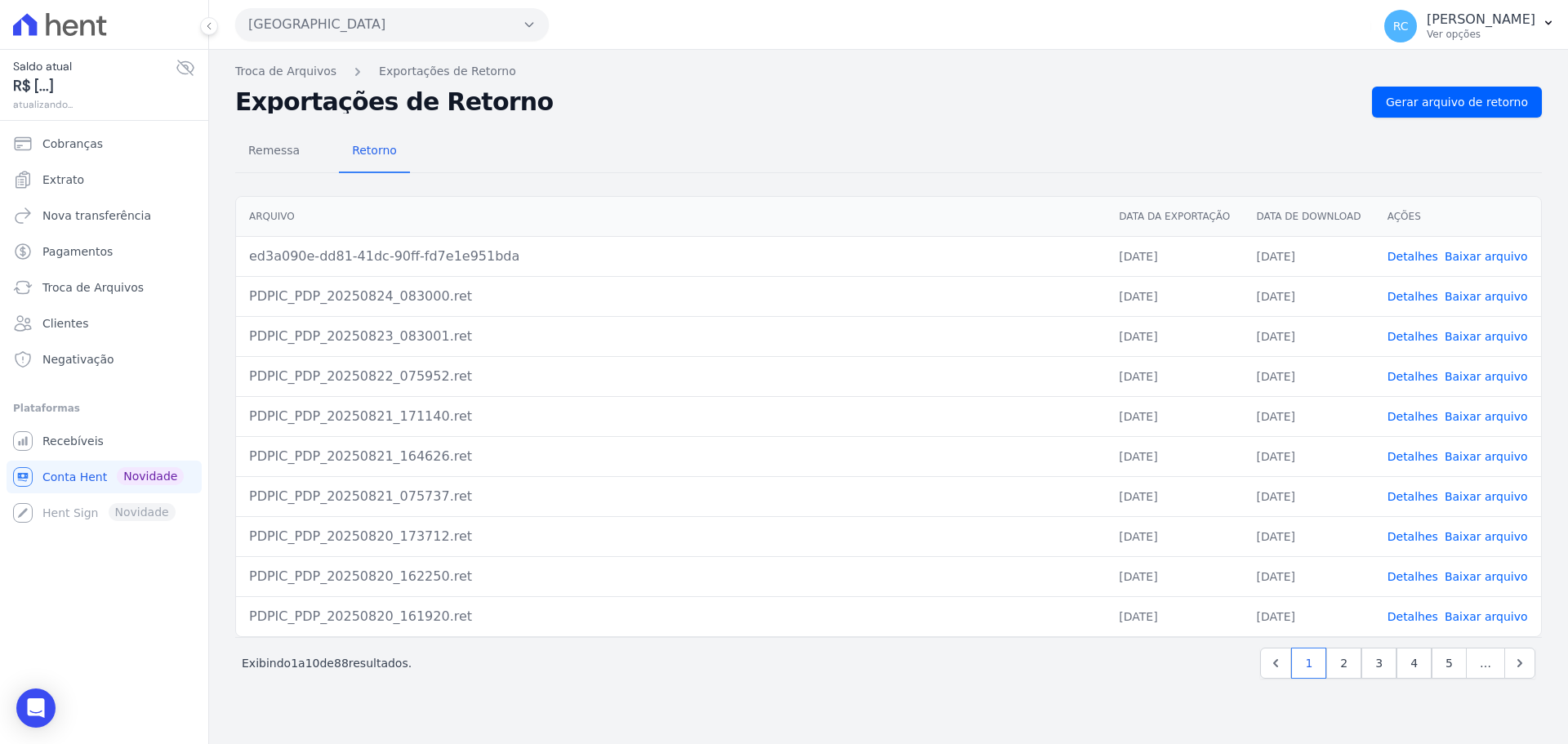
click at [518, 20] on button "Parque Dos Passaros" at bounding box center [391, 24] width 314 height 33
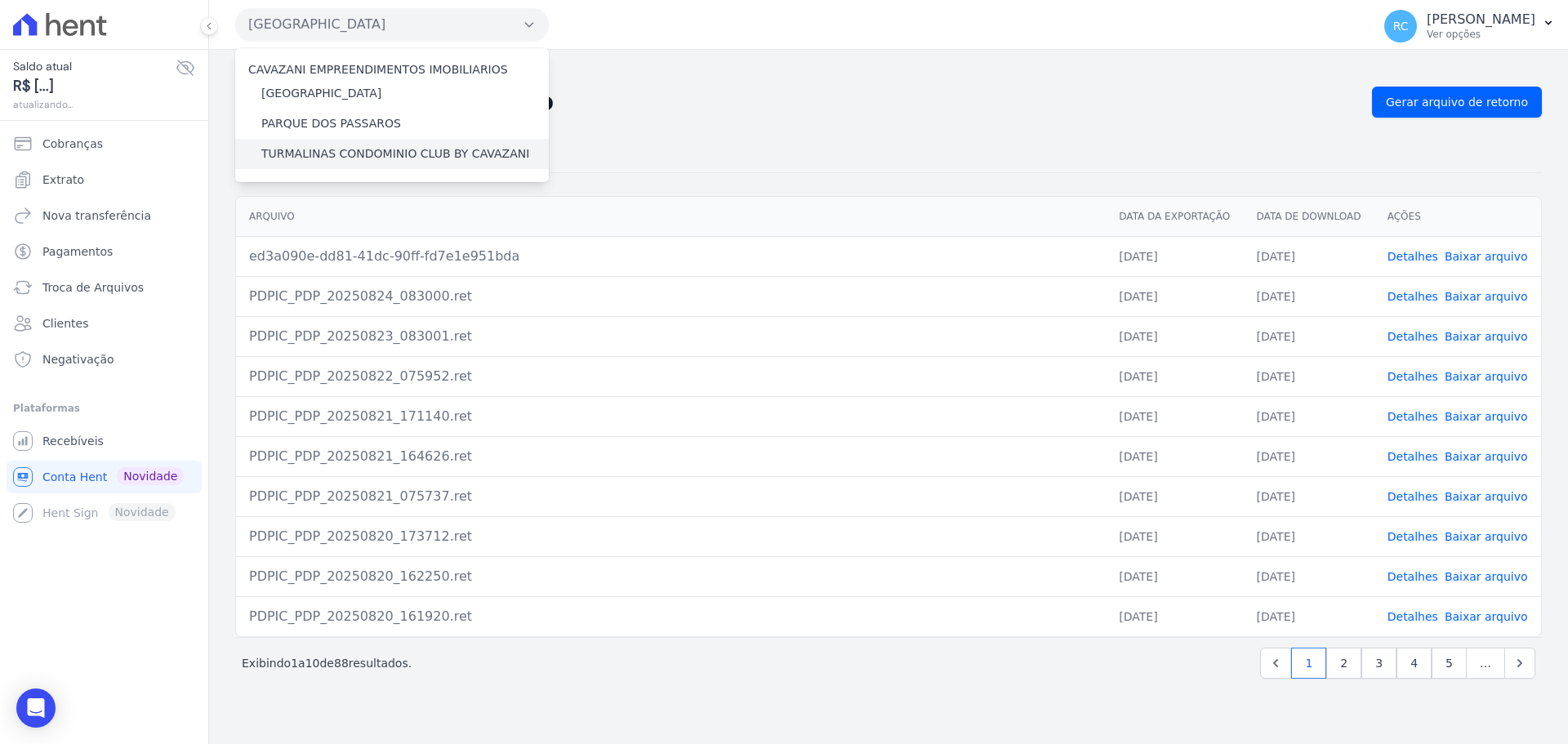
click at [346, 142] on div "TURMALINAS CONDOMINIO CLUB BY CAVAZANI" at bounding box center [391, 154] width 314 height 30
click at [341, 149] on label "TURMALINAS CONDOMINIO CLUB BY CAVAZANI" at bounding box center [395, 154] width 268 height 17
click at [0, 0] on input "TURMALINAS CONDOMINIO CLUB BY CAVAZANI" at bounding box center [0, 0] width 0 height 0
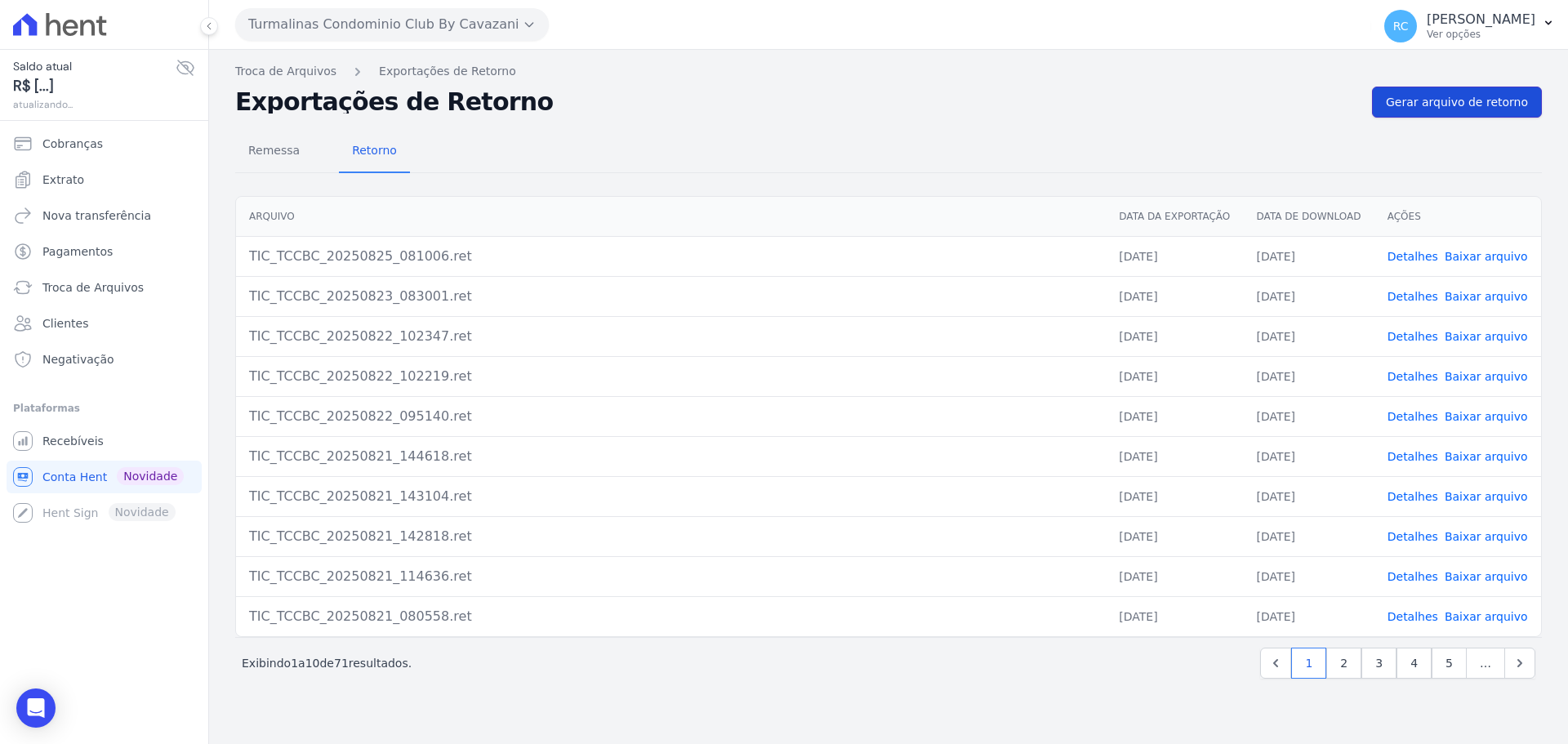
click at [1480, 98] on span "Gerar arquivo de retorno" at bounding box center [1457, 102] width 142 height 16
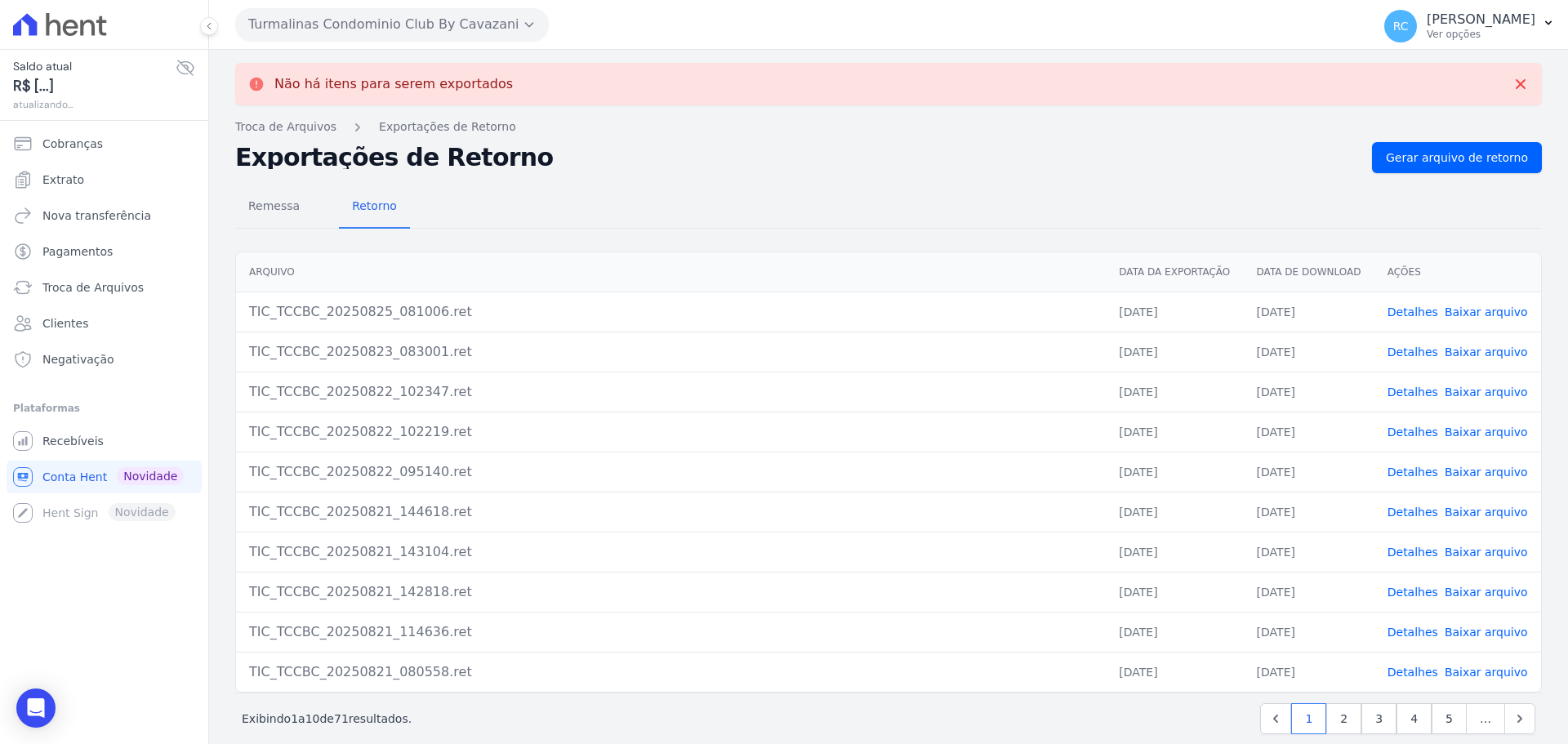
drag, startPoint x: 1480, startPoint y: 308, endPoint x: 1473, endPoint y: 315, distance: 9.9
click at [1479, 309] on link "Baixar arquivo" at bounding box center [1486, 312] width 83 height 13
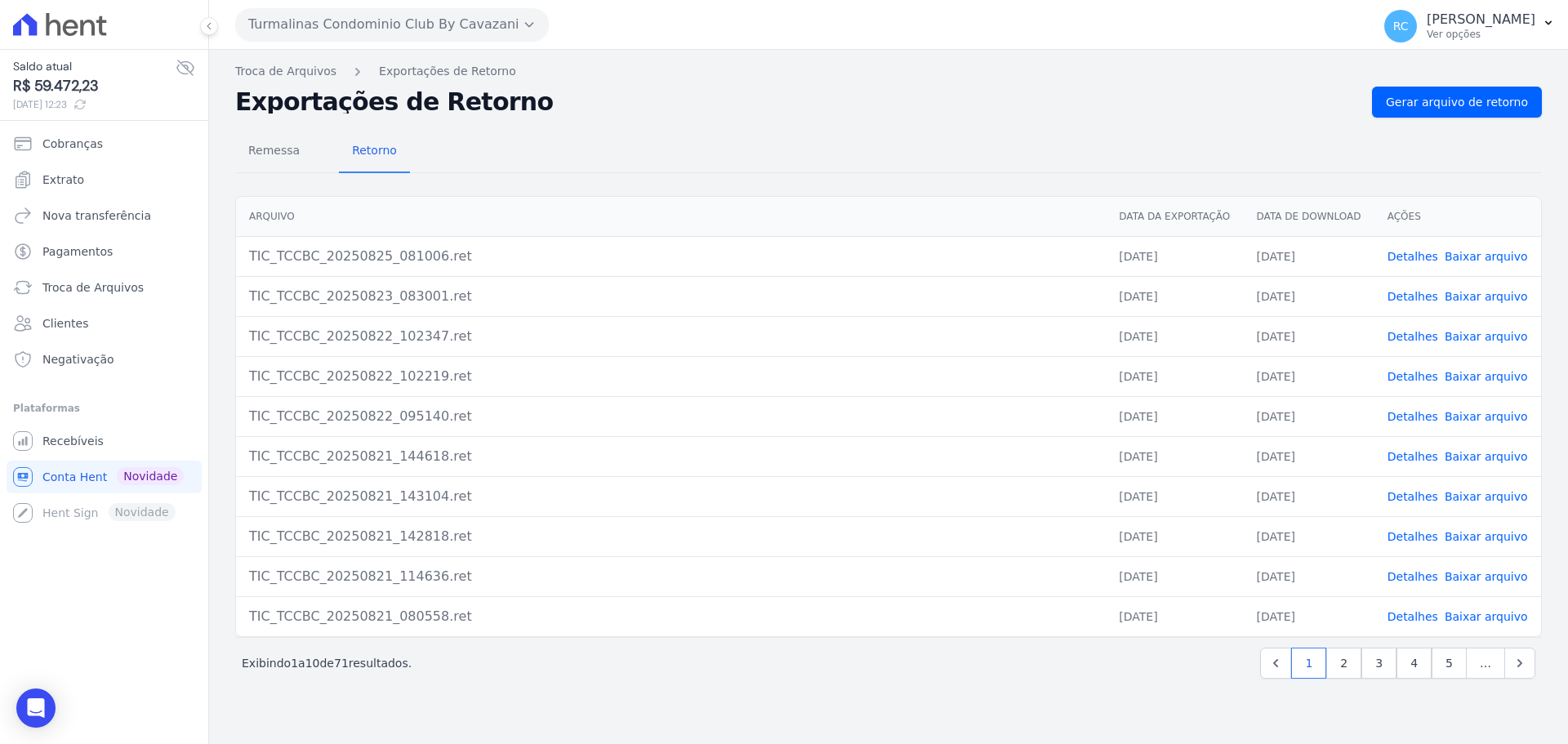
click at [501, 11] on button "Turmalinas Condominio Club By Cavazani" at bounding box center [391, 24] width 314 height 33
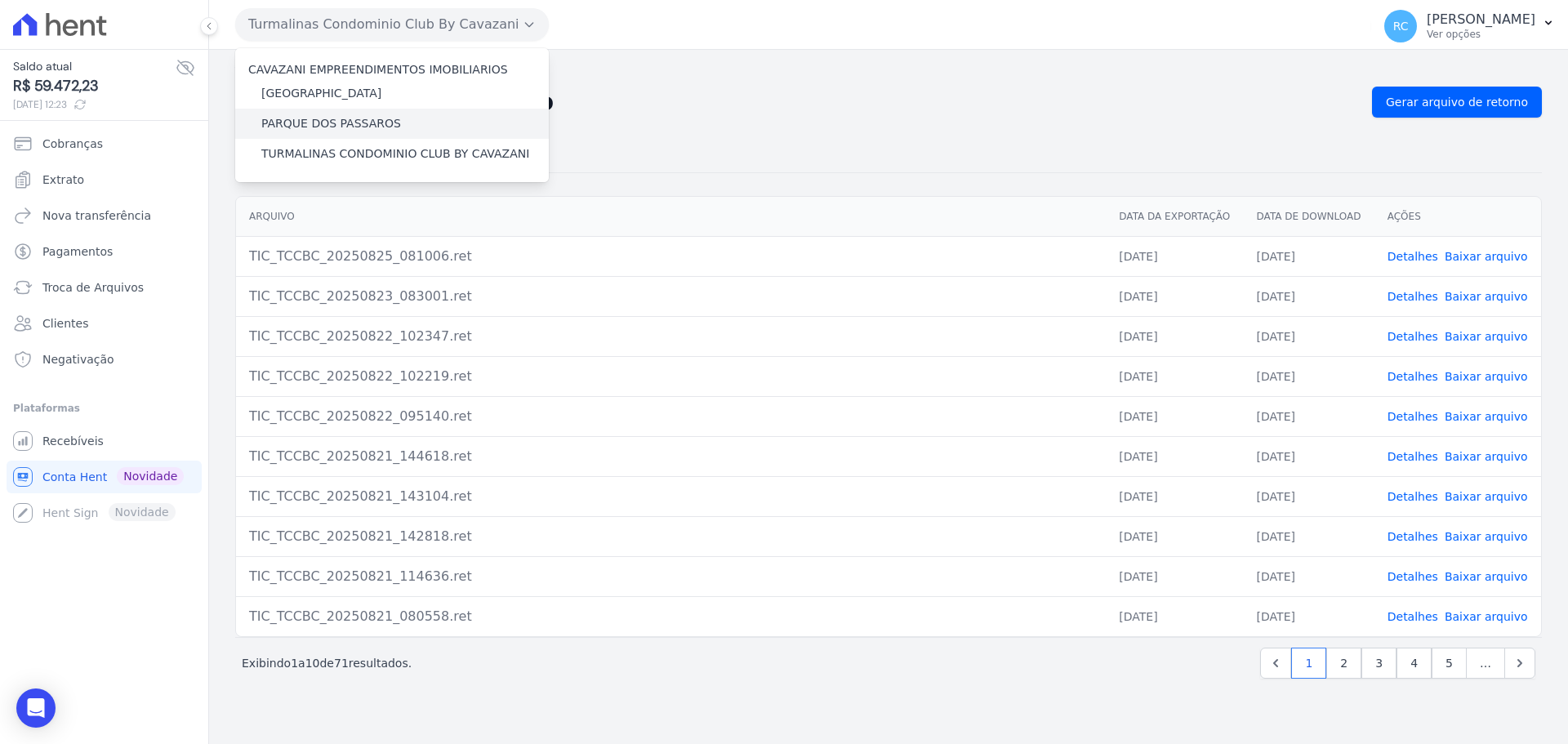
click at [410, 121] on div "PARQUE DOS PASSAROS" at bounding box center [391, 124] width 314 height 30
click at [356, 120] on label "PARQUE DOS PASSAROS" at bounding box center [331, 123] width 140 height 17
click at [0, 0] on input "PARQUE DOS PASSAROS" at bounding box center [0, 0] width 0 height 0
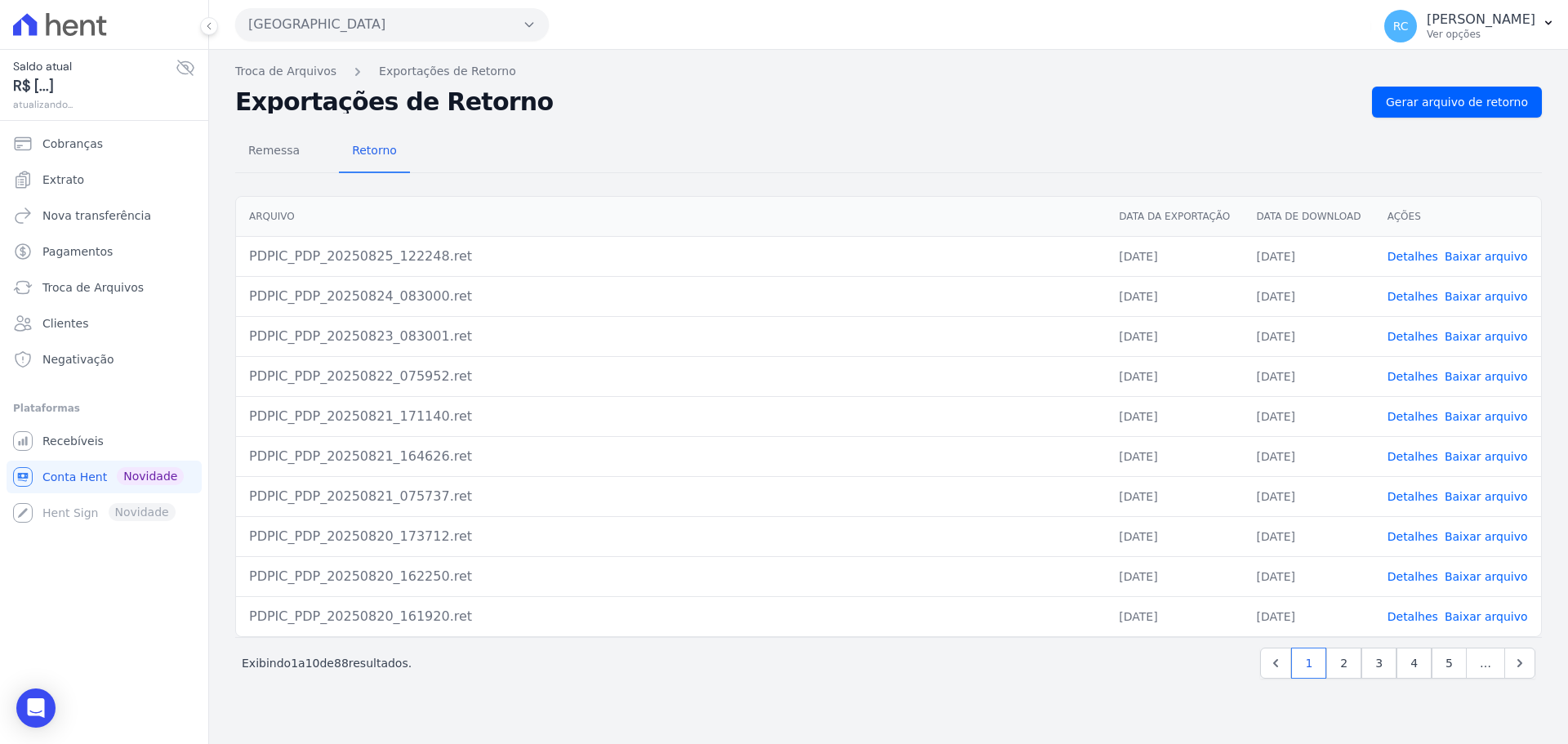
click at [1426, 254] on link "Detalhes" at bounding box center [1413, 256] width 50 height 13
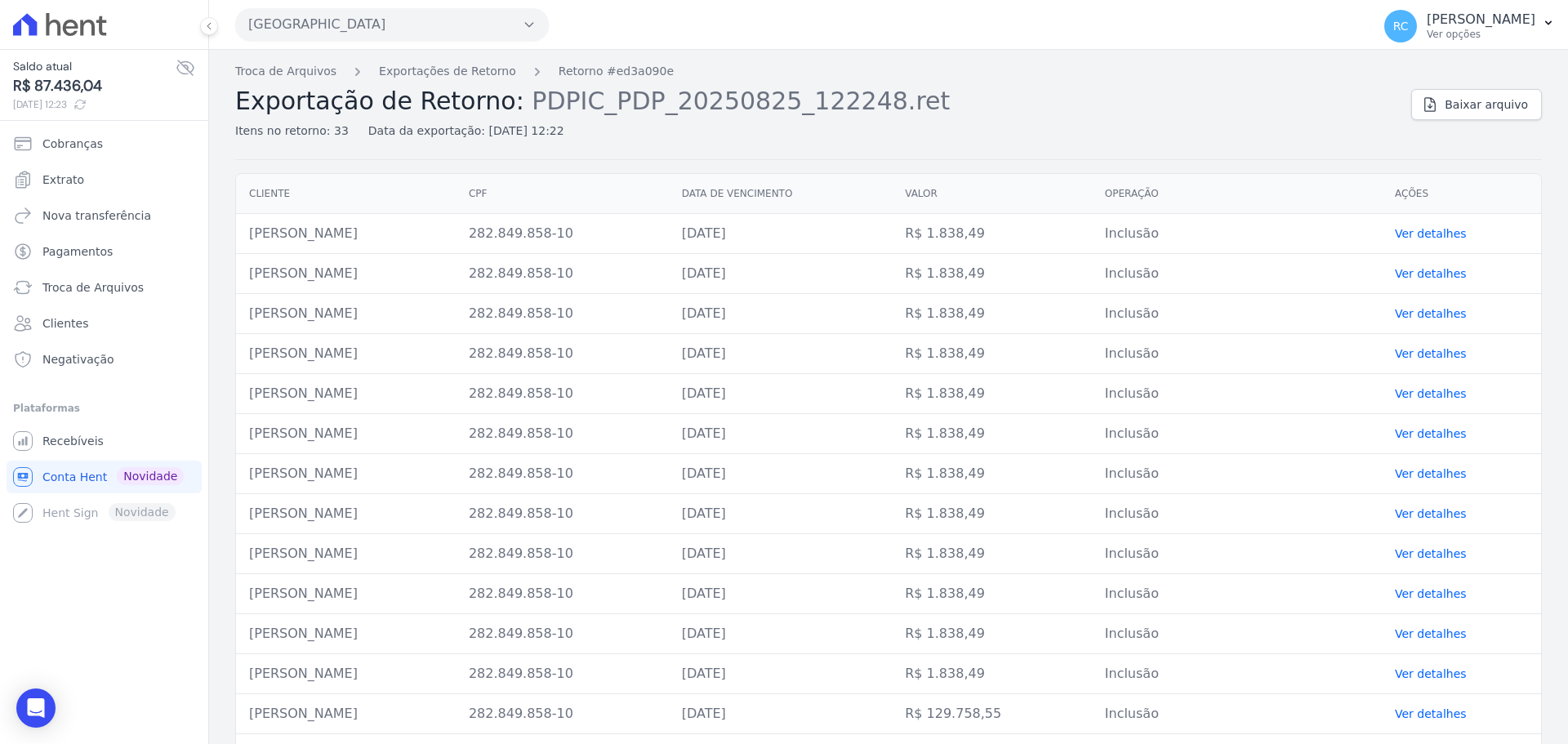
click at [38, 688] on body "Saldo atual R$ 87.436,04 25/08/2025, 12:23 Cobranças Extrato Nova transferência…" at bounding box center [784, 372] width 1568 height 744
drag, startPoint x: 45, startPoint y: 701, endPoint x: 64, endPoint y: 692, distance: 21.0
click at [44, 702] on icon "Open Intercom Messenger" at bounding box center [36, 708] width 19 height 19
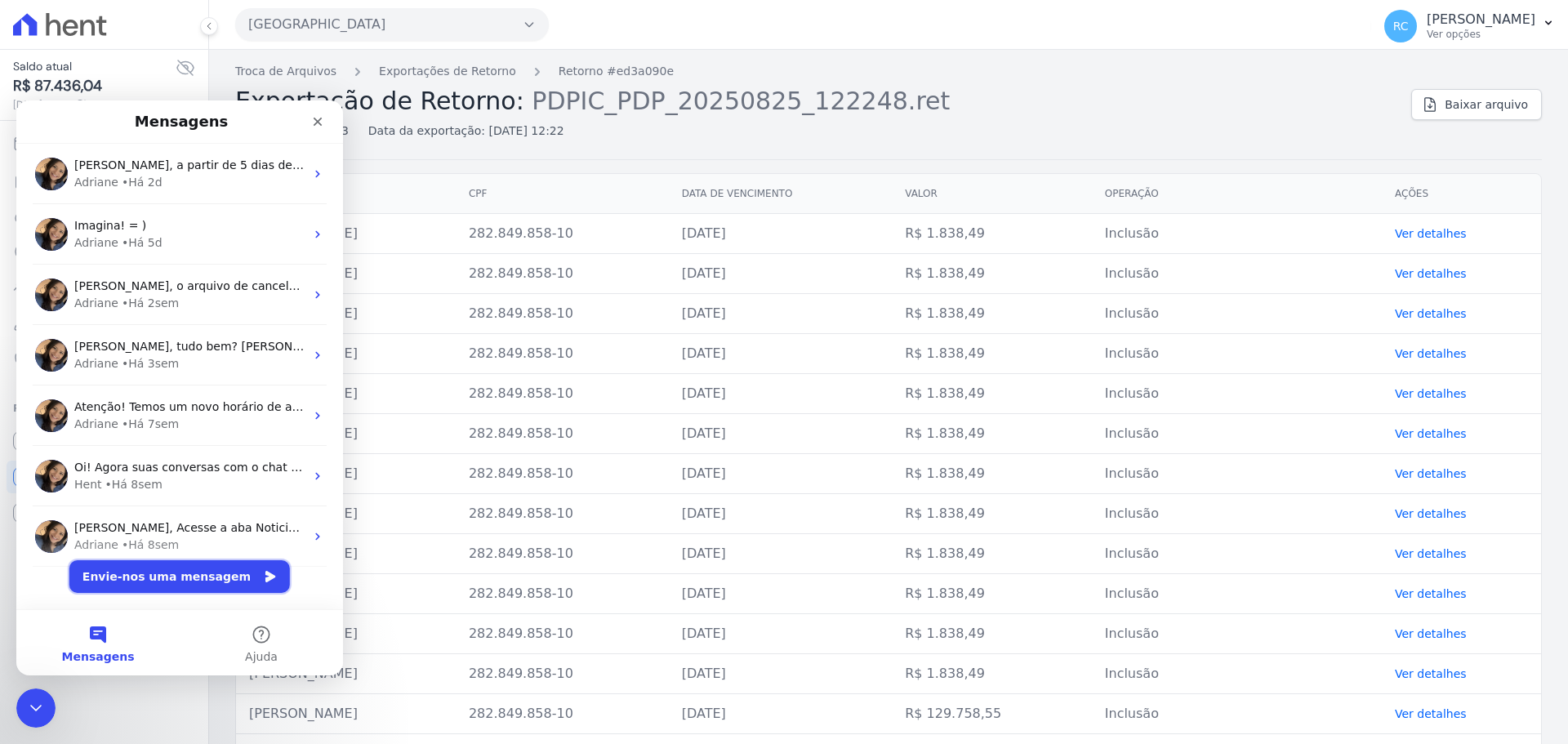
click at [146, 565] on button "Envie-nos uma mensagem" at bounding box center [180, 576] width 221 height 33
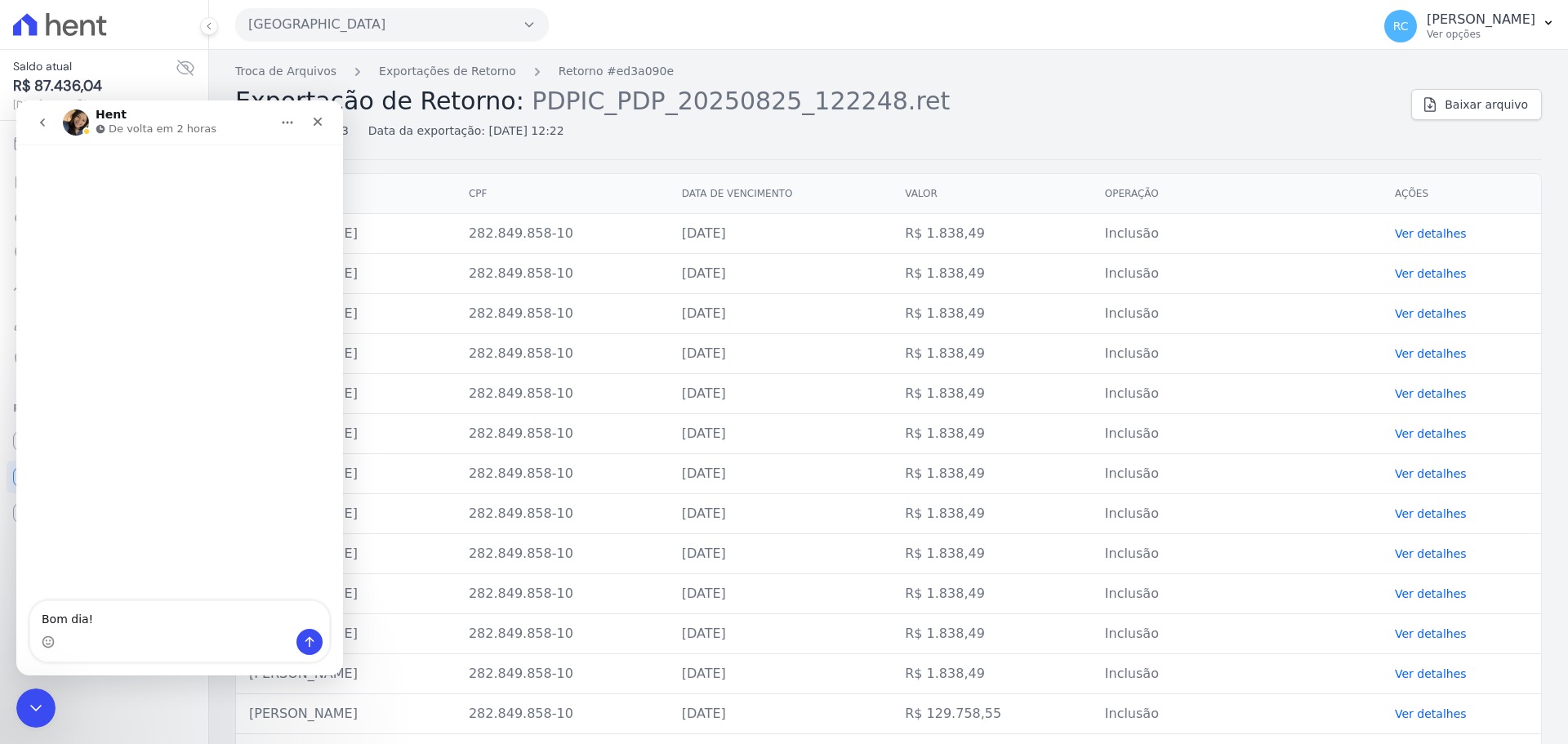
drag, startPoint x: 124, startPoint y: 607, endPoint x: 114, endPoint y: 607, distance: 10.0
click at [114, 607] on textarea "Bom dia!" at bounding box center [179, 614] width 299 height 27
type textarea "Co"
type textarea "Como vai?"
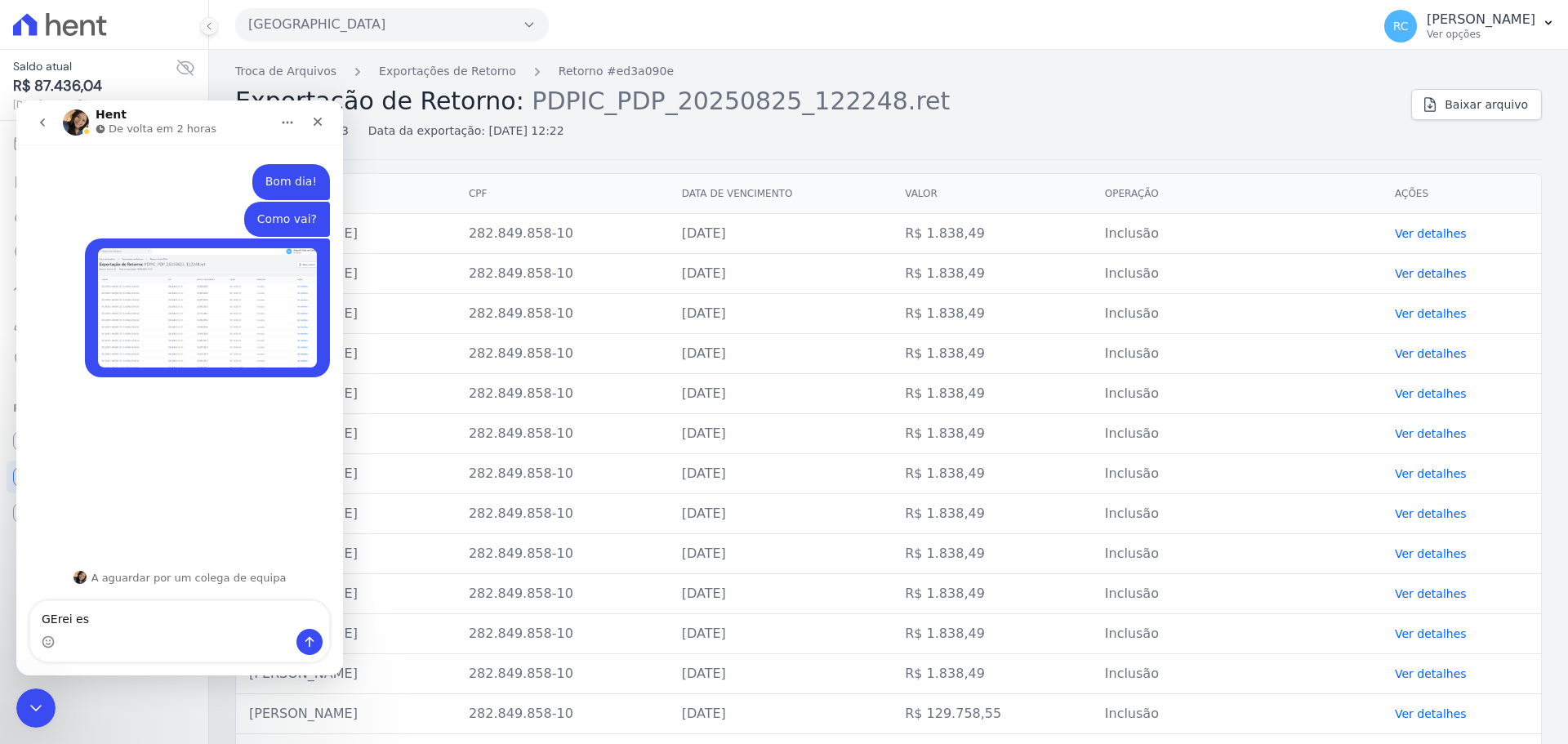
type textarea "GErei"
type textarea "Fer"
type textarea "Gerei essa remessa no passaros, mas ele é turmalinas."
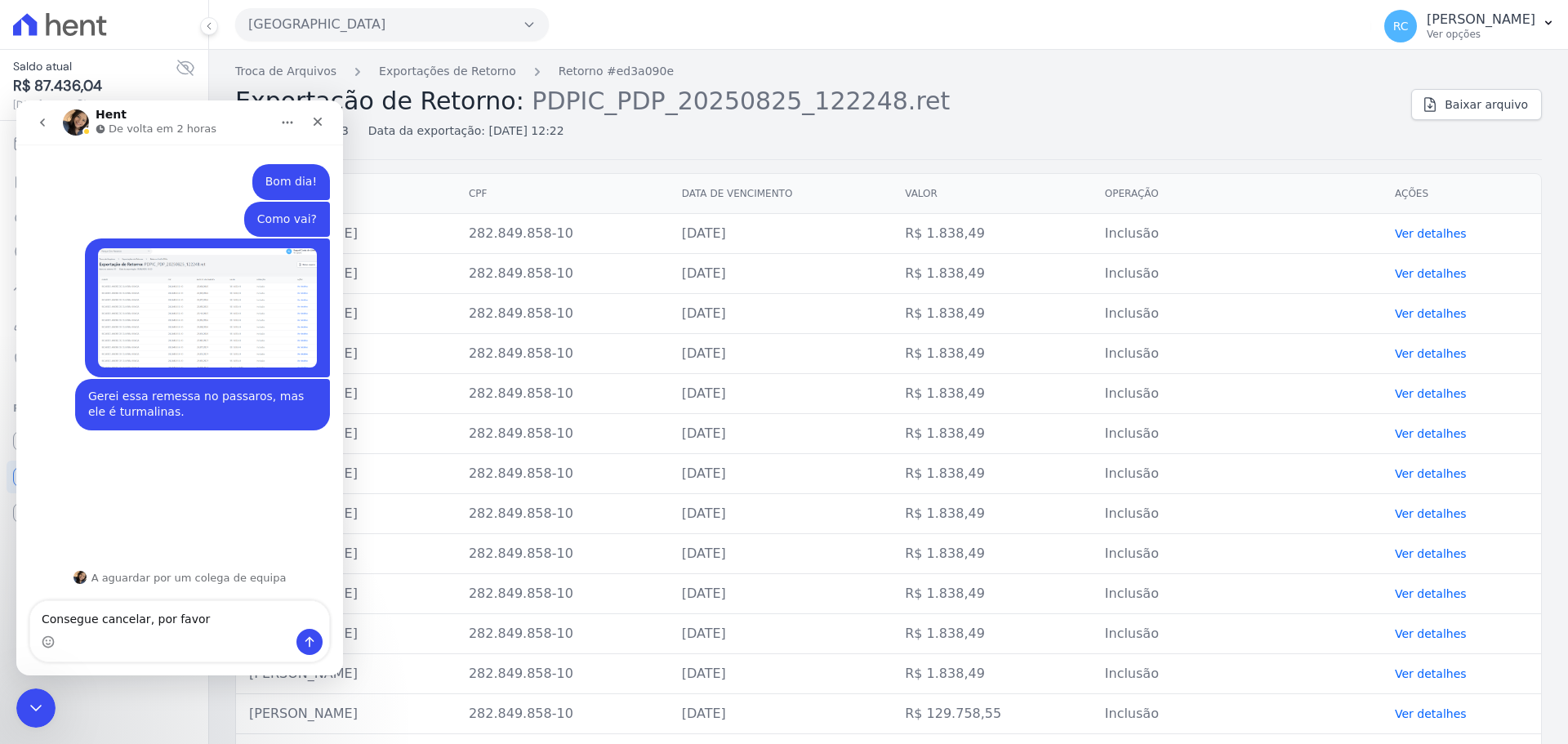
type textarea "Consegue cancelar, por favor?"
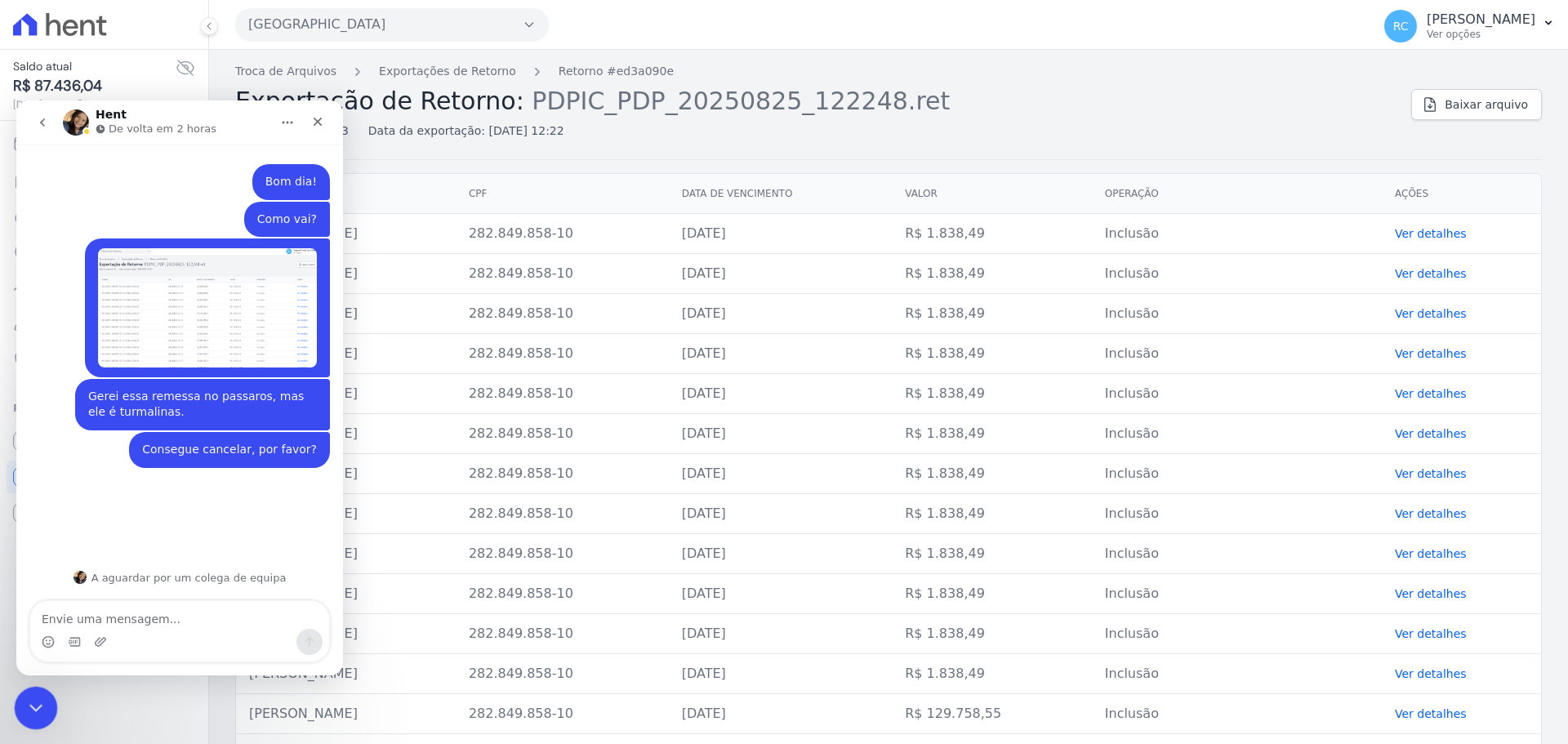
click at [34, 702] on icon "Fechar mensagem da Intercom" at bounding box center [34, 706] width 19 height 19
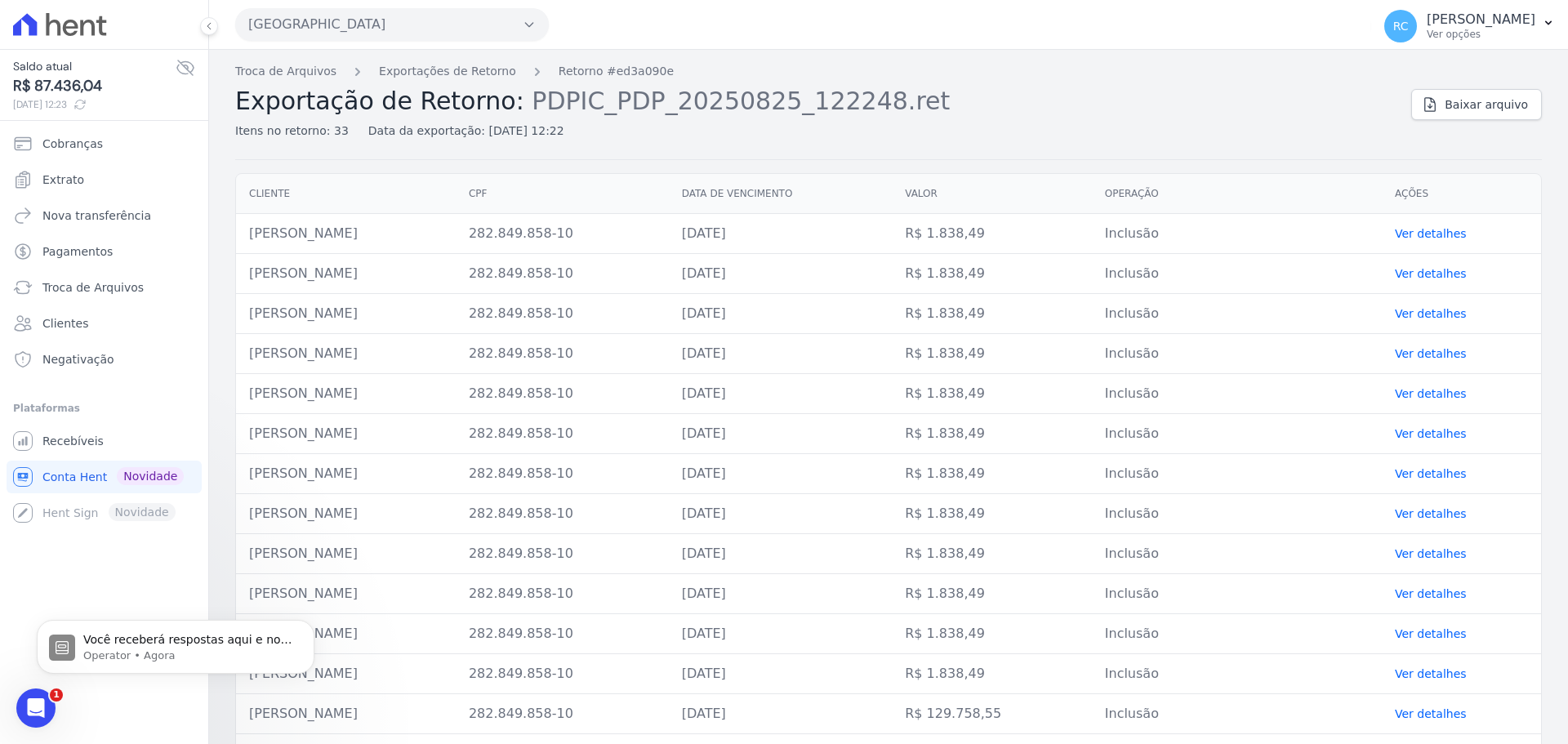
scroll to position [21, 0]
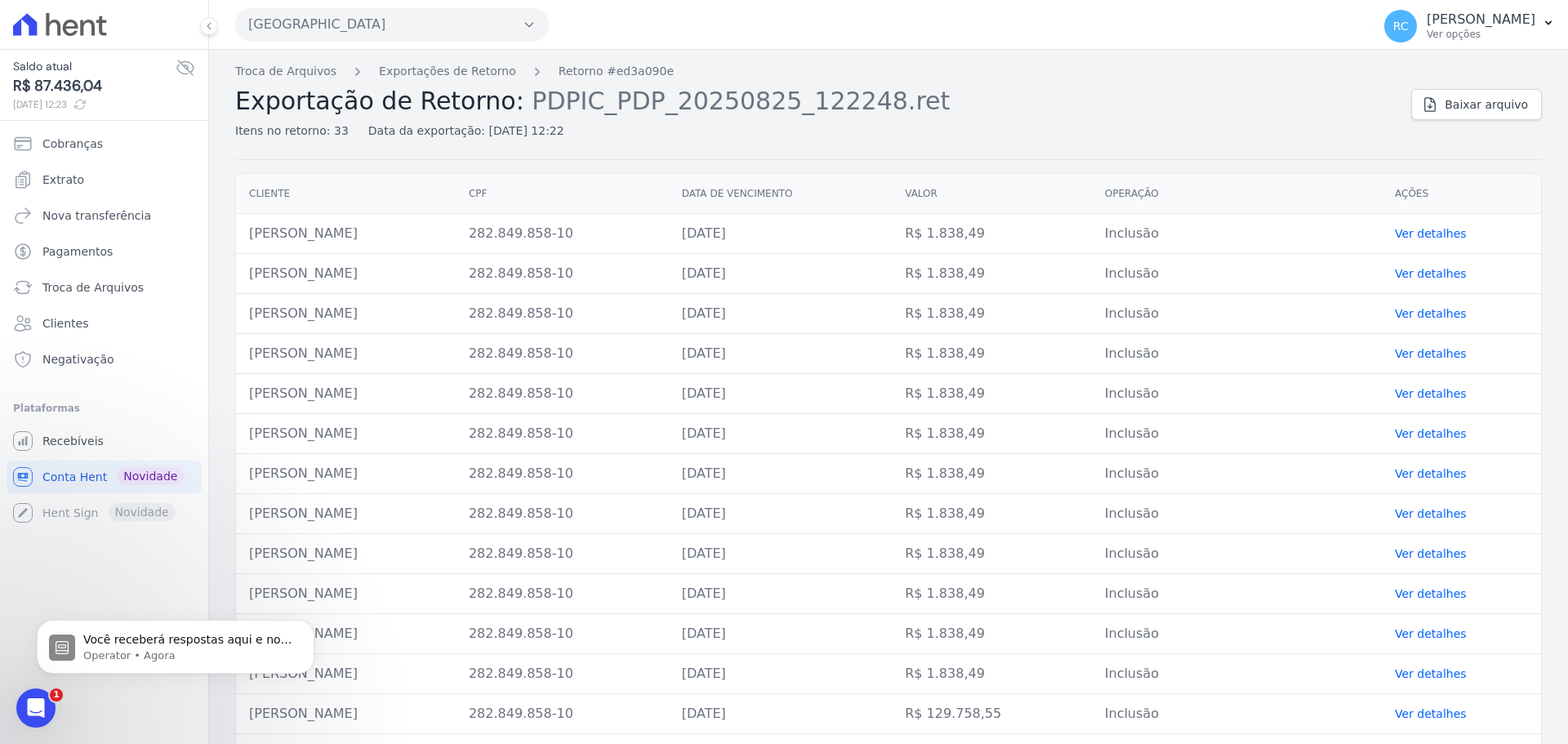
click at [384, 237] on td "RICARDO ANDRE DE OLIVEIRA BRAGA" at bounding box center [345, 233] width 220 height 40
copy tr "RICARDO ANDRE DE OLIVEIRA BRAGA"
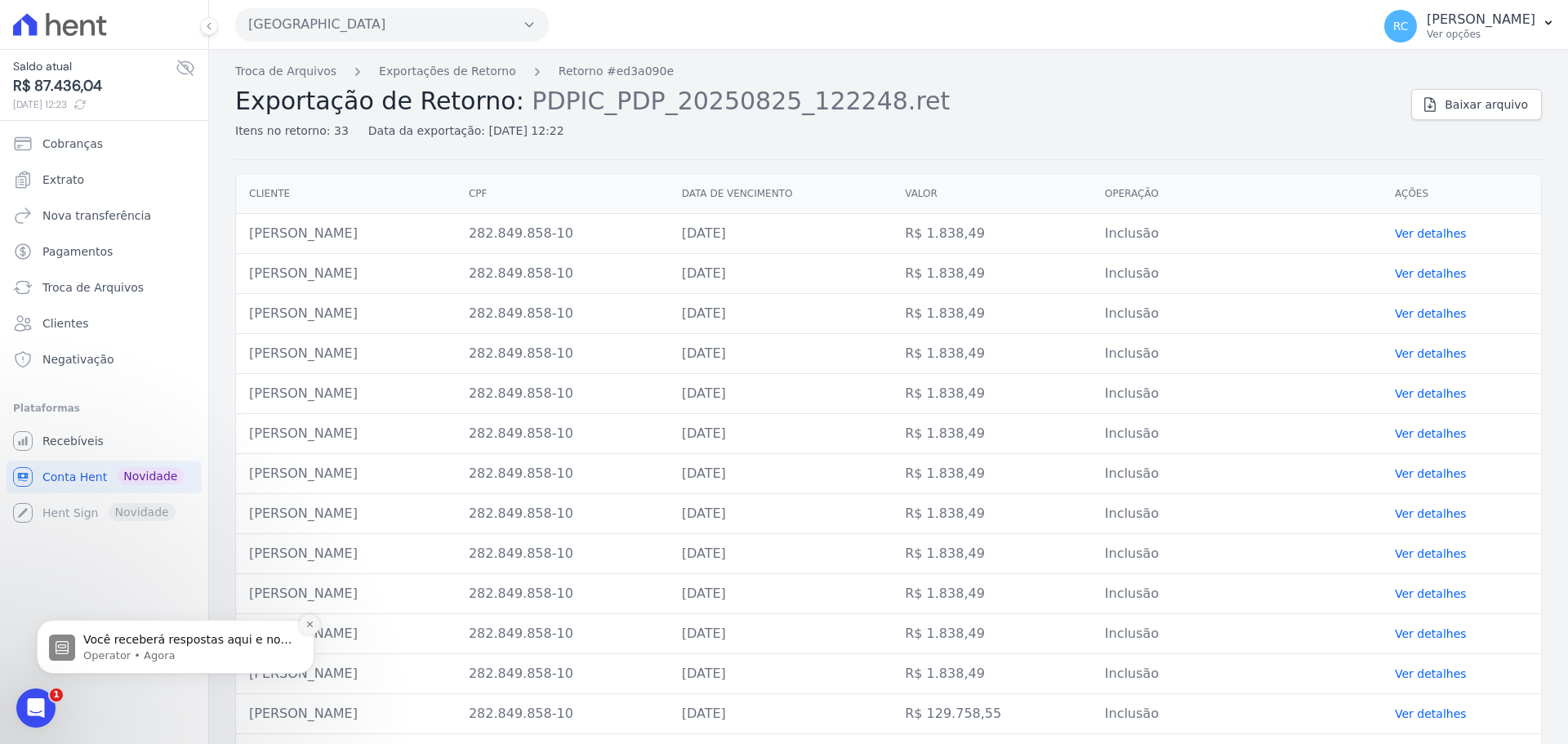
click at [311, 621] on icon "Dismiss notification" at bounding box center [310, 625] width 9 height 9
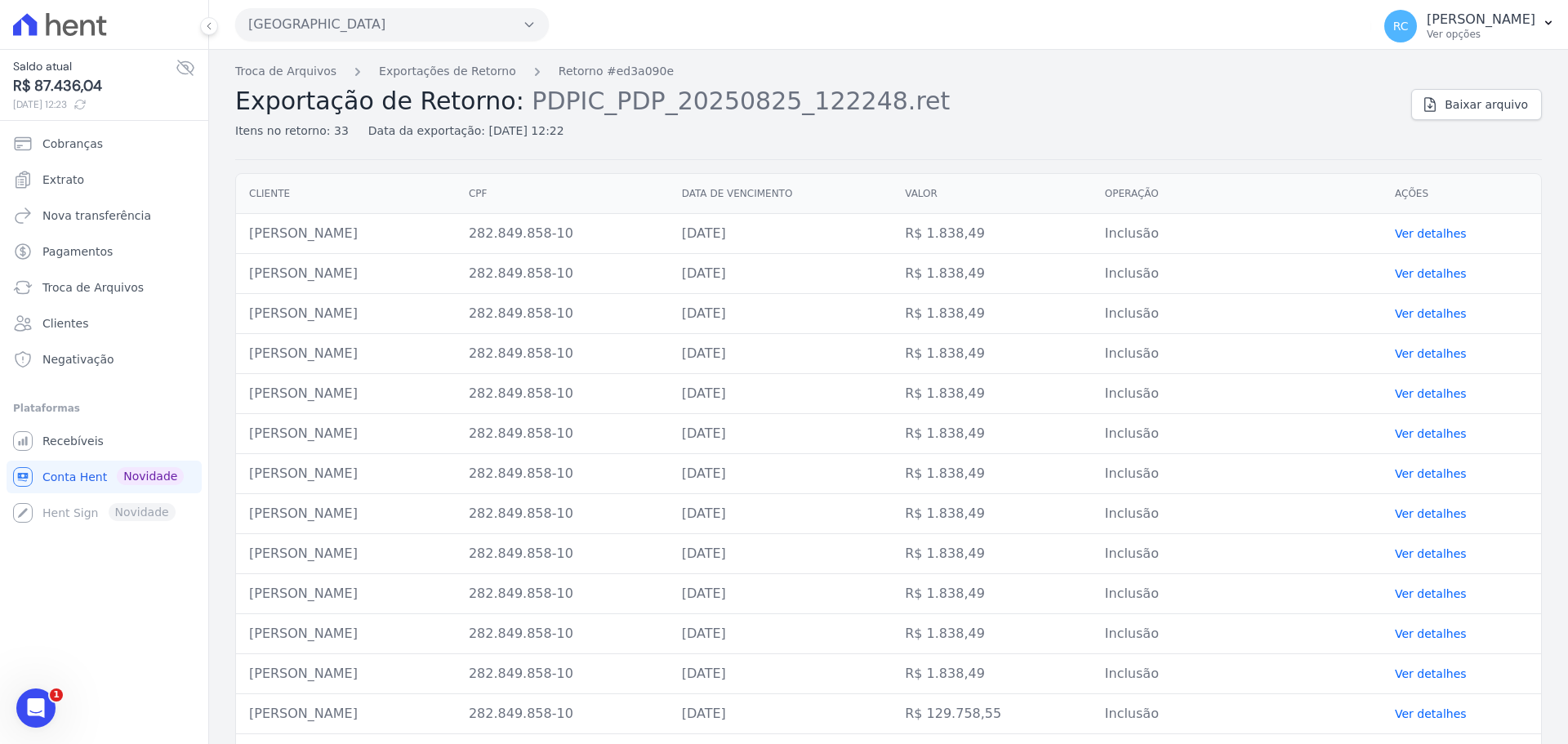
click at [425, 28] on button "Parque Dos Passaros" at bounding box center [391, 24] width 314 height 33
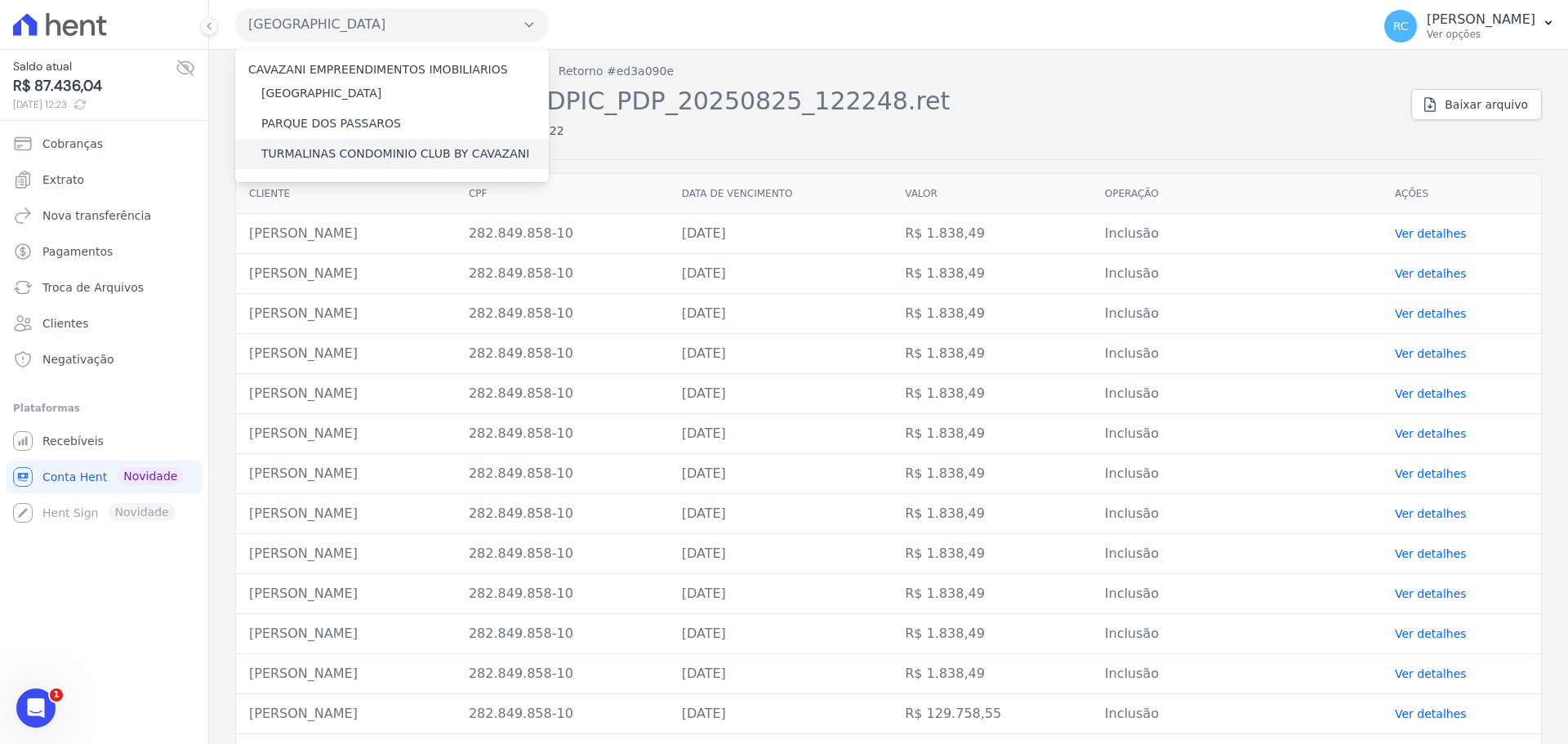
click at [354, 155] on label "TURMALINAS CONDOMINIO CLUB BY CAVAZANI" at bounding box center [395, 154] width 268 height 17
click at [0, 0] on input "TURMALINAS CONDOMINIO CLUB BY CAVAZANI" at bounding box center [0, 0] width 0 height 0
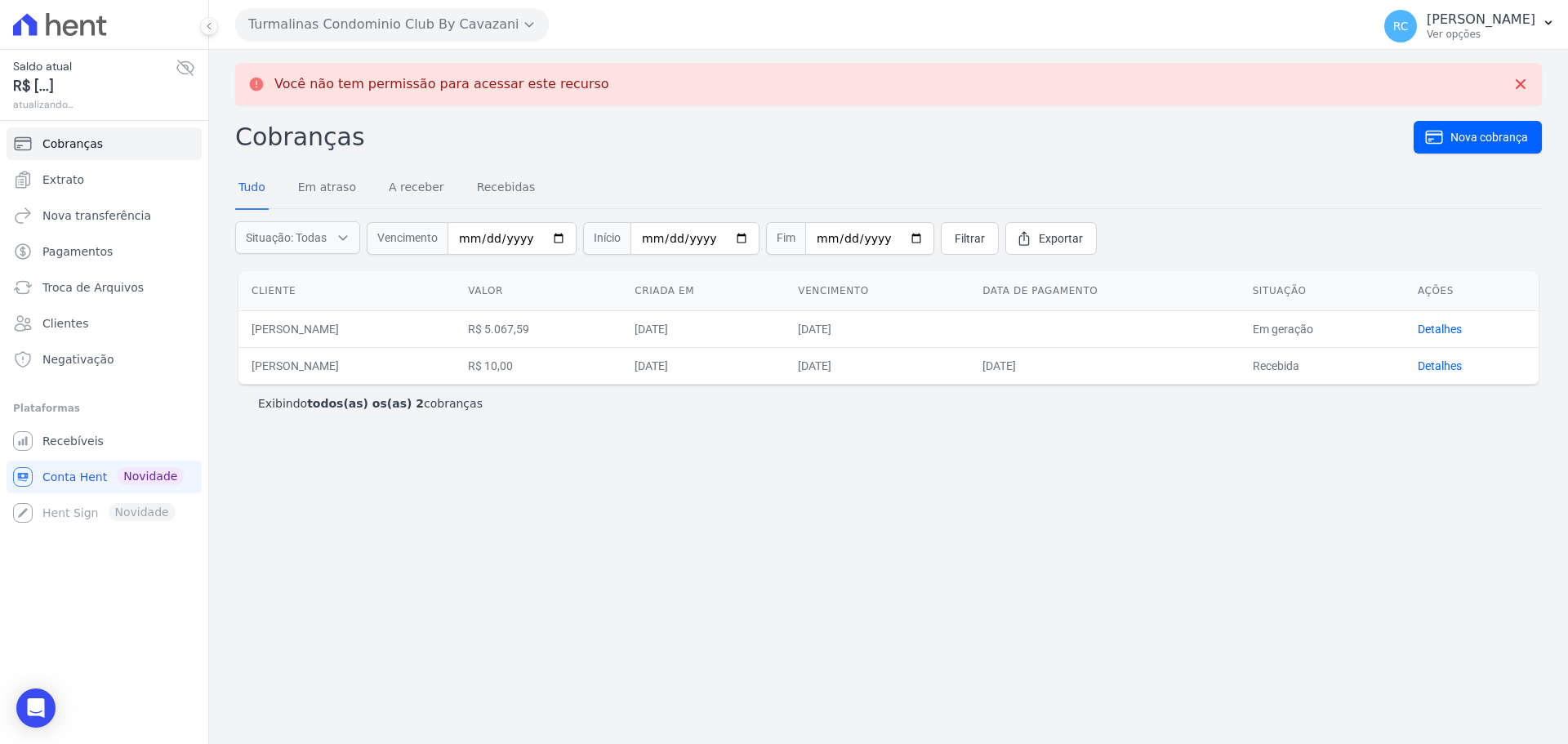
click at [451, 221] on form "Situação: Todas Em atraso A receber Recebidas Canceladas Vencimento Início Fim …" at bounding box center [888, 239] width 1307 height 59
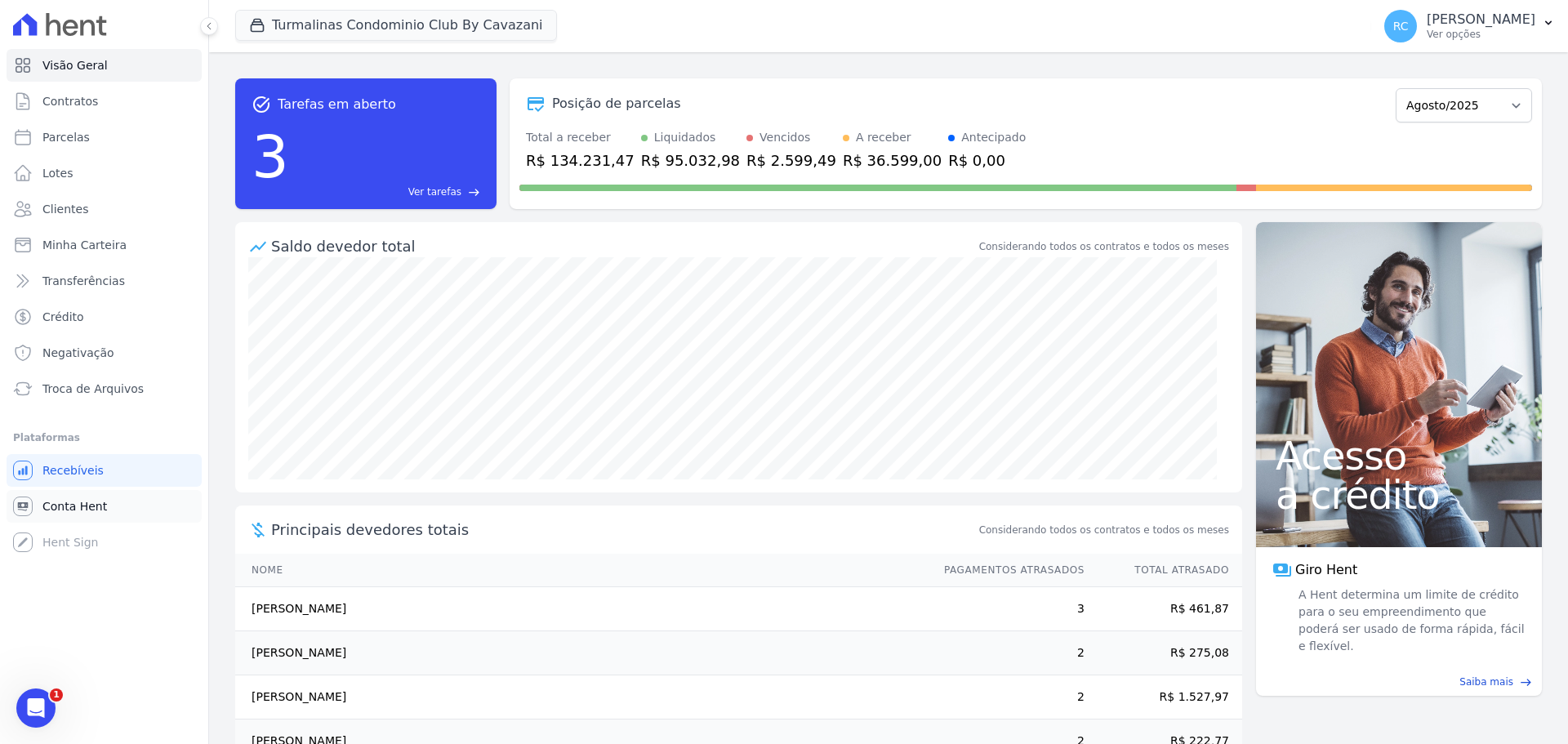
click at [96, 498] on span "Conta Hent" at bounding box center [74, 506] width 64 height 16
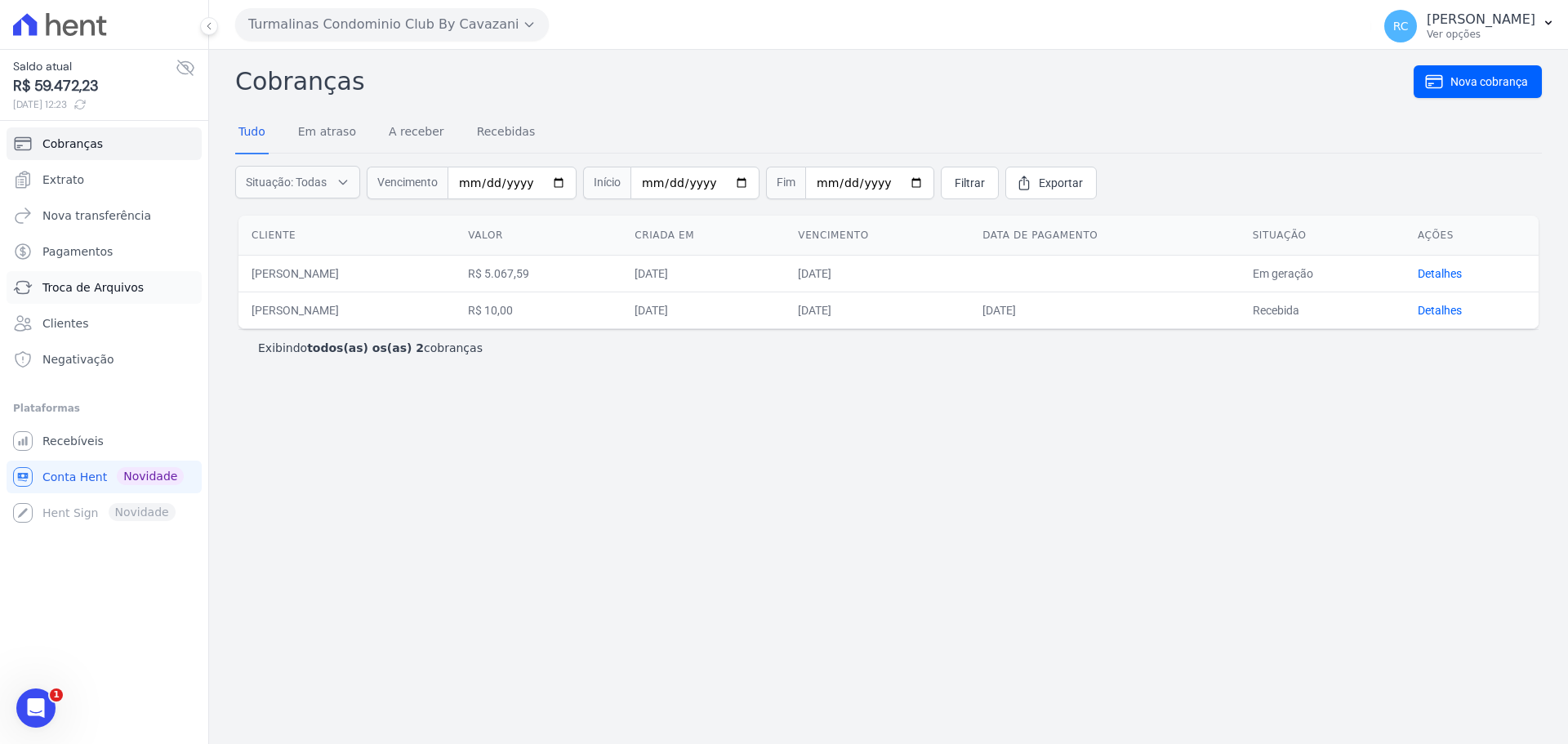
click at [114, 284] on span "Troca de Arquivos" at bounding box center [93, 287] width 102 height 16
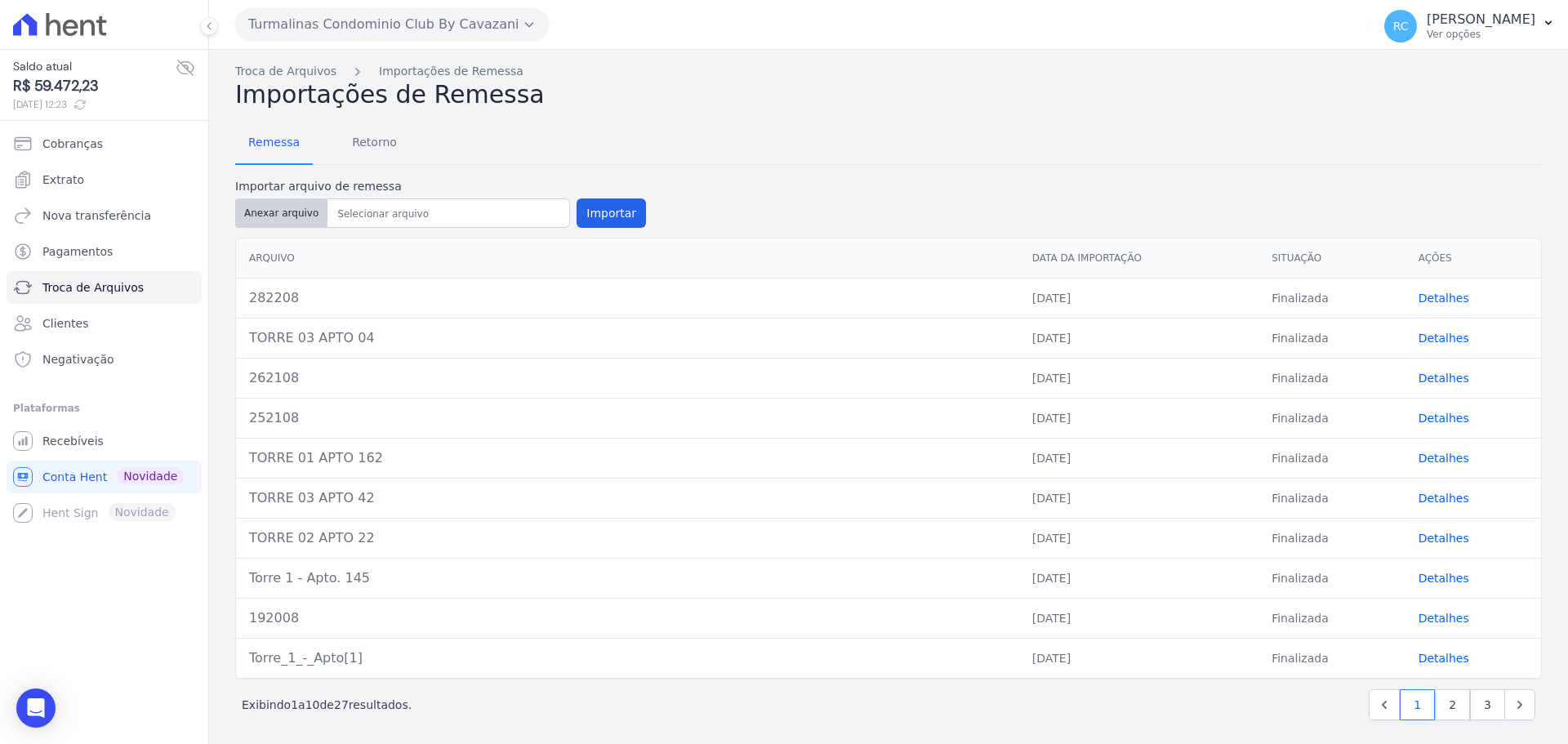
click at [281, 217] on button "Anexar arquivo" at bounding box center [281, 213] width 92 height 29
type input "292508"
click at [602, 209] on button "Importar" at bounding box center [611, 213] width 70 height 29
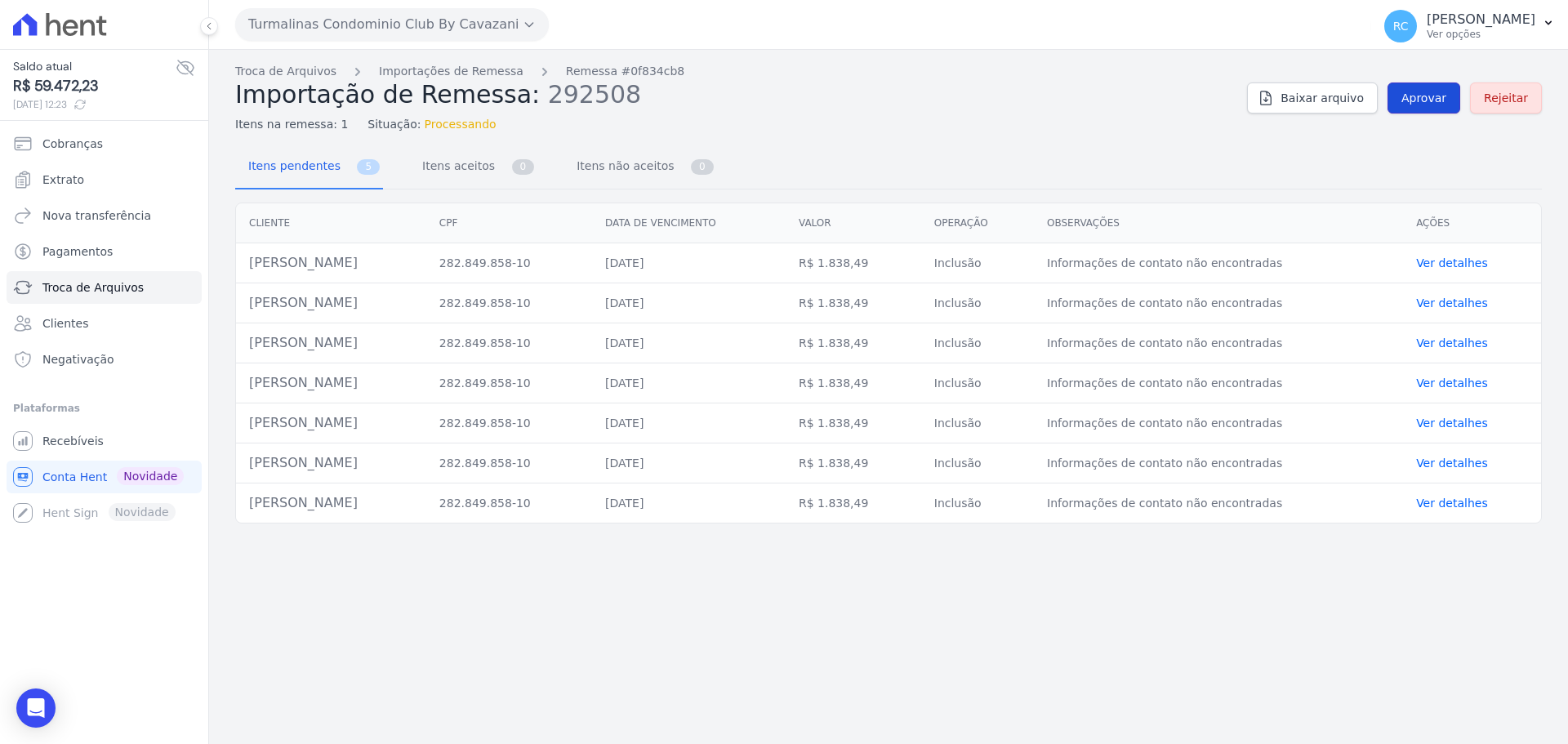
click at [1413, 102] on span "Aprovar" at bounding box center [1423, 98] width 45 height 16
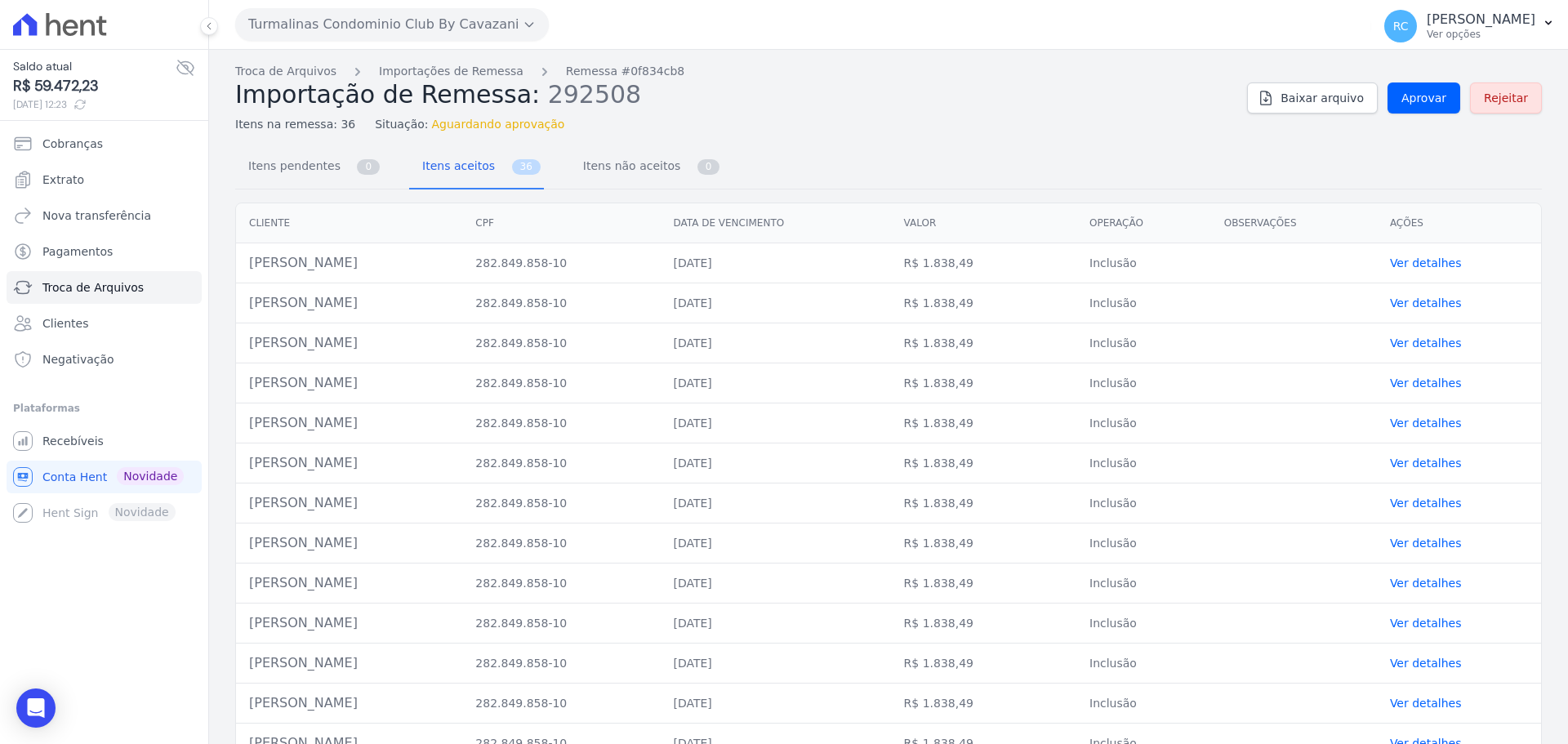
click at [360, 266] on td "[PERSON_NAME] [PERSON_NAME]" at bounding box center [349, 262] width 226 height 40
copy tr "[PERSON_NAME] [PERSON_NAME]"
click at [1423, 108] on link "Aprovar" at bounding box center [1424, 97] width 72 height 31
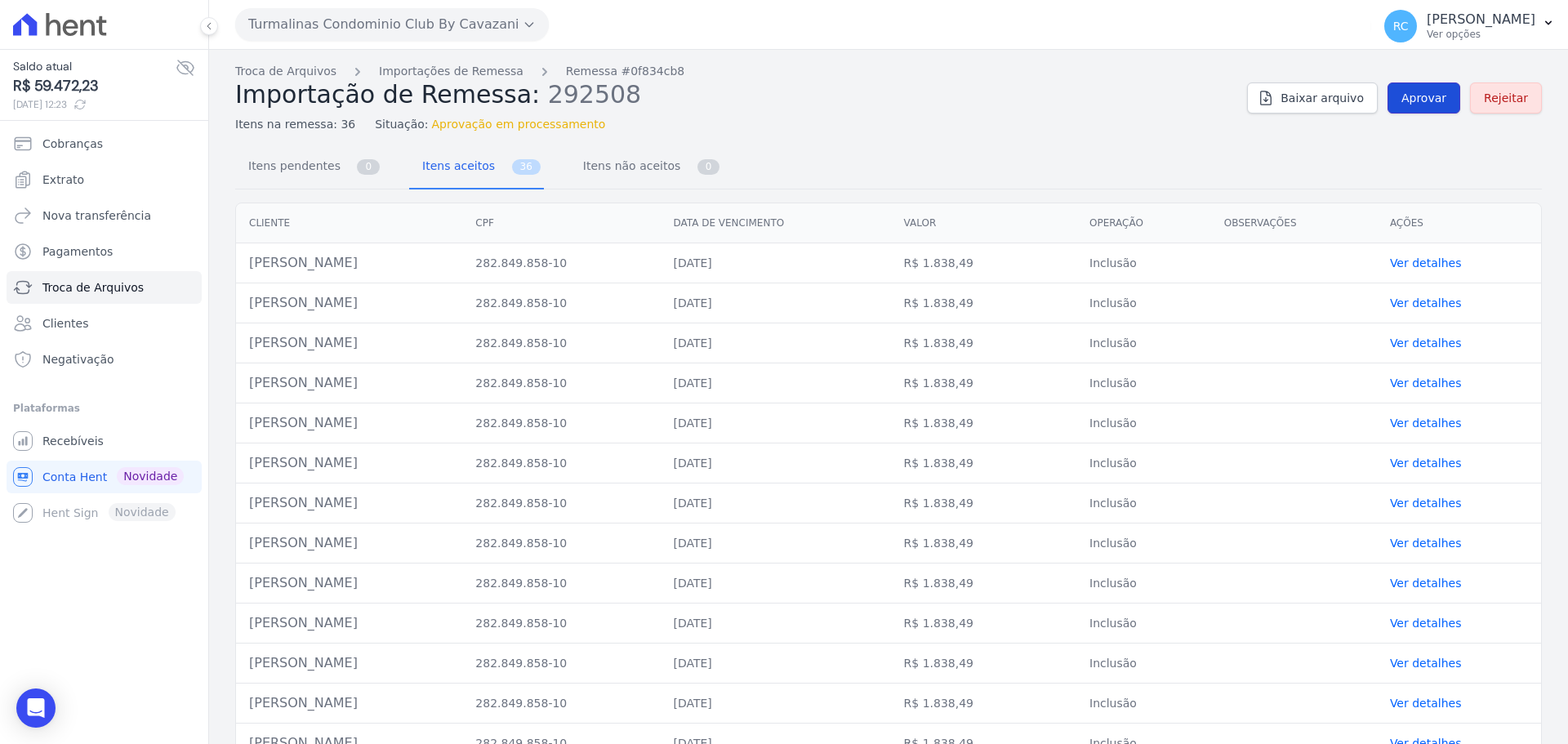
click at [1405, 102] on span "Aprovar" at bounding box center [1423, 98] width 45 height 16
click at [1394, 87] on link "Aprovar" at bounding box center [1424, 97] width 72 height 31
click at [1418, 95] on span "Aprovar" at bounding box center [1423, 98] width 45 height 16
click at [1420, 108] on link "Aprovar" at bounding box center [1424, 97] width 72 height 31
click at [1426, 87] on link "Aprovar" at bounding box center [1424, 97] width 72 height 31
